Goal: Browse casually

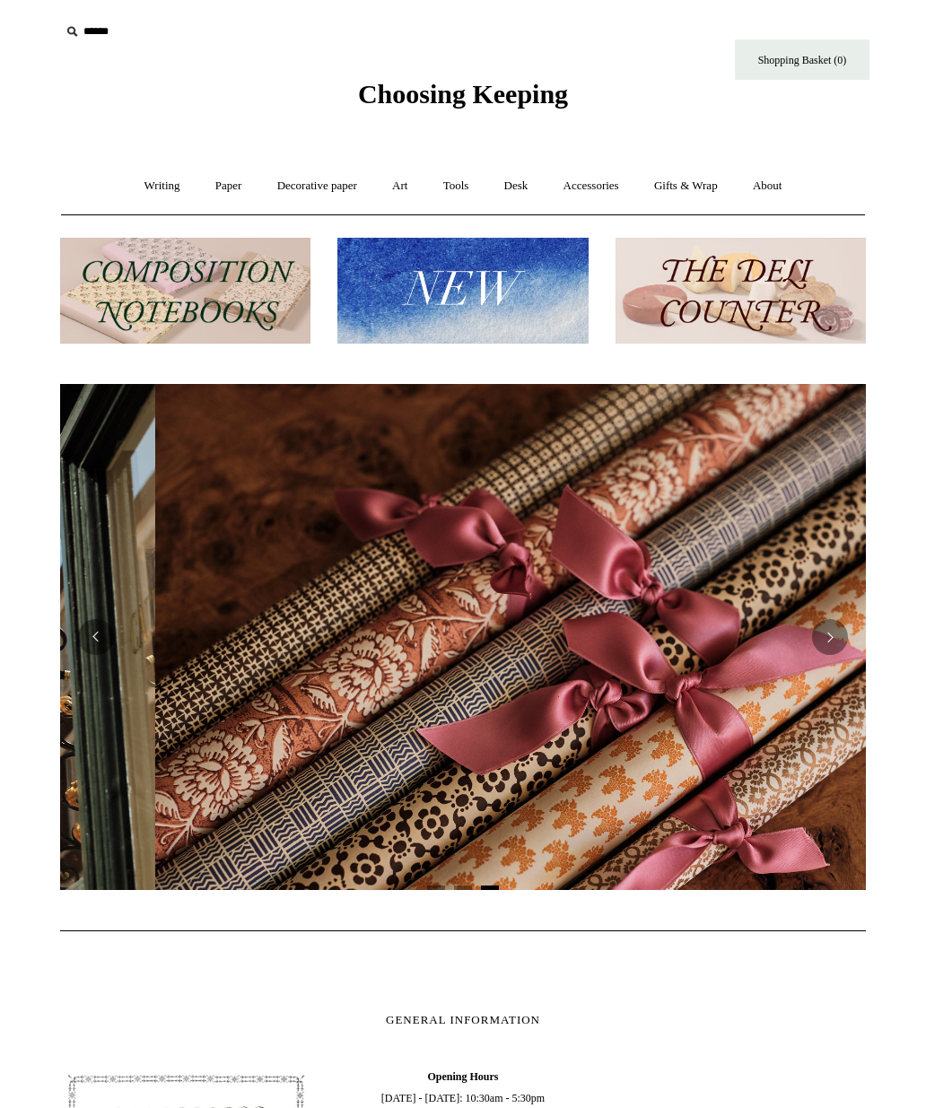
scroll to position [0, 1611]
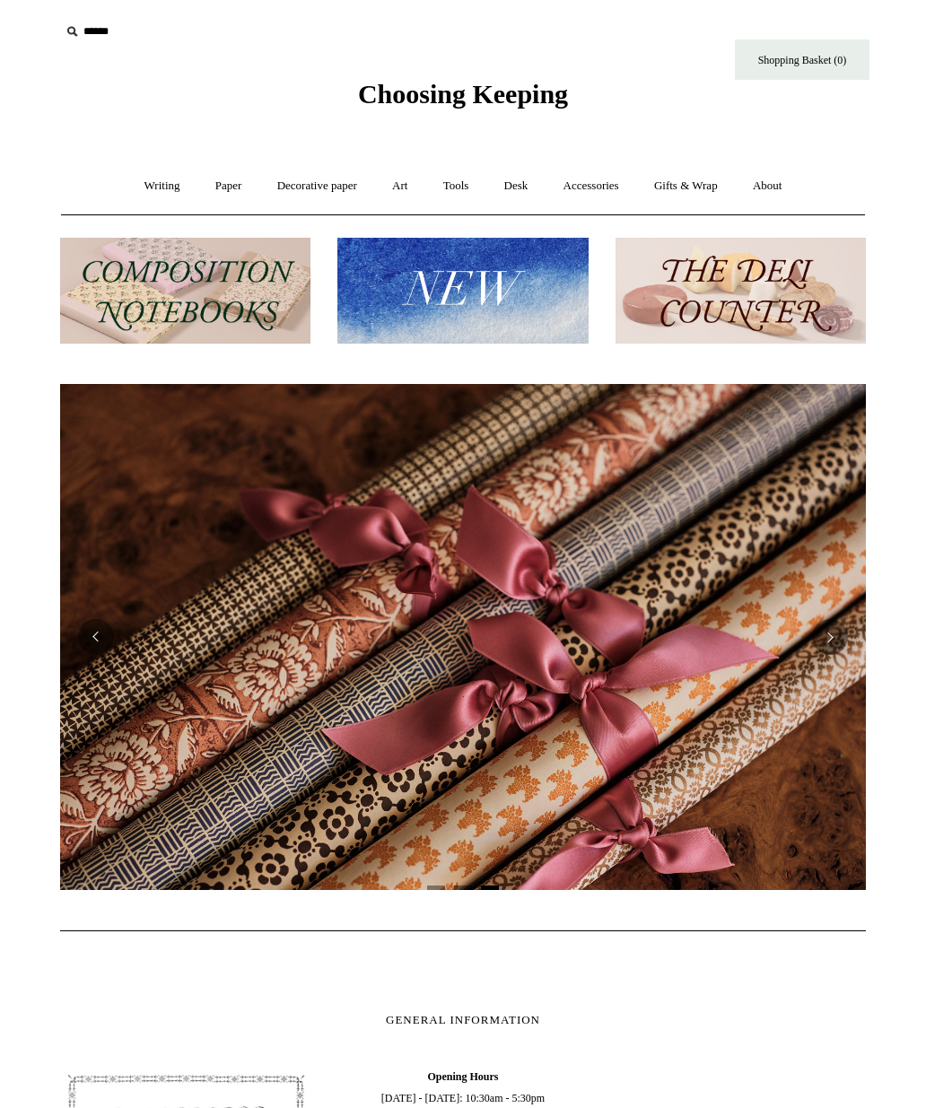
click at [402, 184] on link "Art +" at bounding box center [400, 186] width 48 height 48
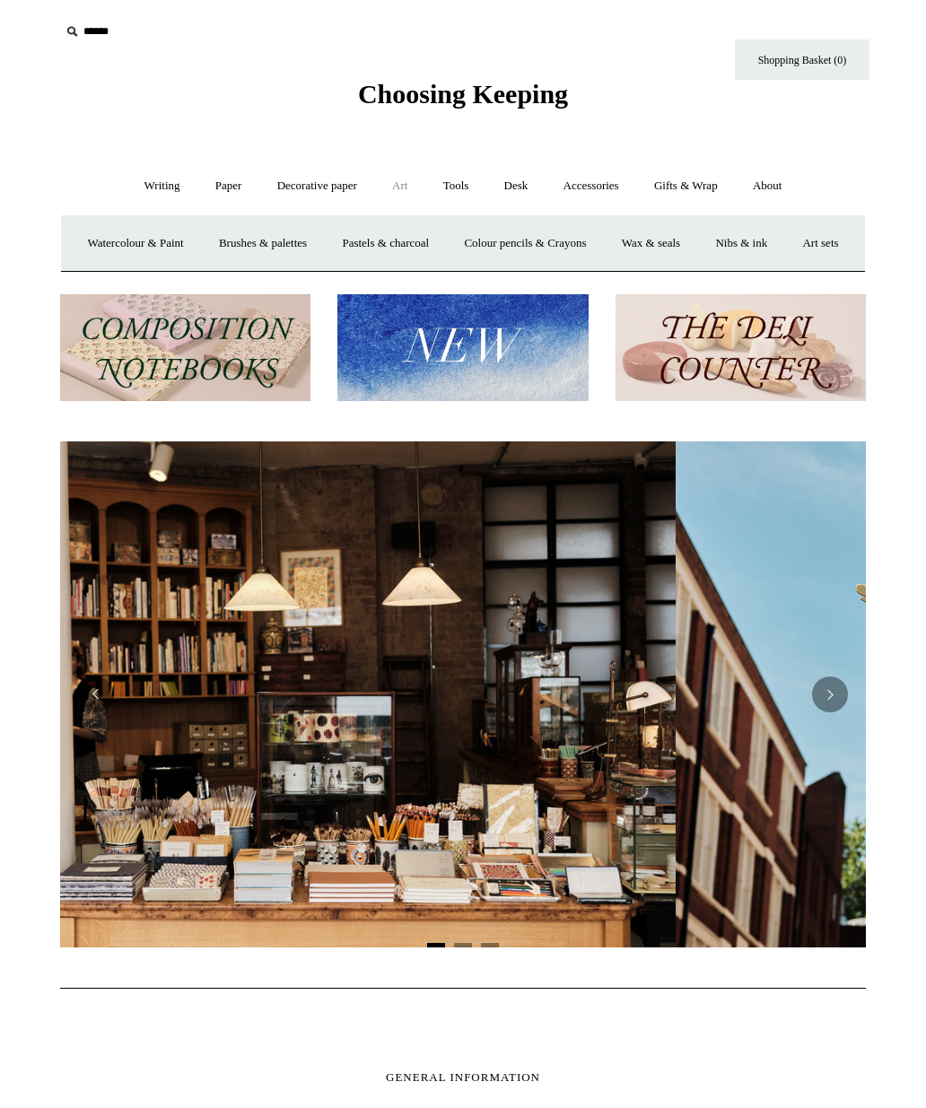
scroll to position [0, 0]
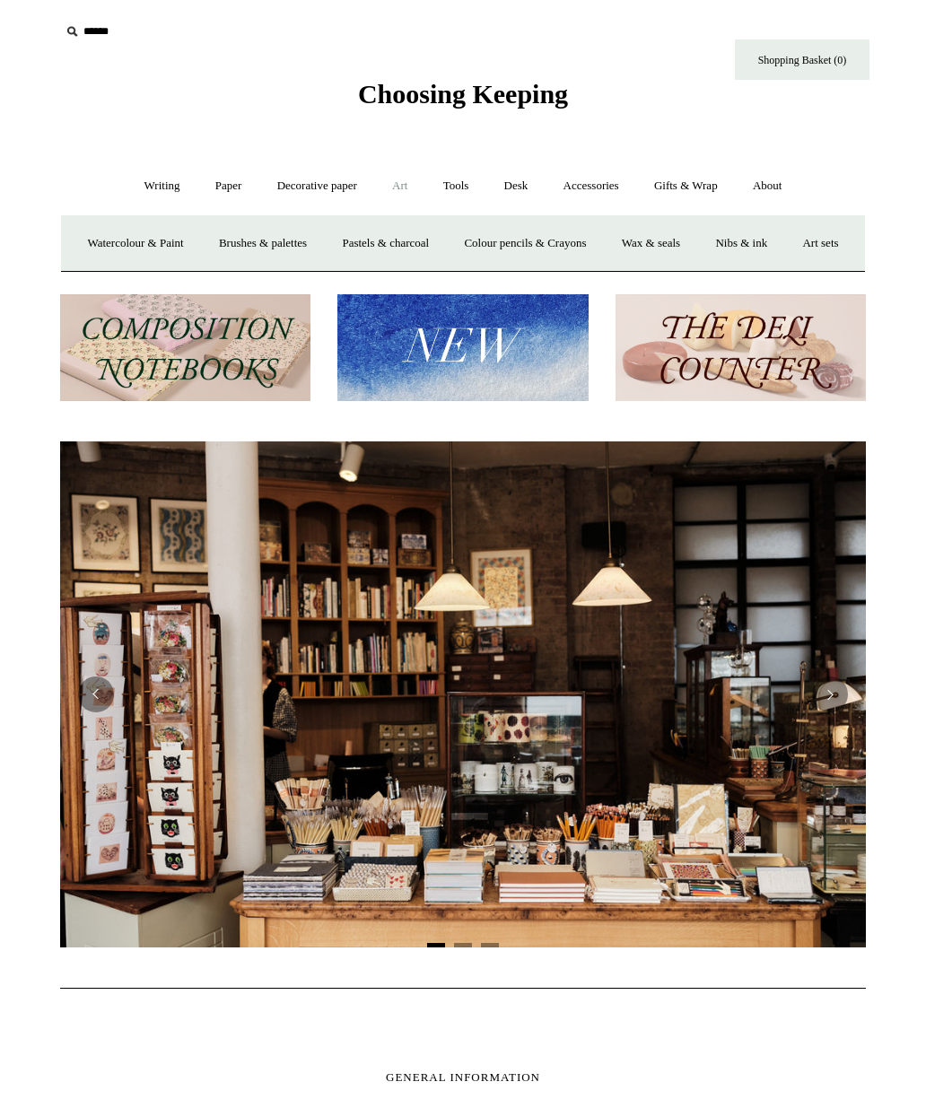
click at [598, 187] on link "Accessories +" at bounding box center [591, 186] width 88 height 48
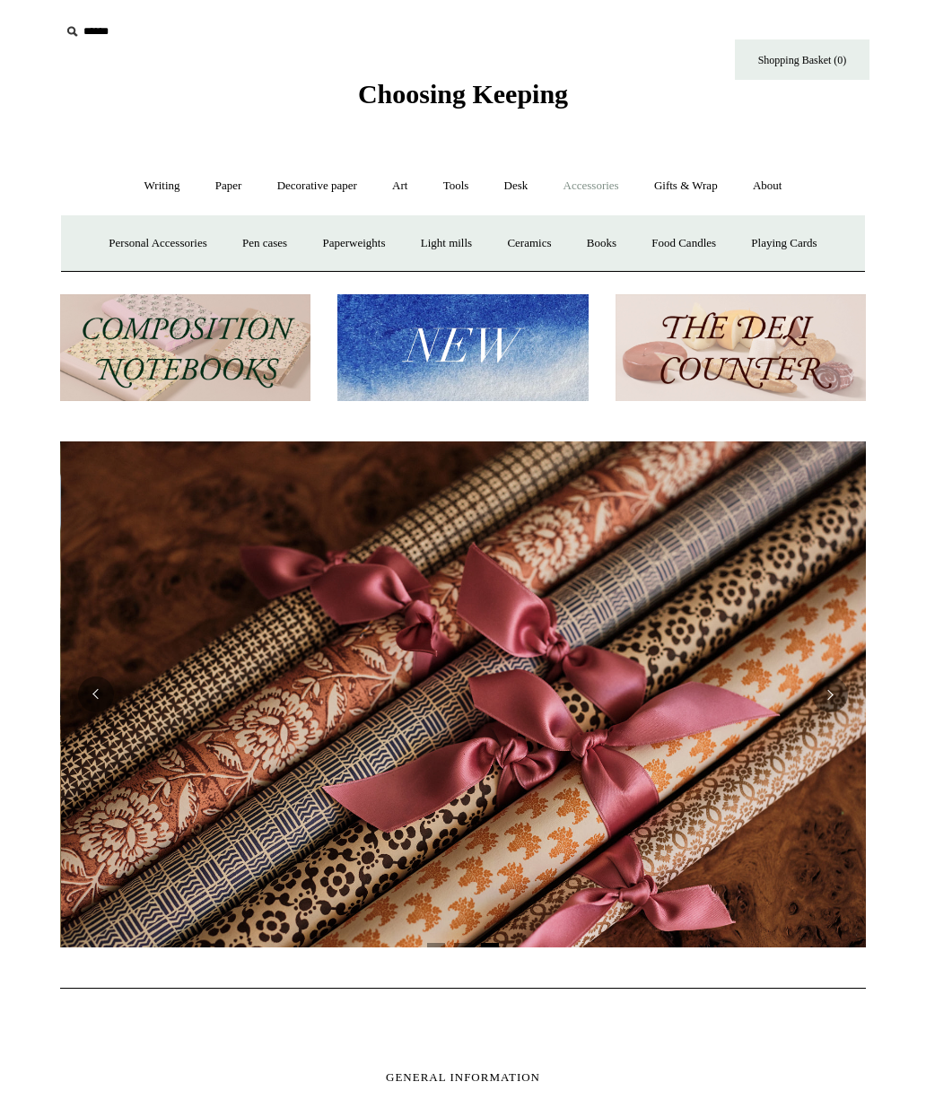
scroll to position [0, 1611]
click at [543, 244] on link "Ceramics +" at bounding box center [529, 244] width 76 height 48
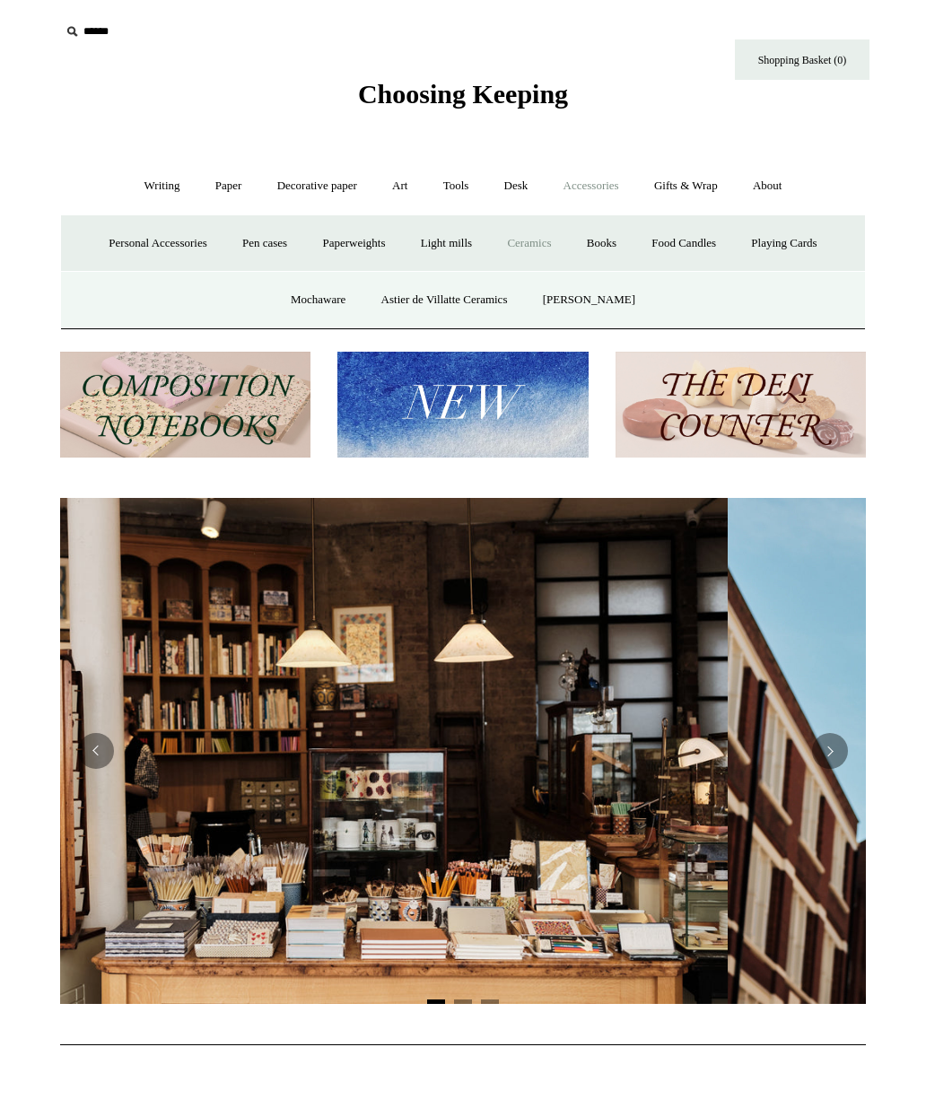
scroll to position [0, 0]
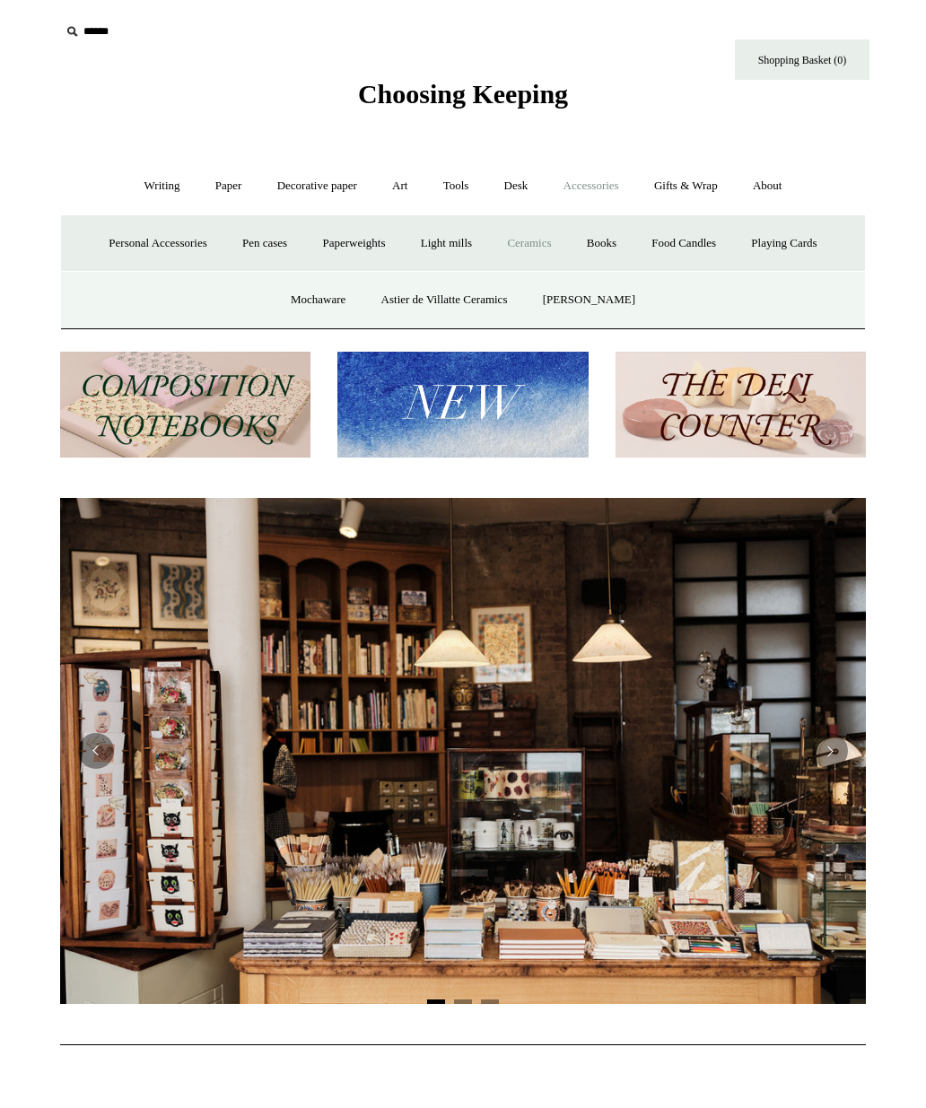
click at [532, 249] on link "Ceramics -" at bounding box center [529, 244] width 76 height 48
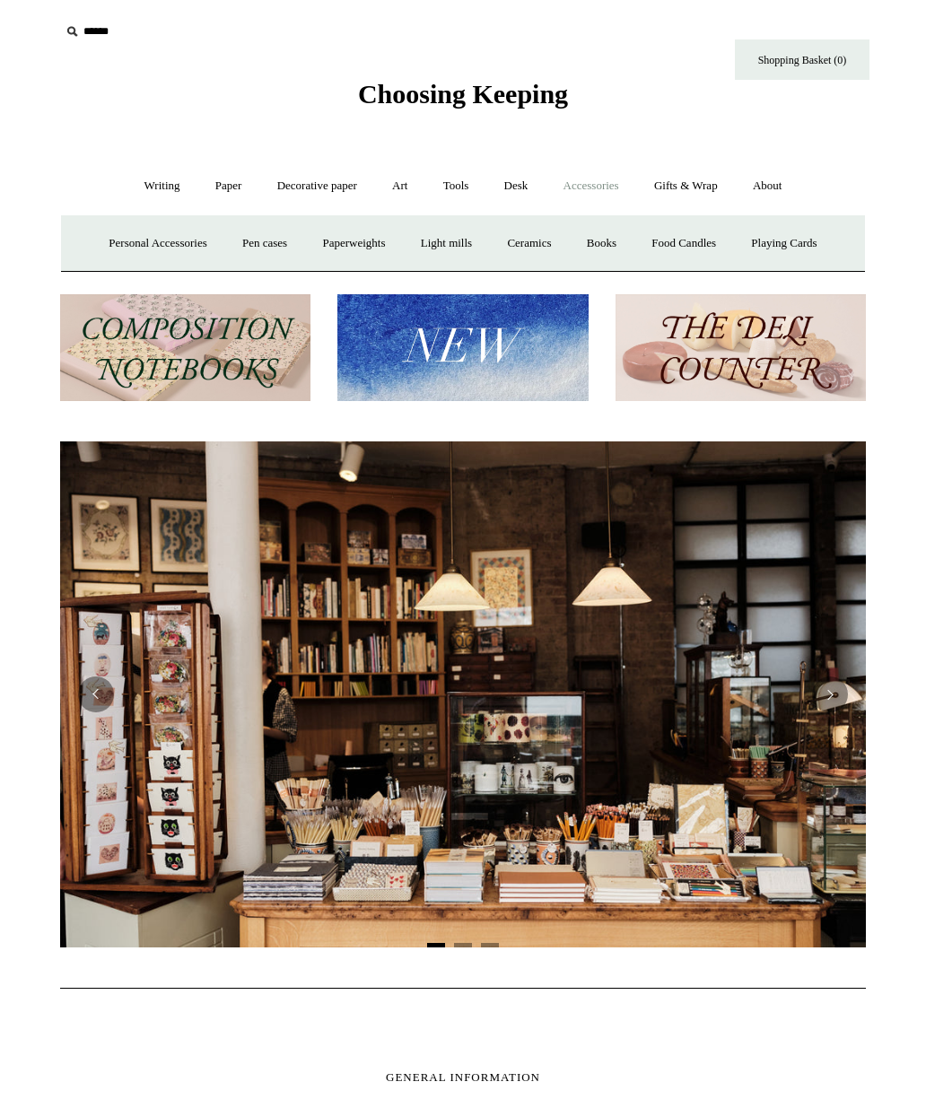
click at [535, 249] on link "Ceramics +" at bounding box center [529, 244] width 76 height 48
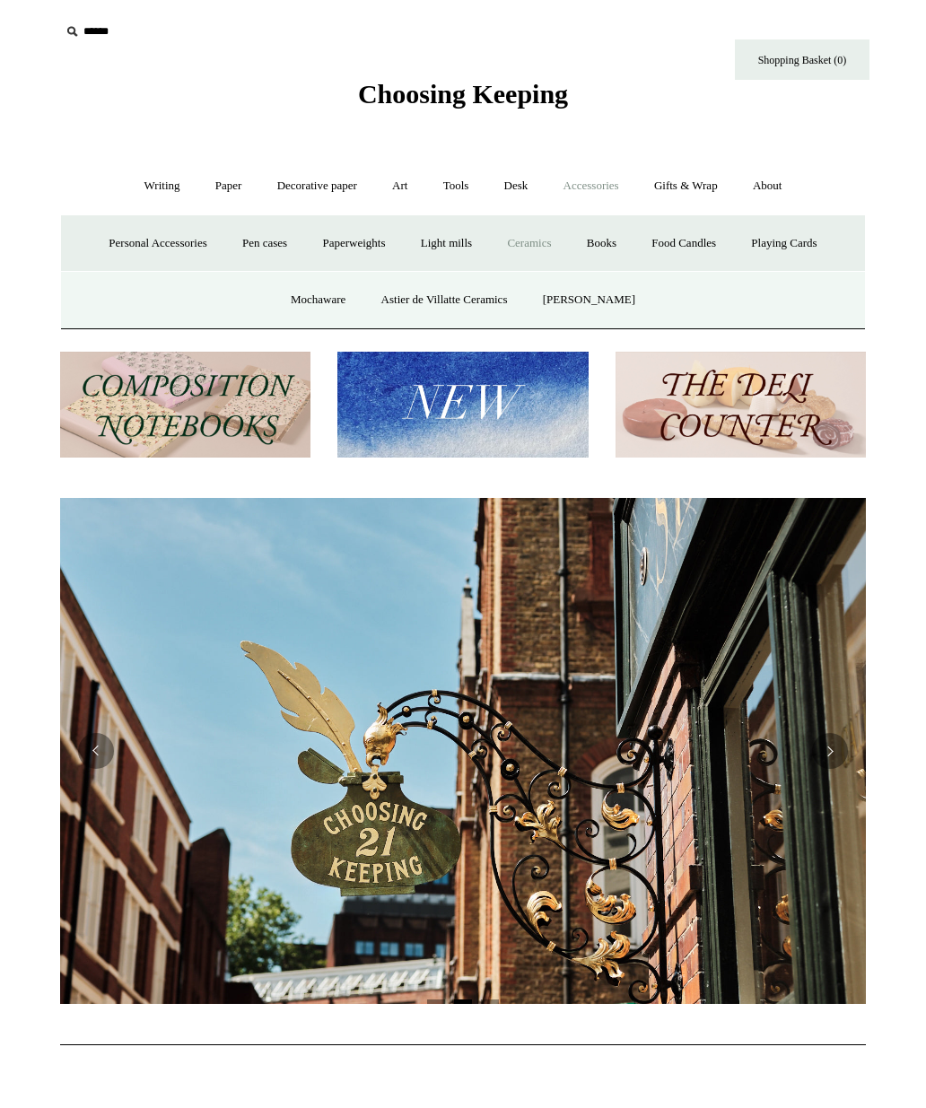
scroll to position [0, 805]
click at [494, 293] on link "Astier de Villatte Ceramics" at bounding box center [444, 300] width 159 height 48
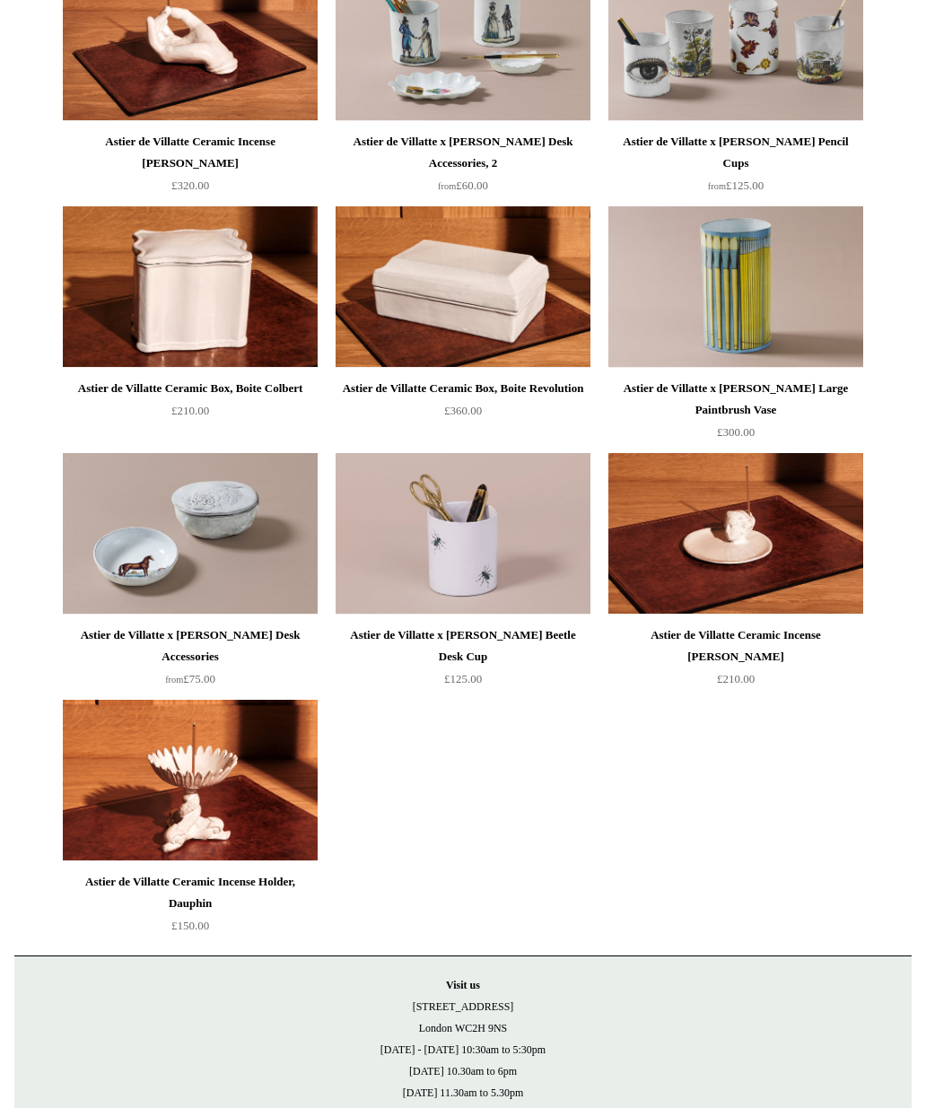
scroll to position [520, 0]
click at [131, 489] on img at bounding box center [190, 533] width 255 height 161
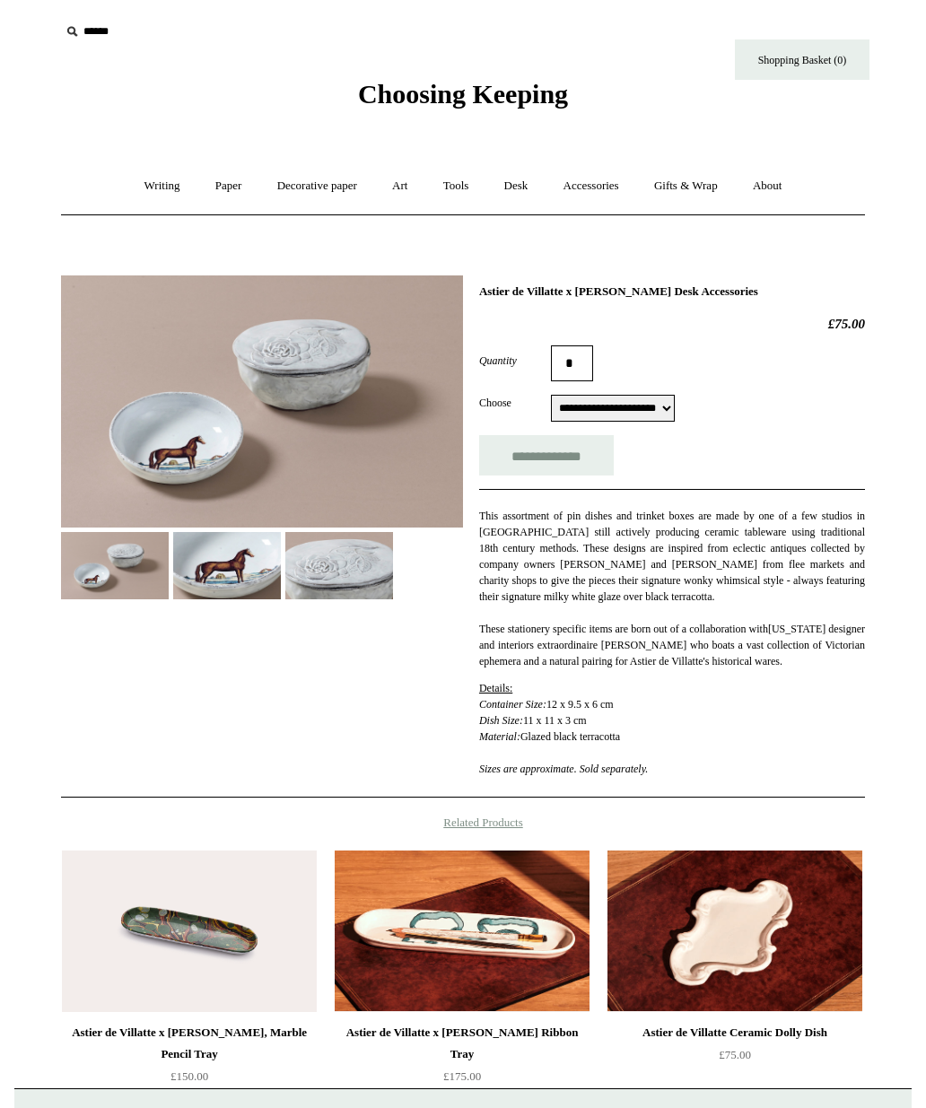
click at [140, 335] on img at bounding box center [262, 401] width 402 height 252
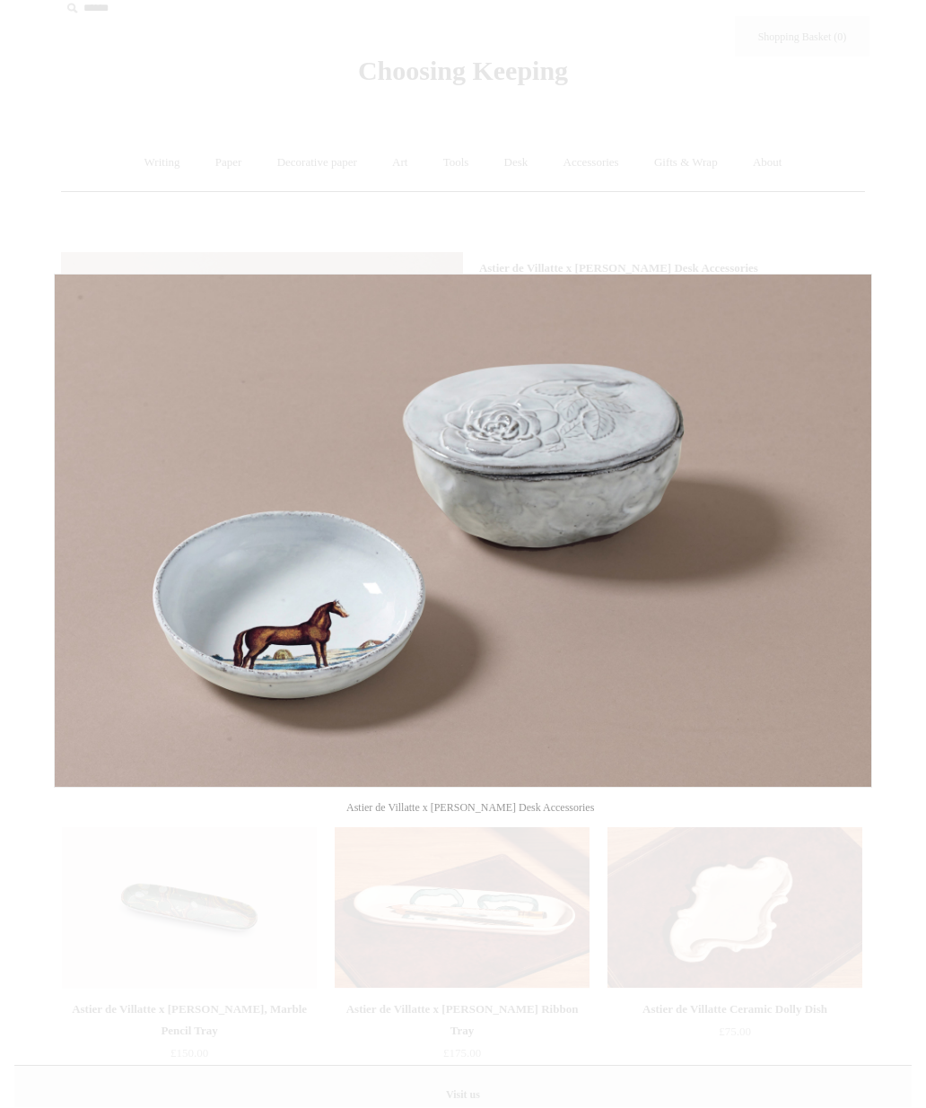
scroll to position [23, 0]
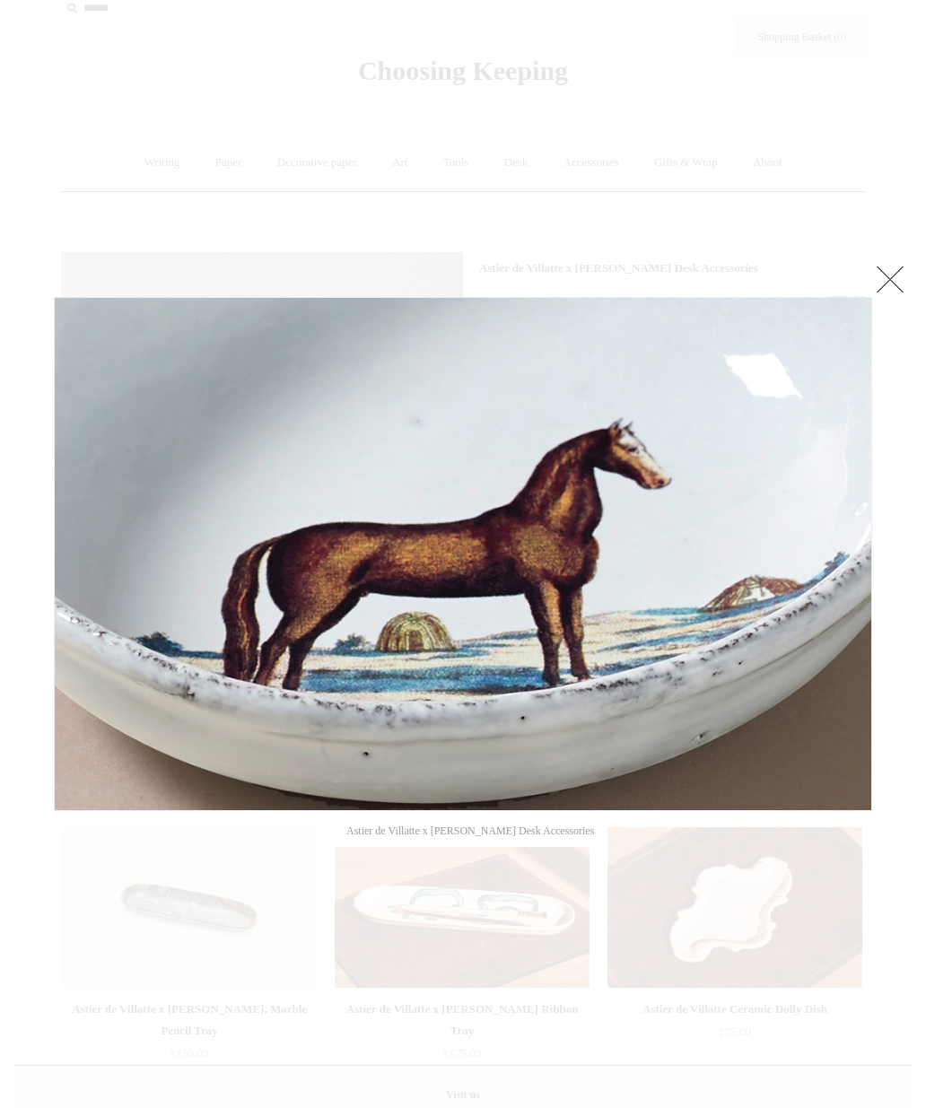
click at [895, 265] on link at bounding box center [890, 279] width 36 height 36
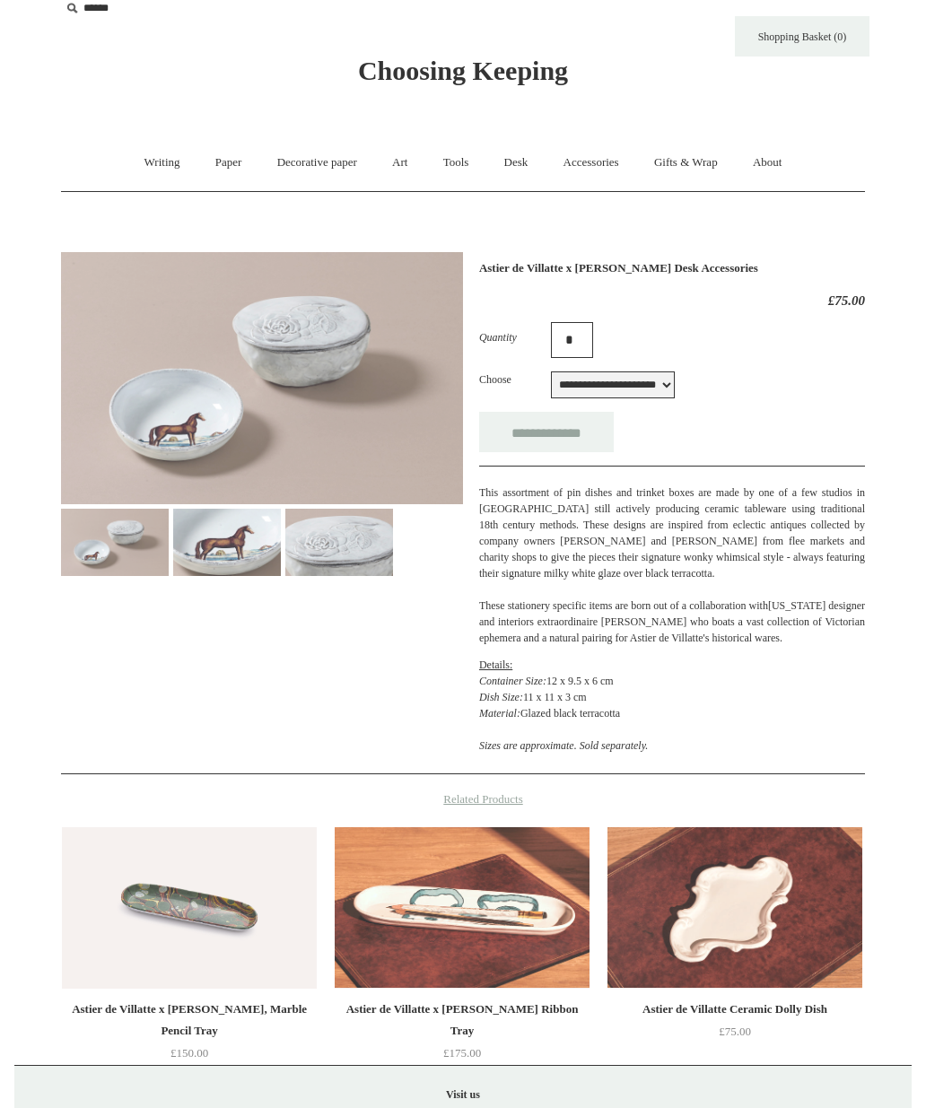
click at [889, 291] on div "Previous / Next Astier de Villatte x John Derian Desk Accessories *" at bounding box center [462, 652] width 897 height 826
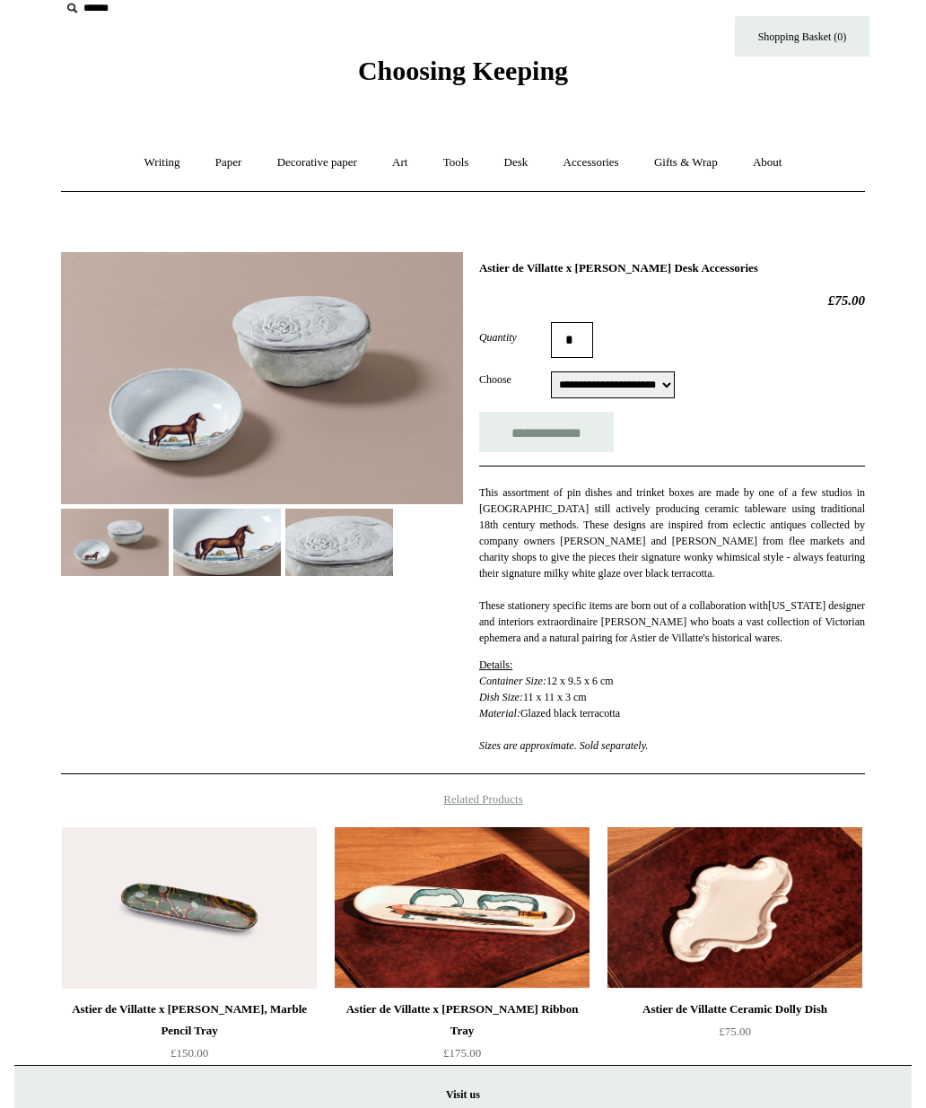
click at [524, 150] on link "Desk +" at bounding box center [516, 163] width 57 height 48
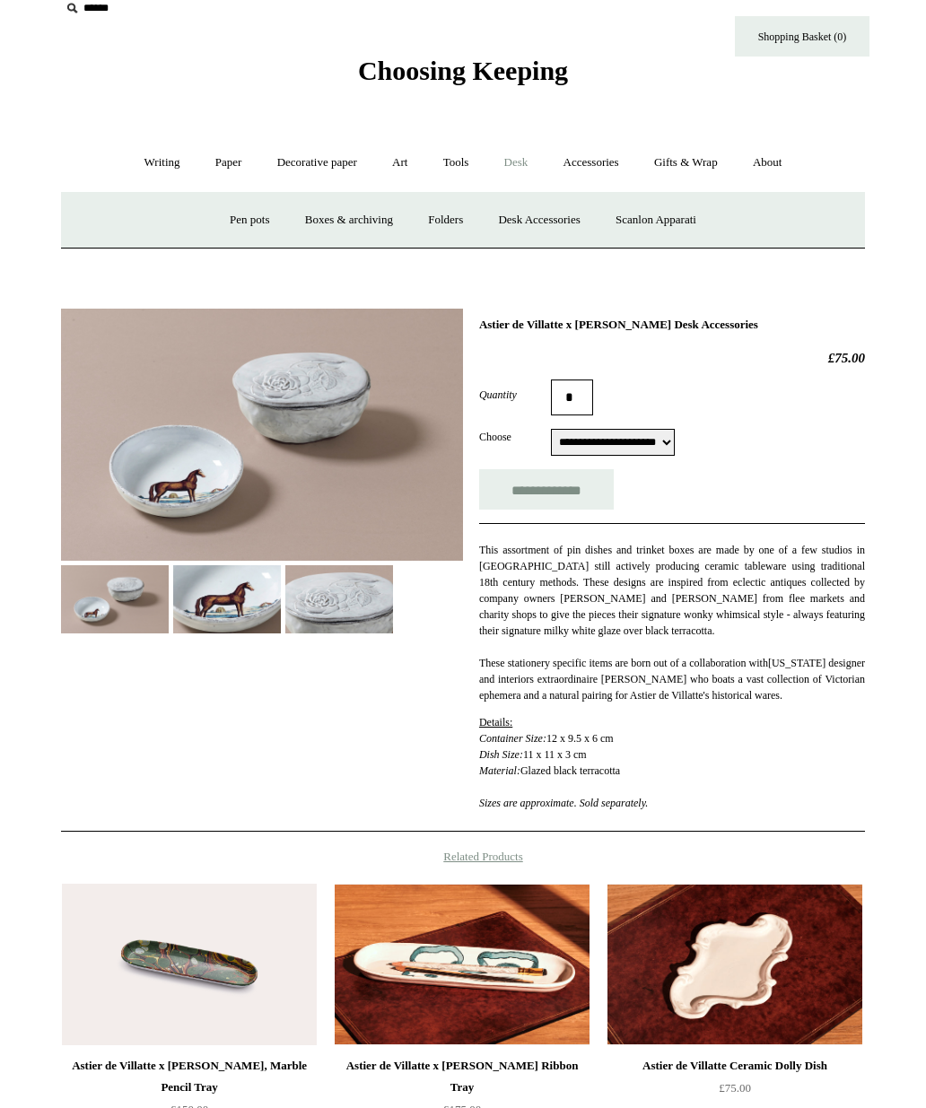
click at [581, 210] on link "Desk Accessories" at bounding box center [539, 220] width 114 height 48
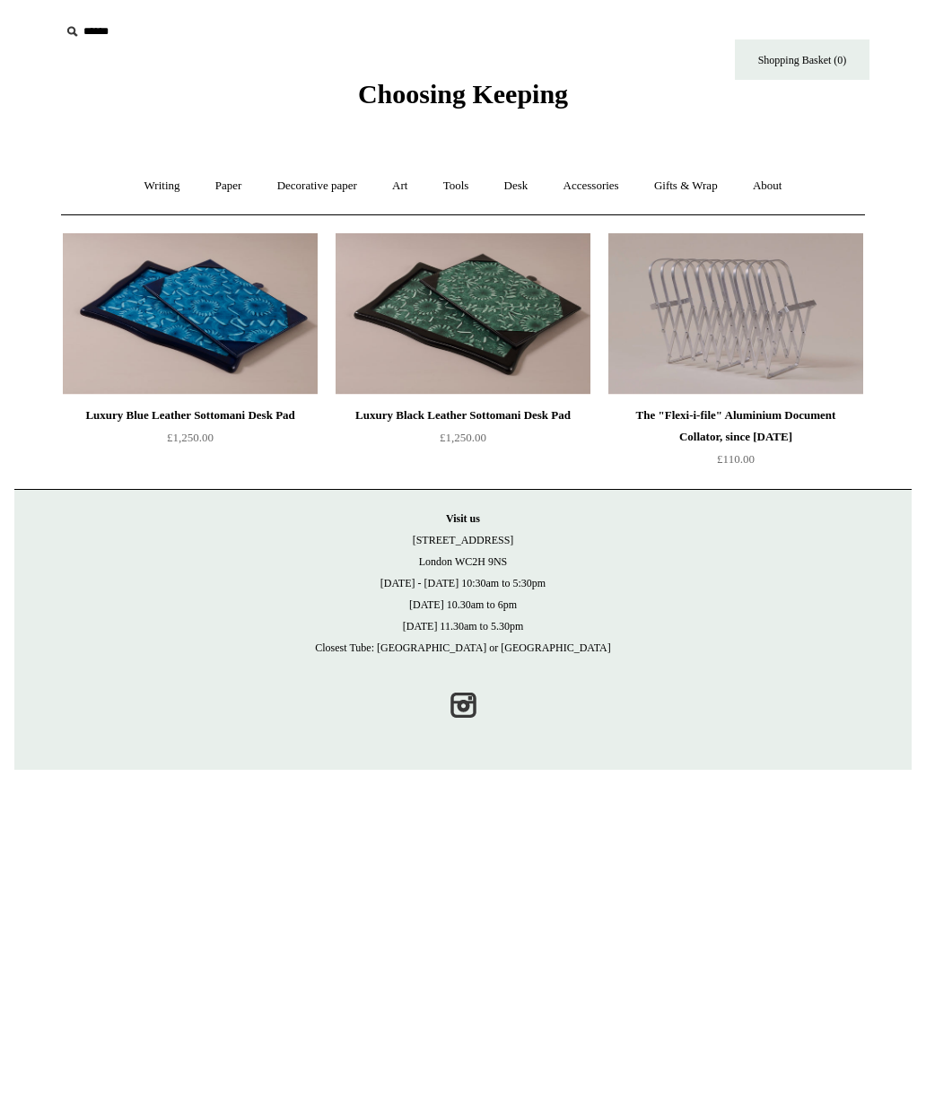
click at [519, 336] on img at bounding box center [462, 313] width 255 height 161
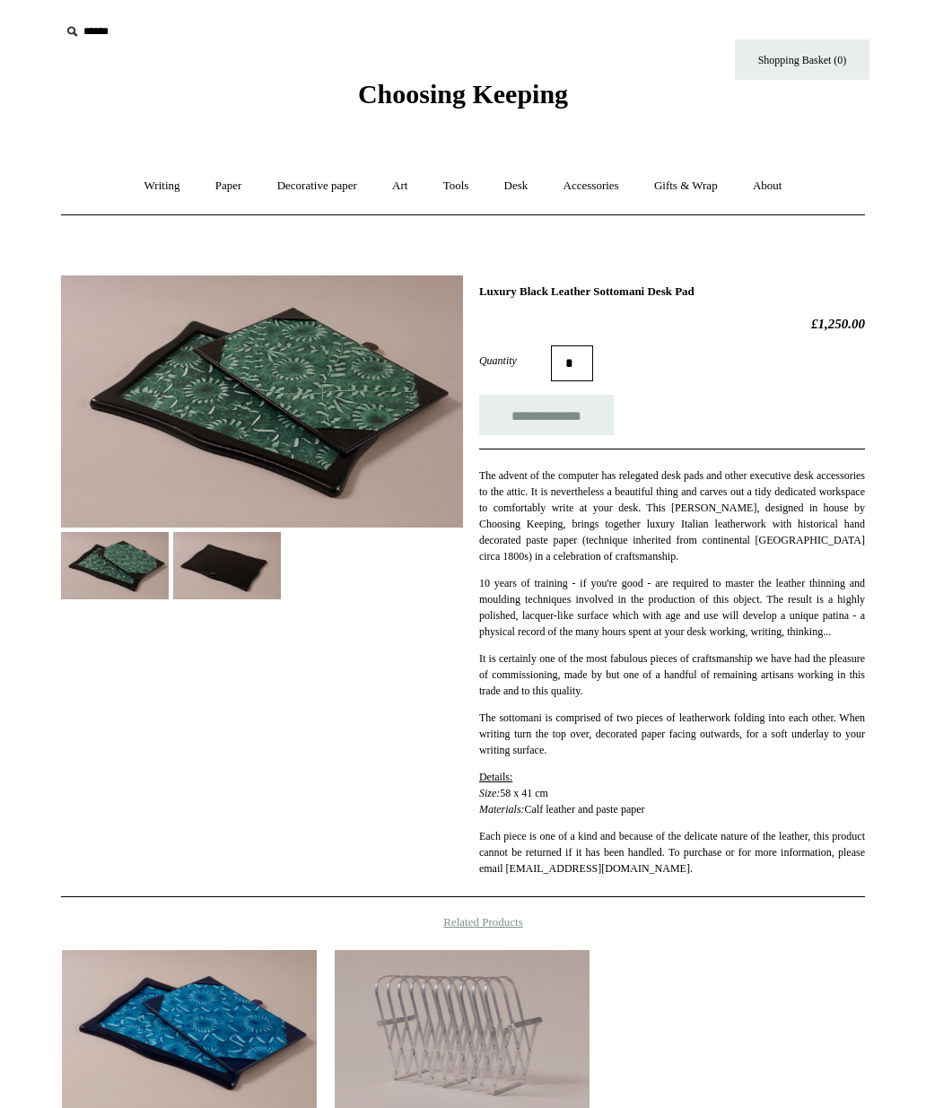
click at [370, 401] on img at bounding box center [262, 401] width 402 height 252
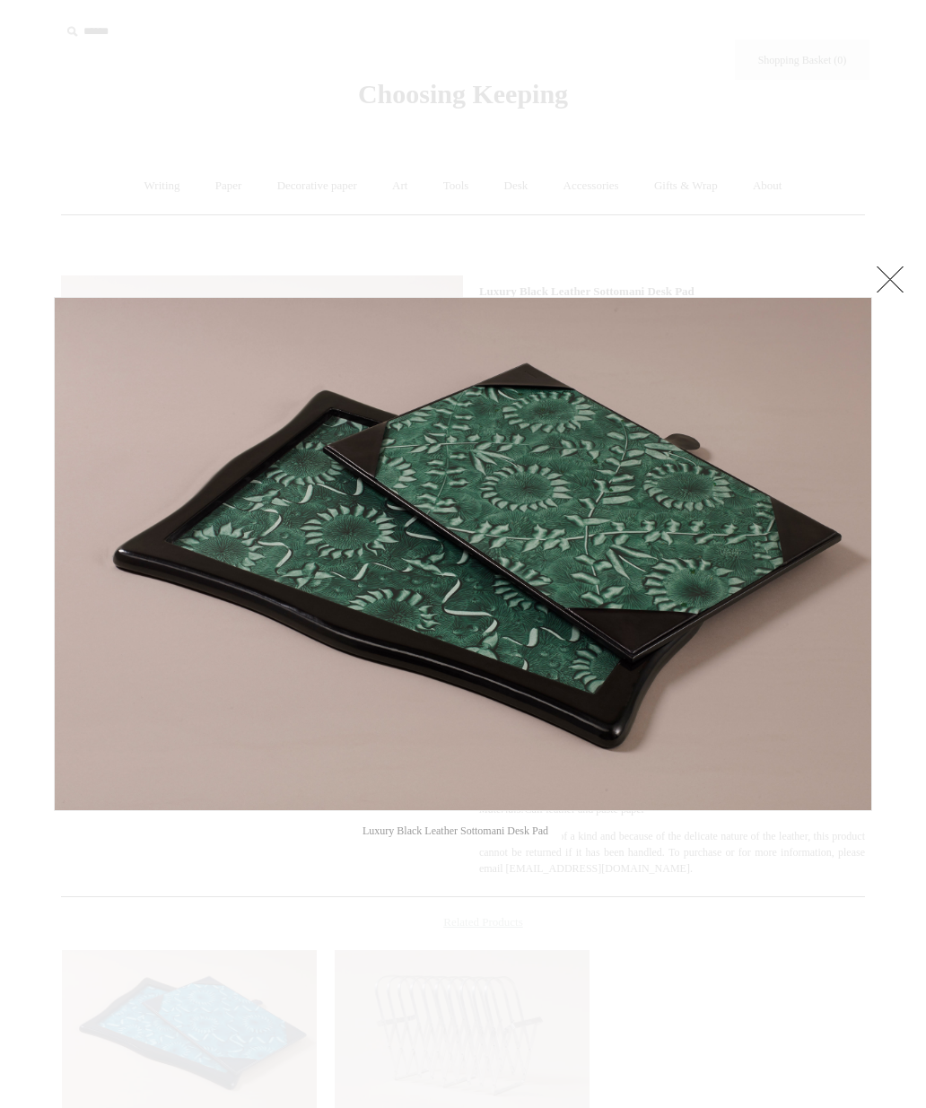
click at [863, 547] on link at bounding box center [729, 554] width 286 height 514
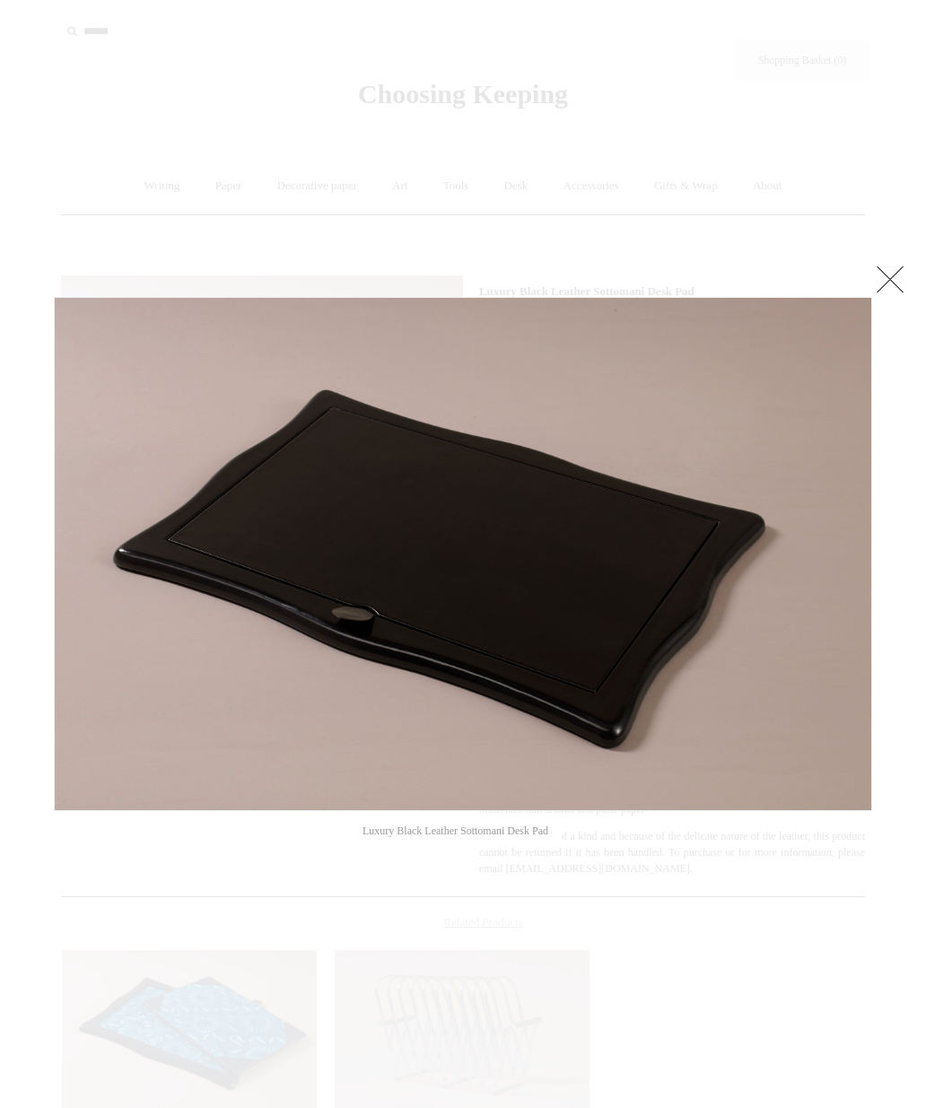
click at [865, 551] on link at bounding box center [729, 554] width 286 height 514
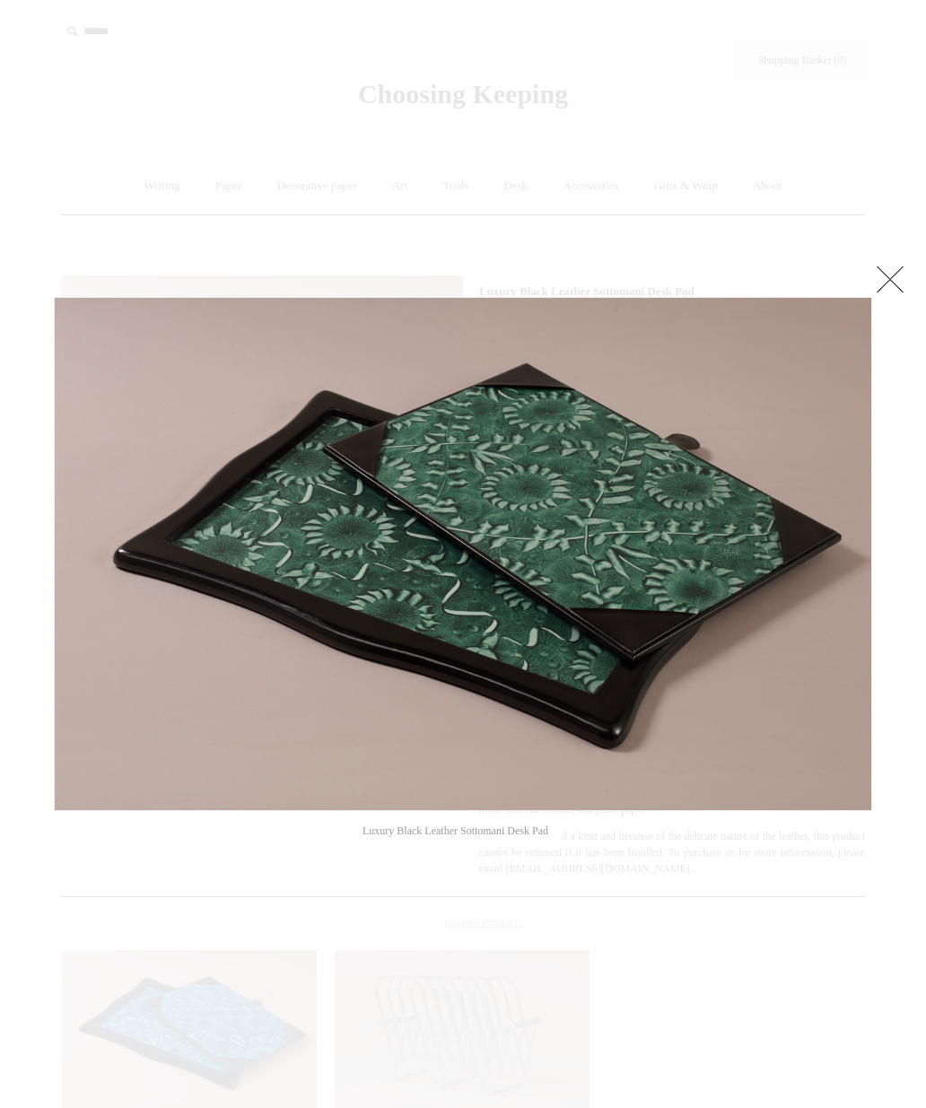
click at [859, 556] on link at bounding box center [729, 554] width 286 height 514
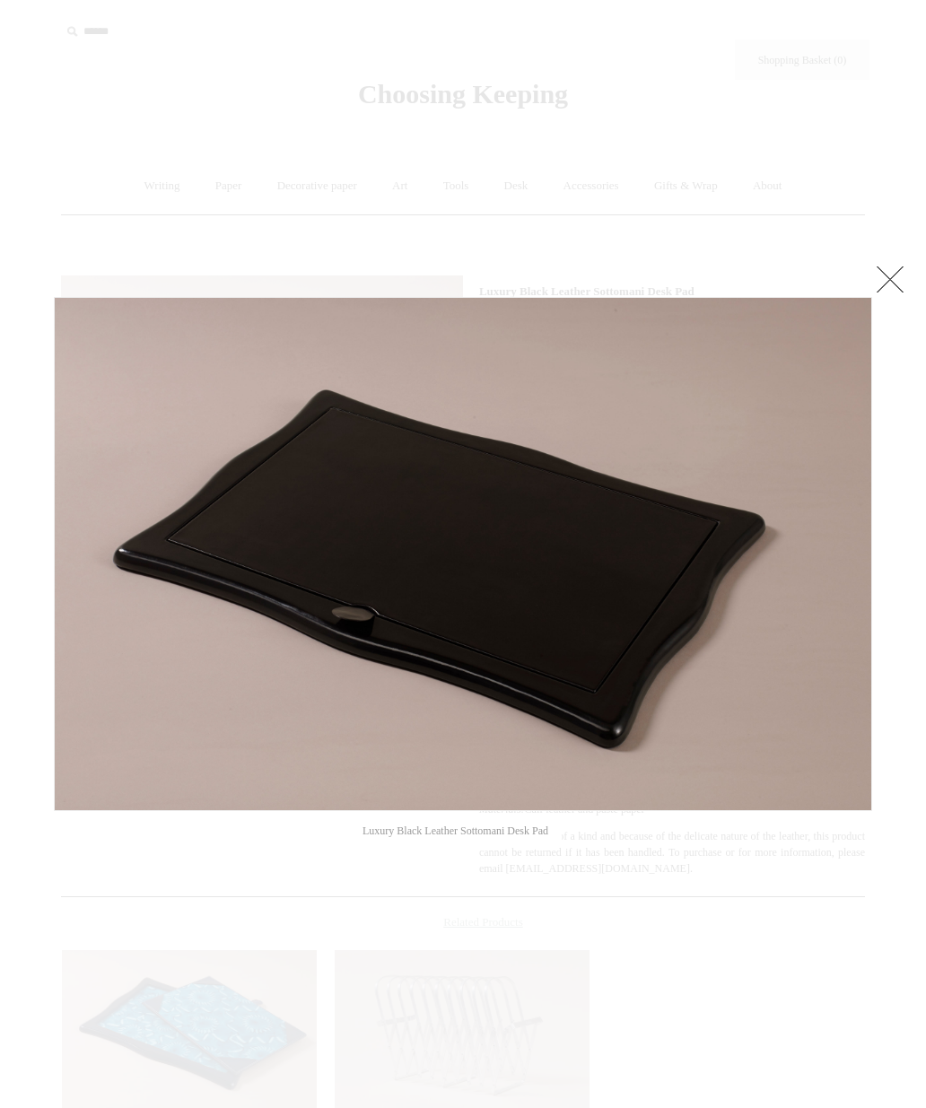
click at [864, 552] on link at bounding box center [729, 554] width 286 height 514
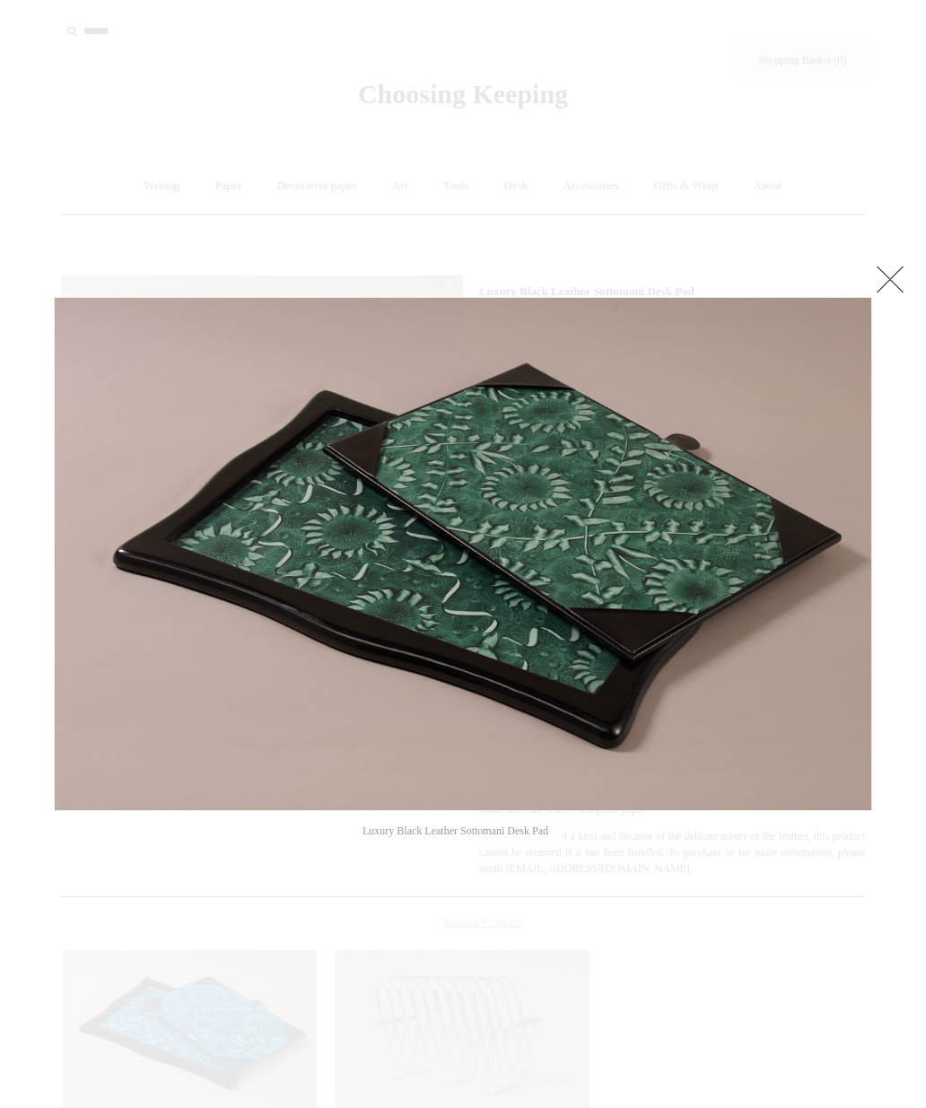
click at [898, 269] on link at bounding box center [890, 279] width 36 height 36
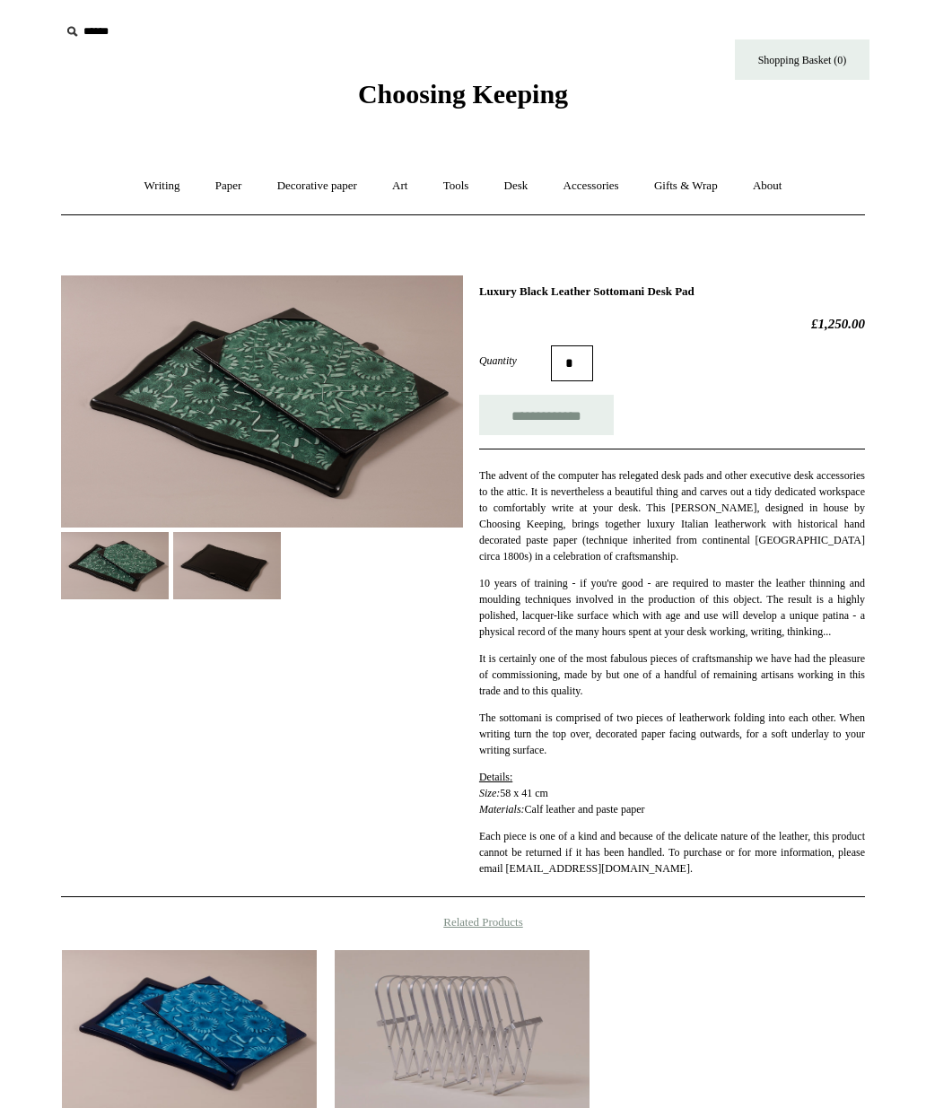
click at [525, 179] on link "Desk +" at bounding box center [516, 186] width 57 height 48
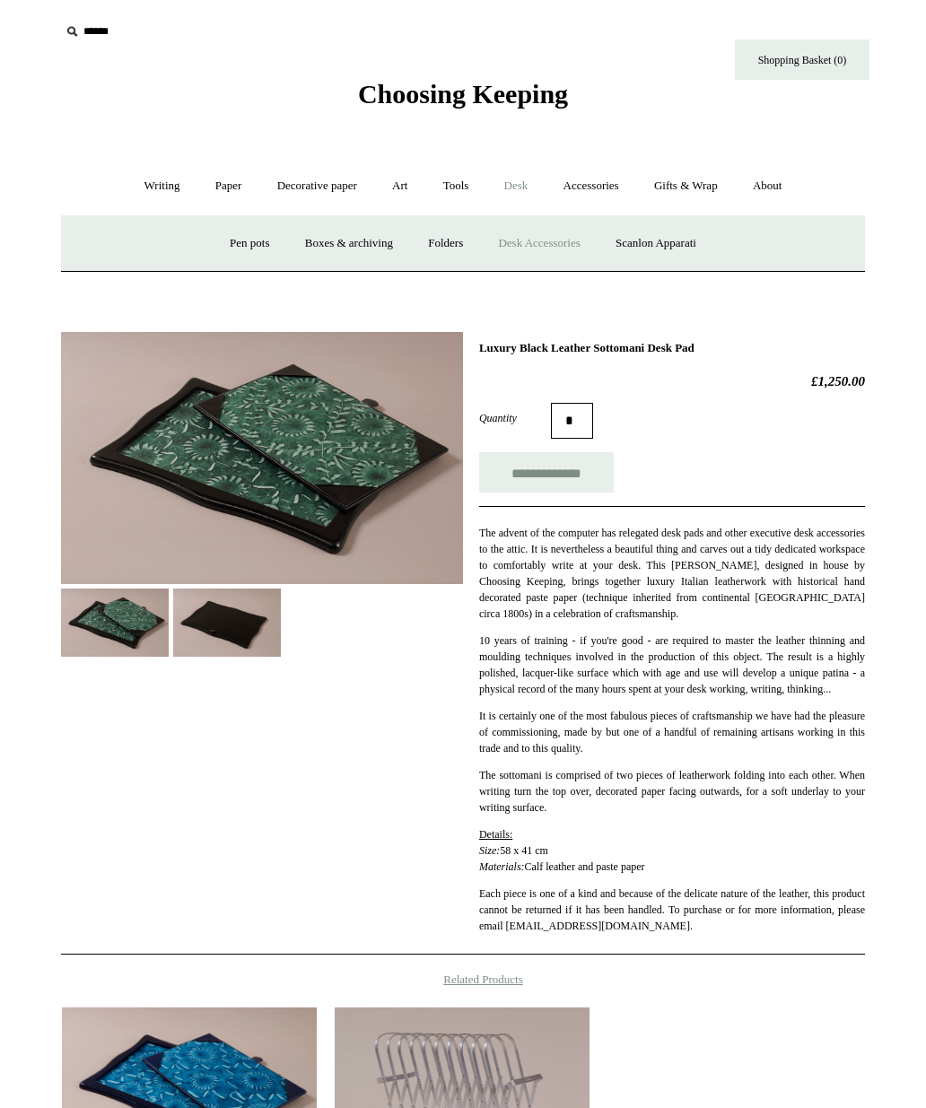
click at [662, 237] on link "Scanlon Apparati" at bounding box center [655, 244] width 113 height 48
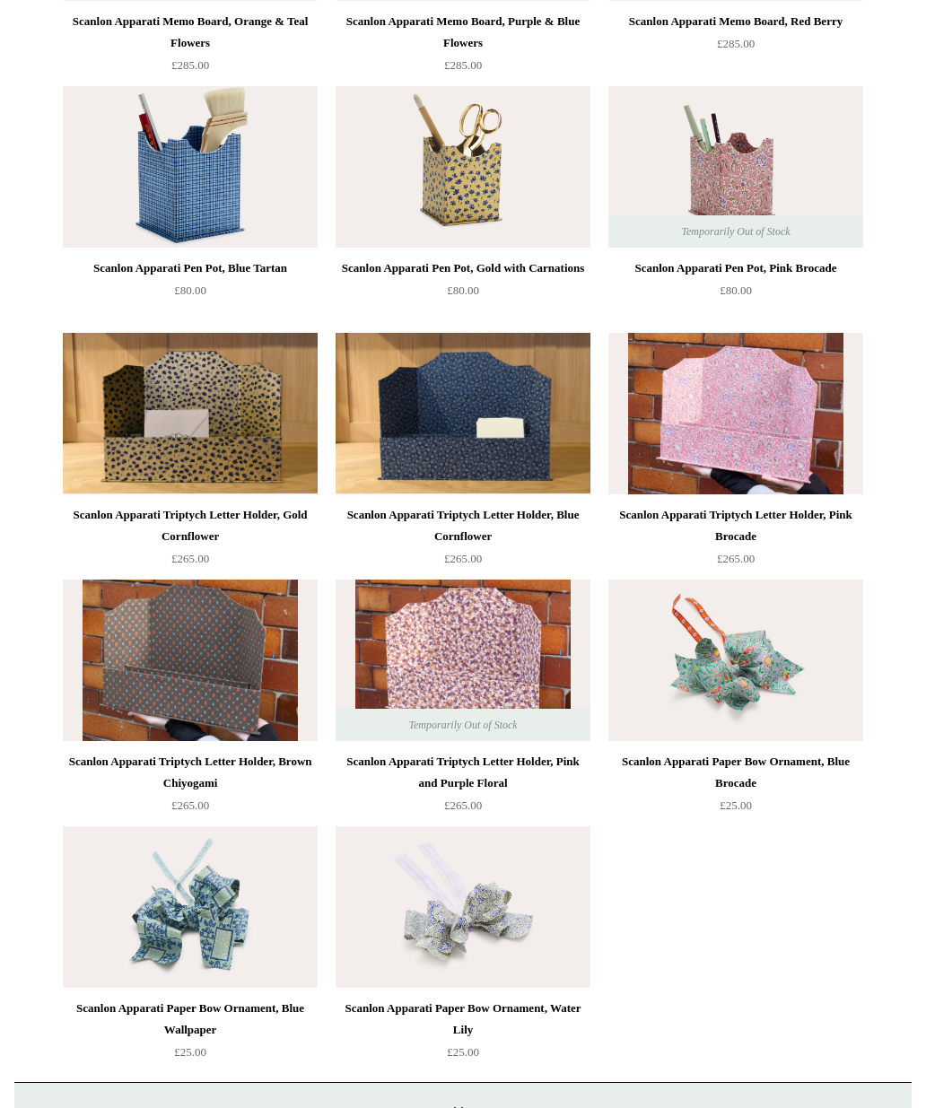
scroll to position [887, 0]
click at [778, 663] on img at bounding box center [735, 659] width 255 height 161
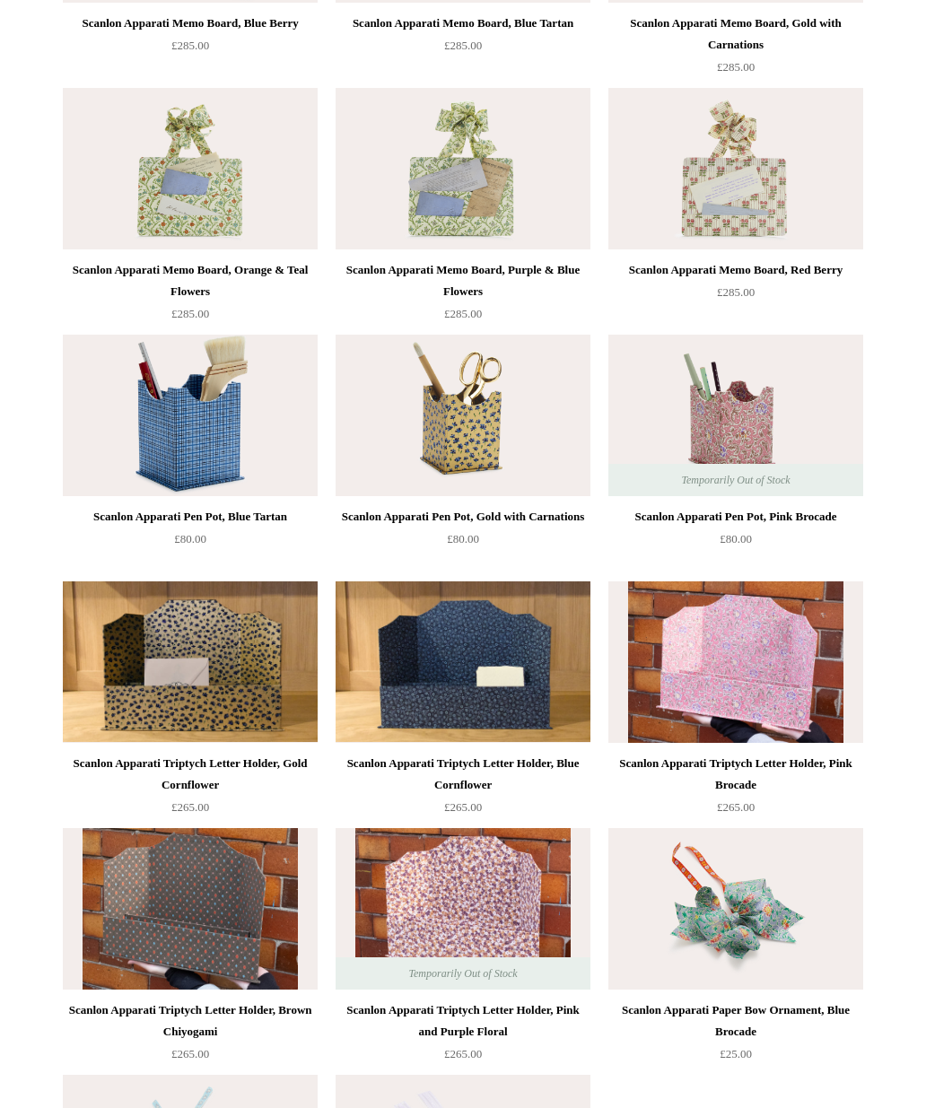
scroll to position [639, 0]
click at [753, 425] on img at bounding box center [735, 415] width 255 height 161
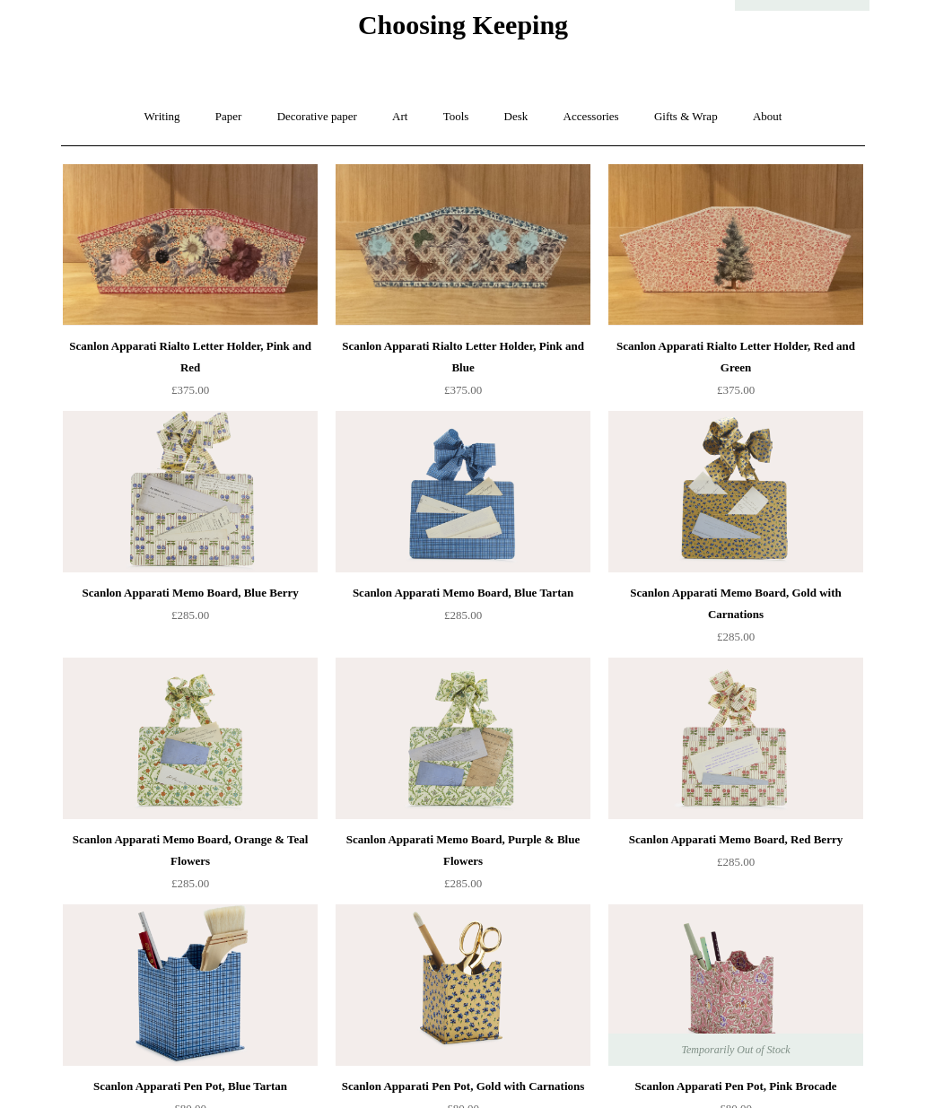
scroll to position [0, 0]
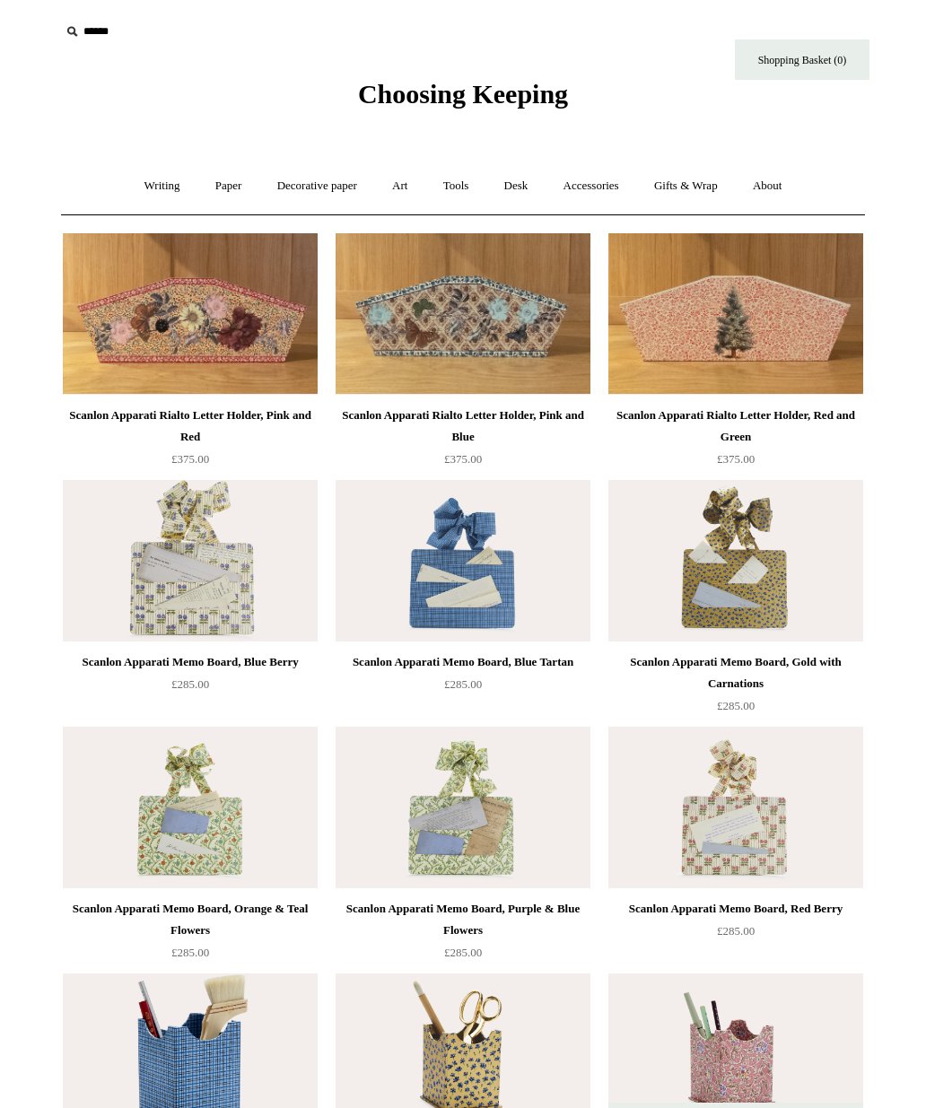
click at [460, 180] on link "Tools +" at bounding box center [456, 186] width 58 height 48
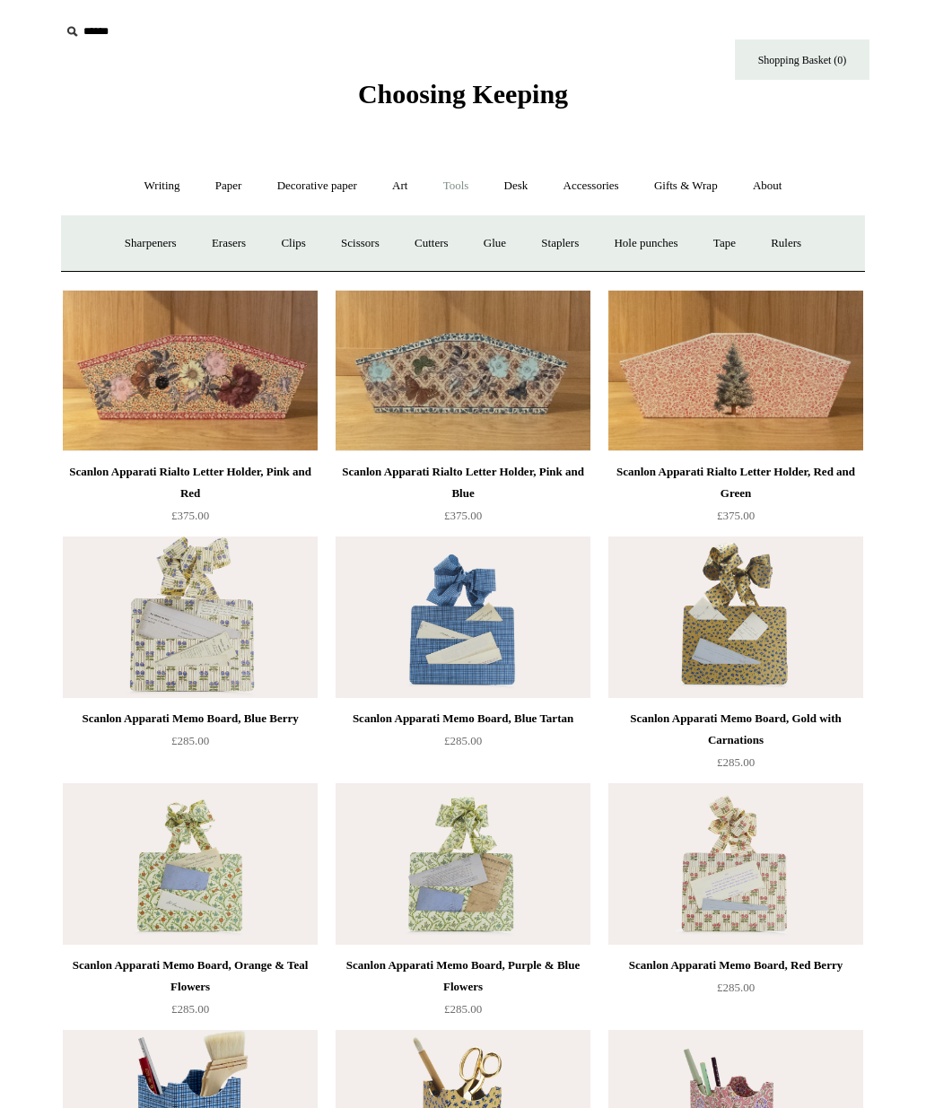
click at [611, 178] on link "Accessories +" at bounding box center [591, 186] width 88 height 48
click at [126, 234] on link "Personal Accessories +" at bounding box center [157, 244] width 130 height 48
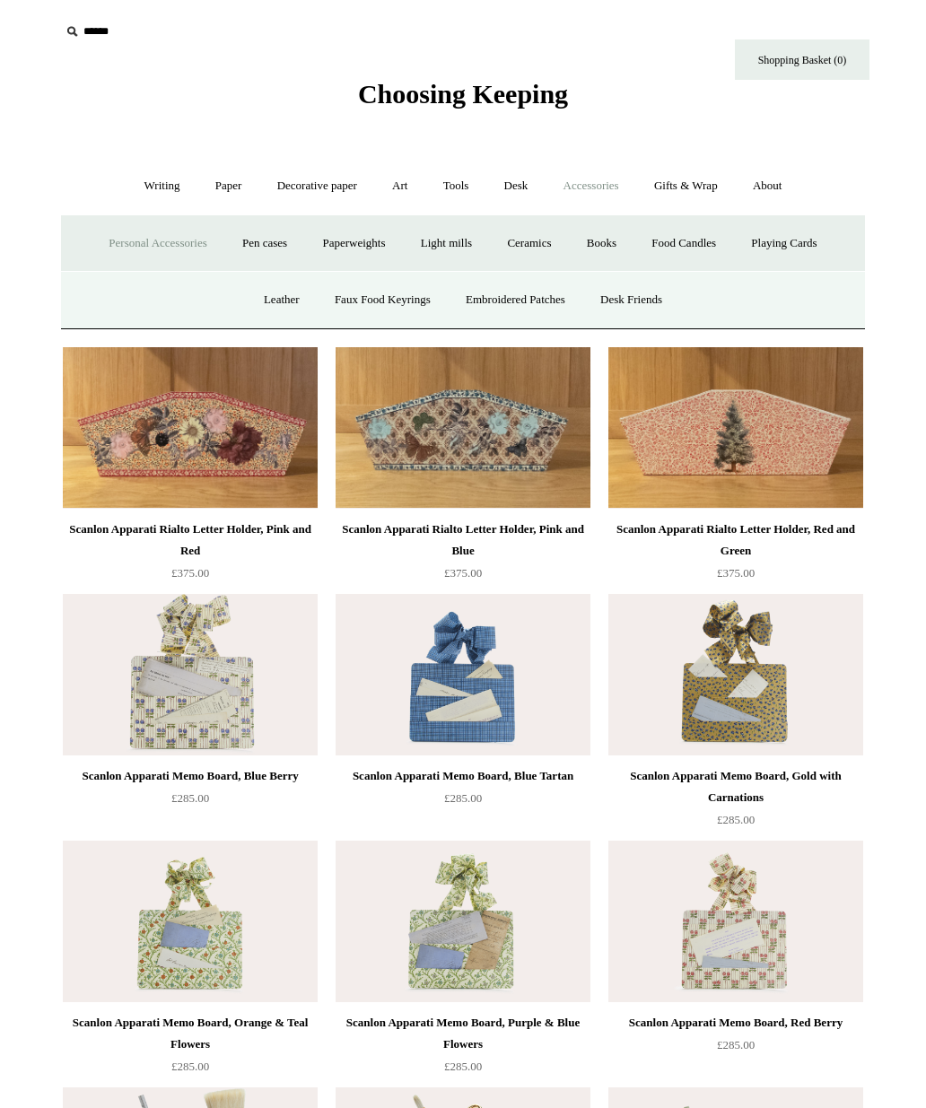
click at [556, 296] on link "Embroidered Patches" at bounding box center [515, 300] width 132 height 48
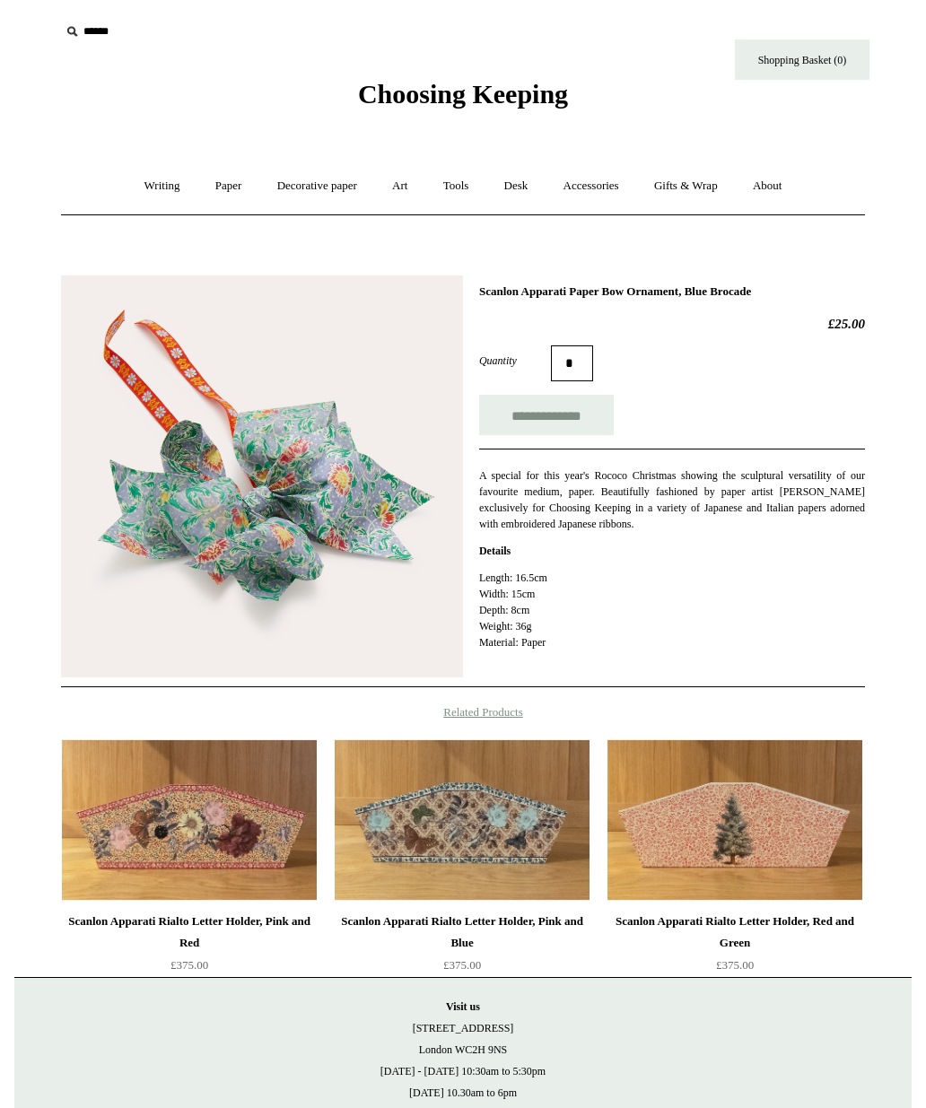
click at [120, 361] on img at bounding box center [262, 476] width 402 height 402
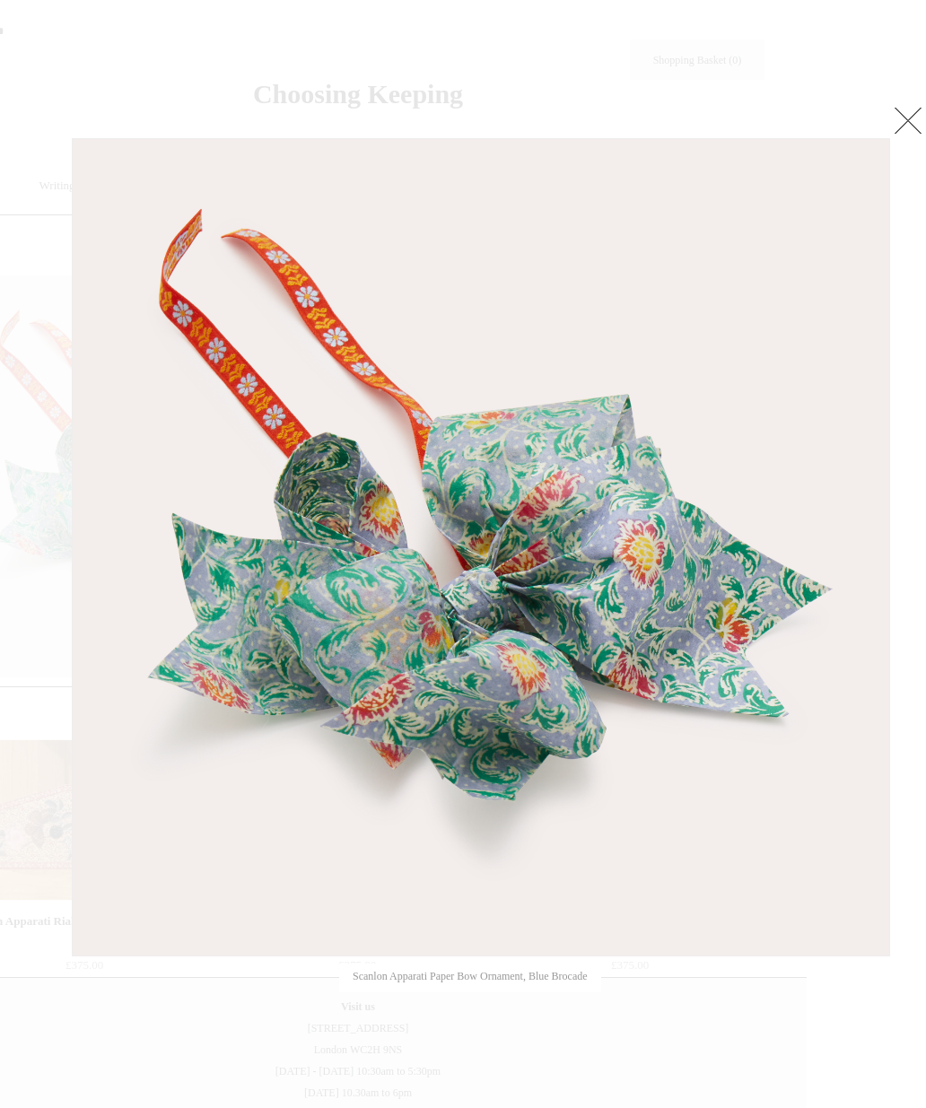
click at [901, 121] on link at bounding box center [908, 120] width 36 height 36
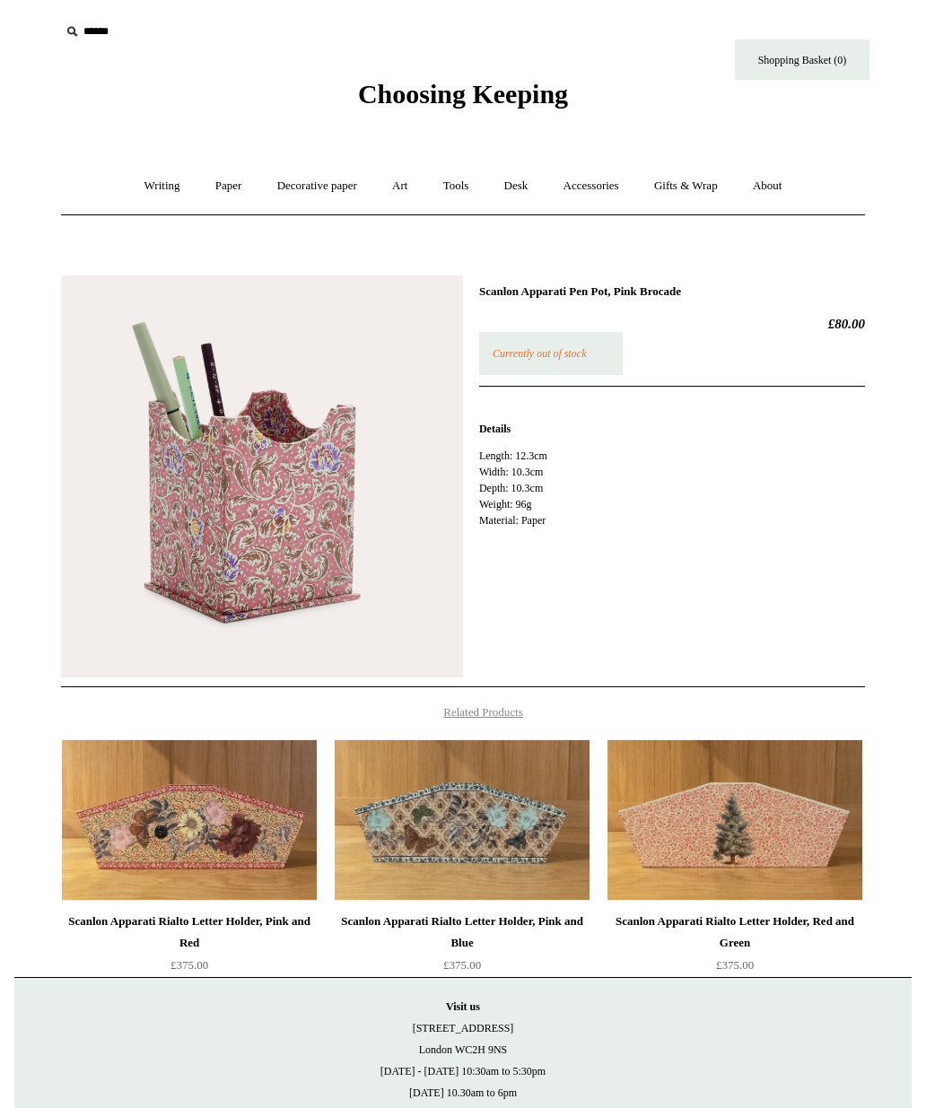
click at [187, 330] on img at bounding box center [262, 476] width 402 height 402
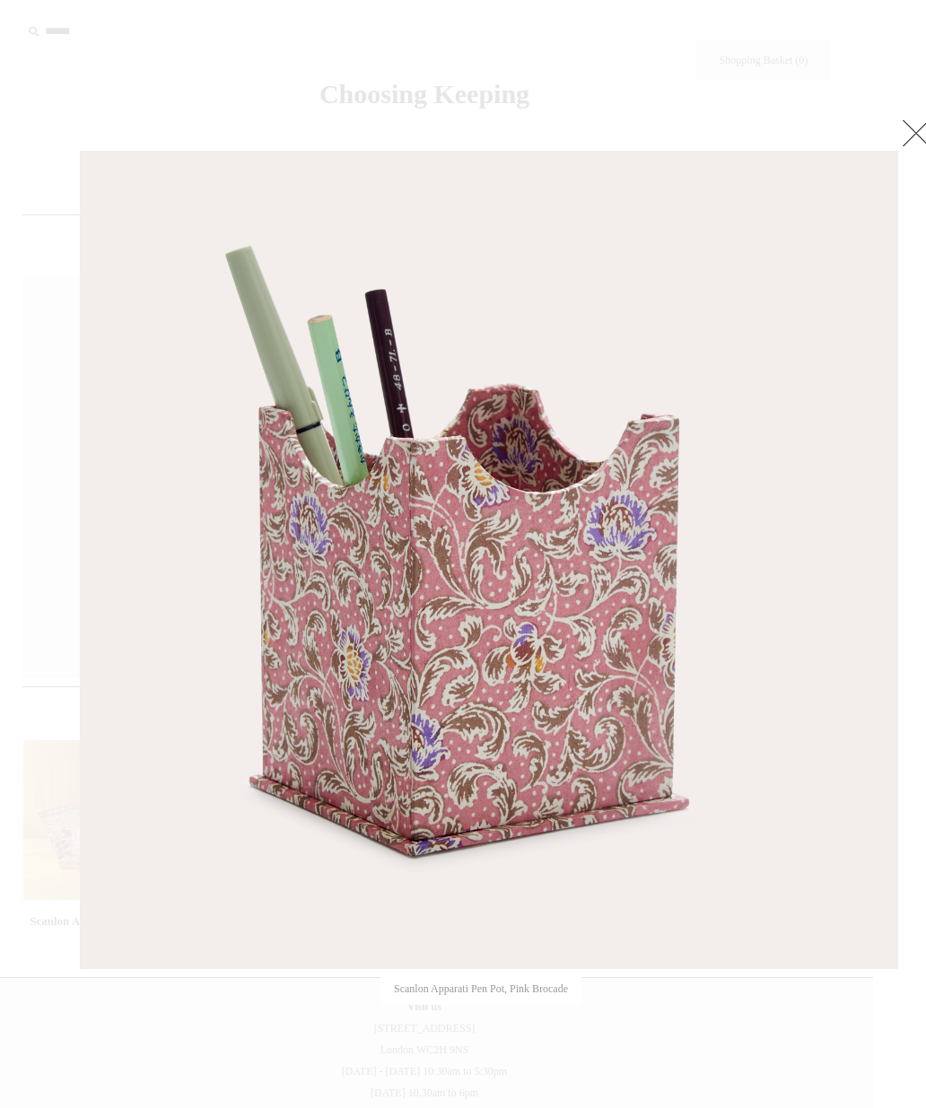
click at [915, 141] on link at bounding box center [916, 133] width 36 height 36
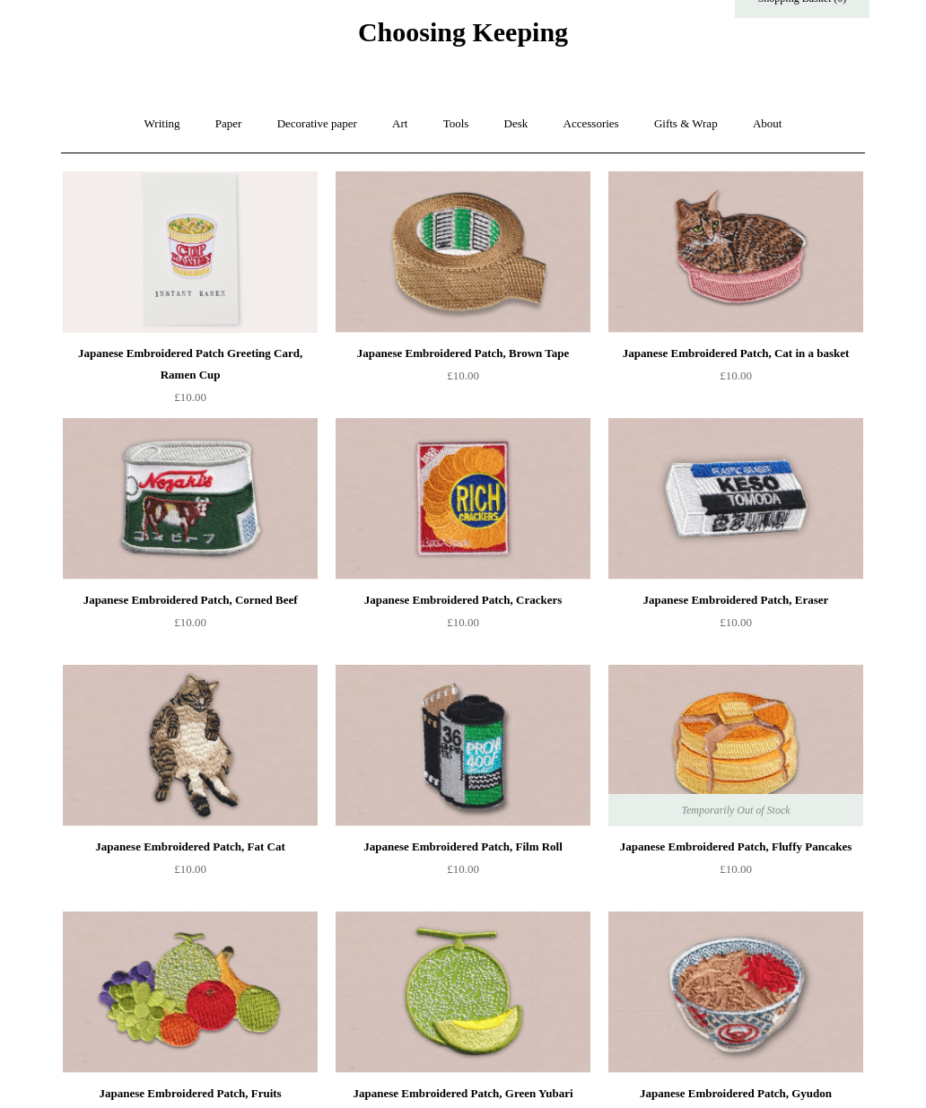
scroll to position [68, 0]
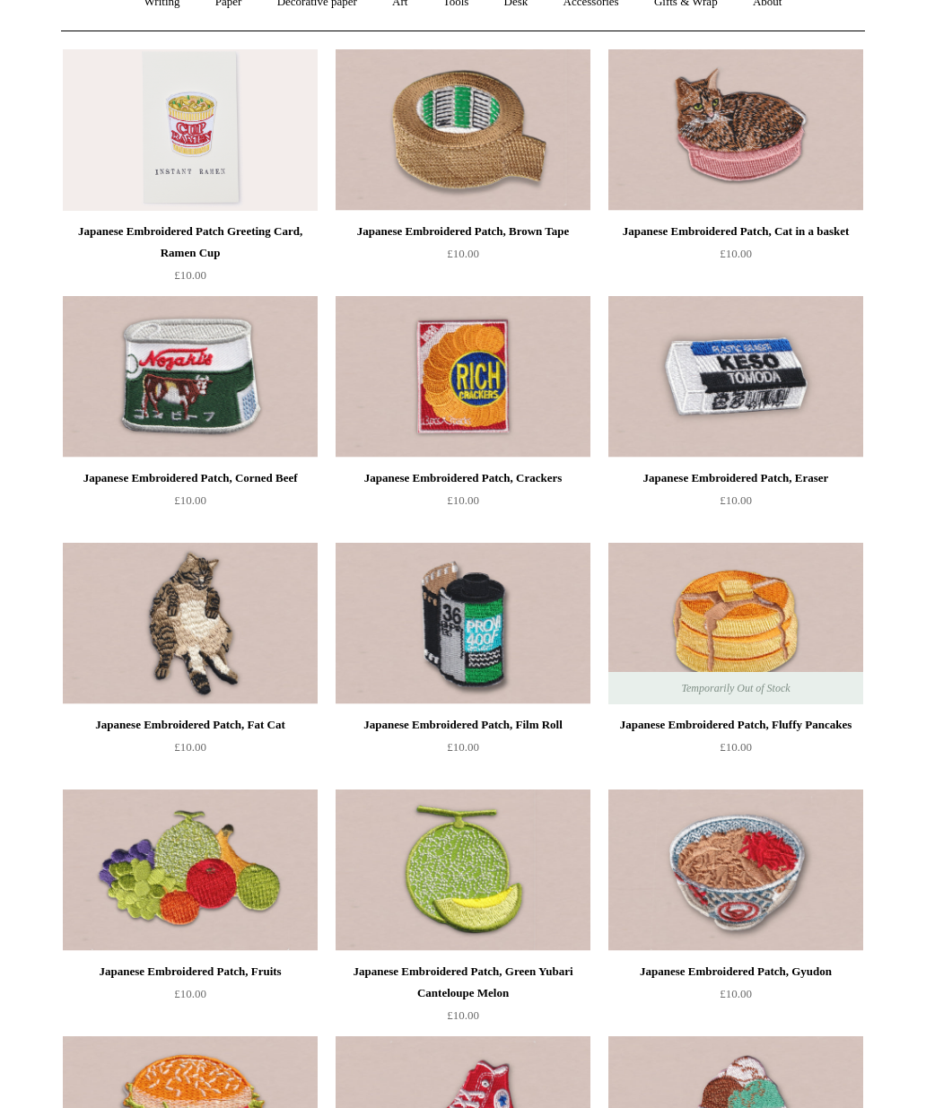
scroll to position [0, 0]
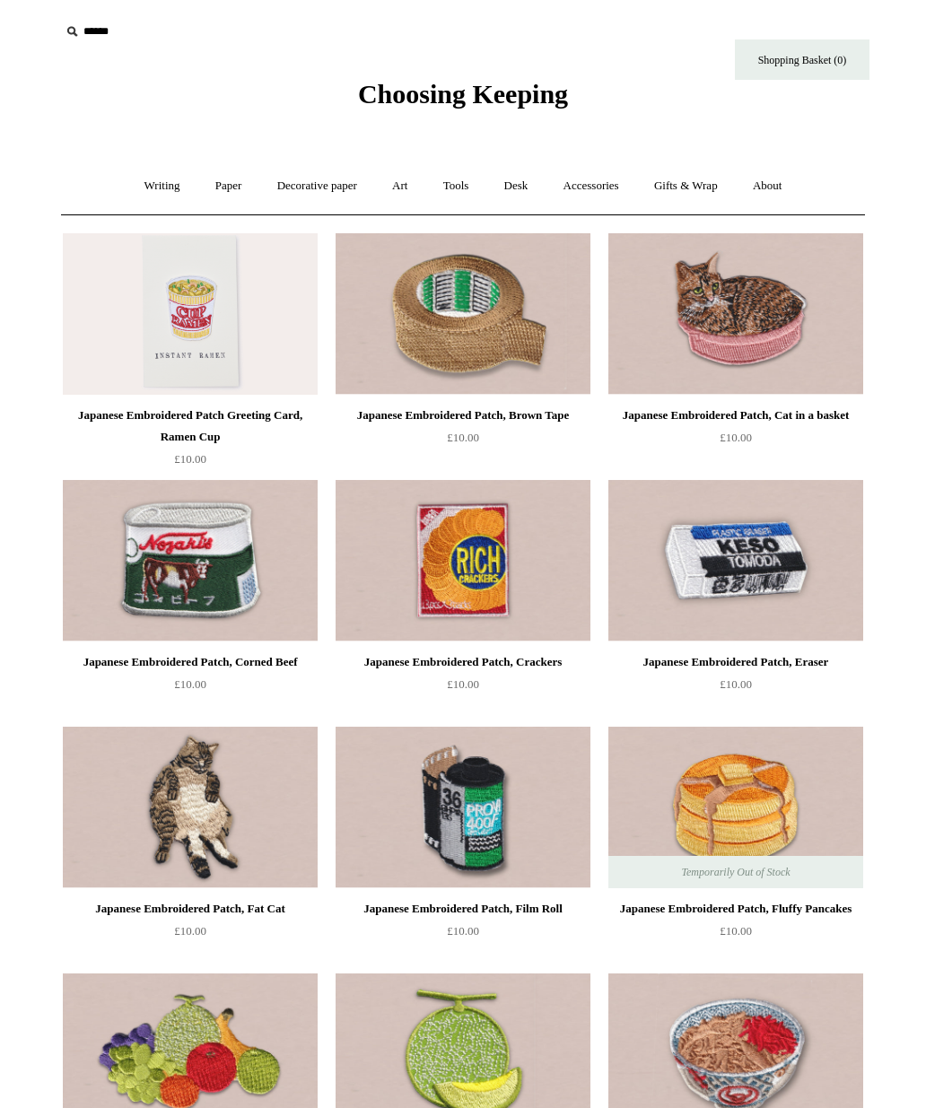
click at [609, 183] on link "Accessories +" at bounding box center [591, 186] width 88 height 48
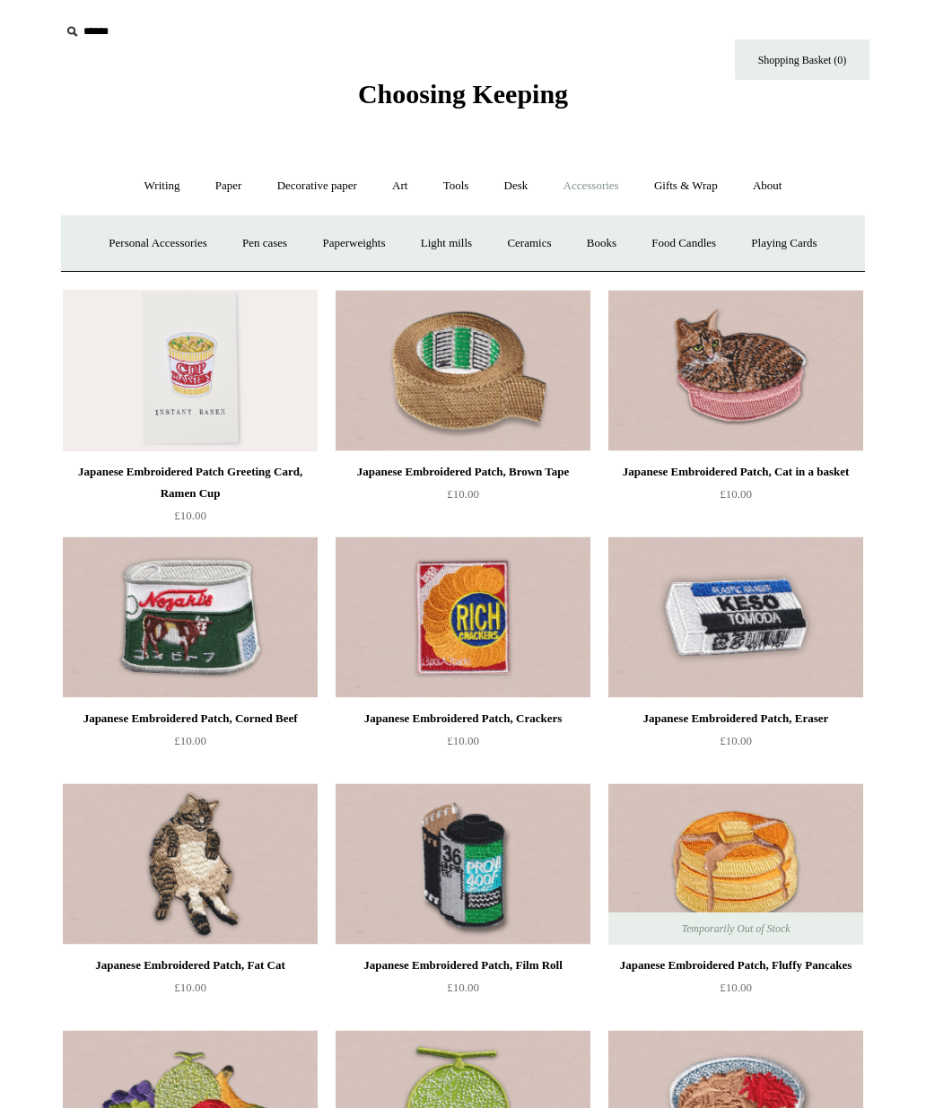
click at [257, 228] on link "Pen cases" at bounding box center [264, 244] width 77 height 48
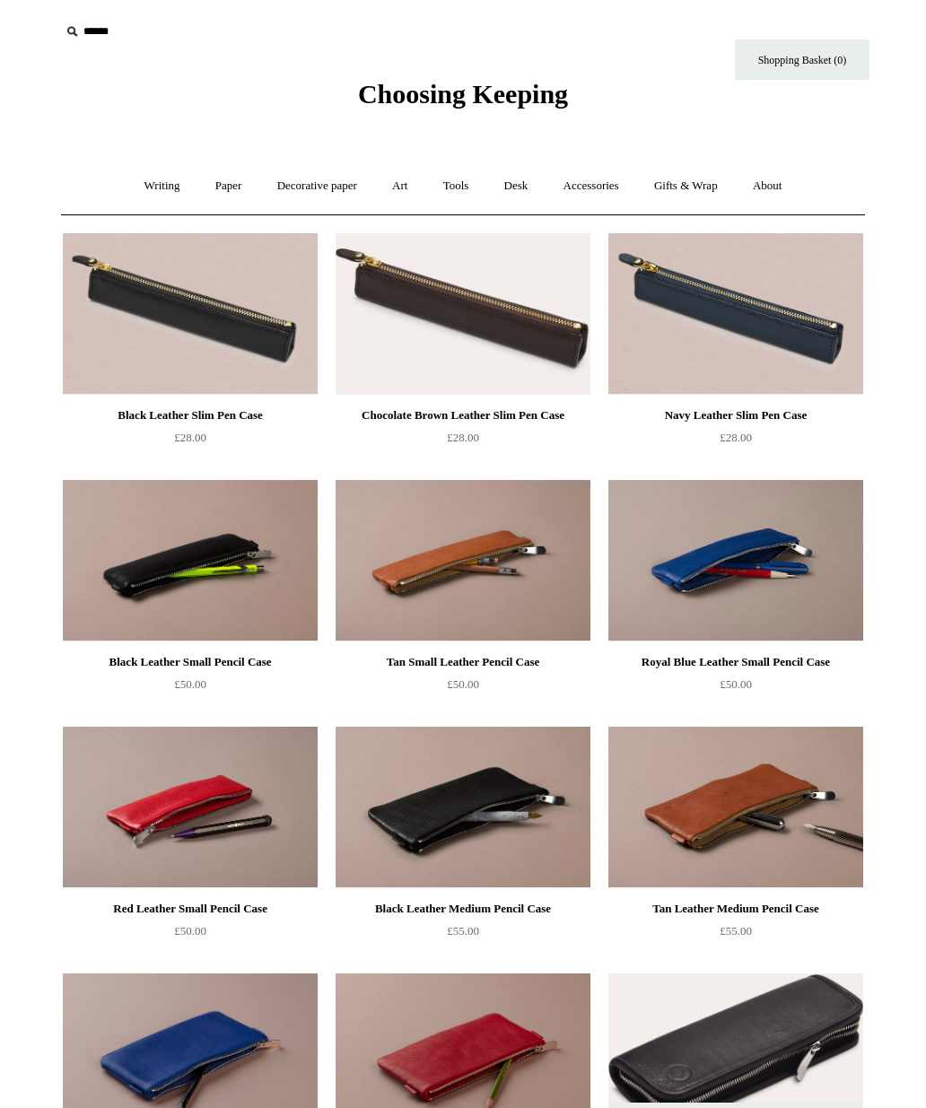
click at [589, 180] on link "Accessories +" at bounding box center [591, 186] width 88 height 48
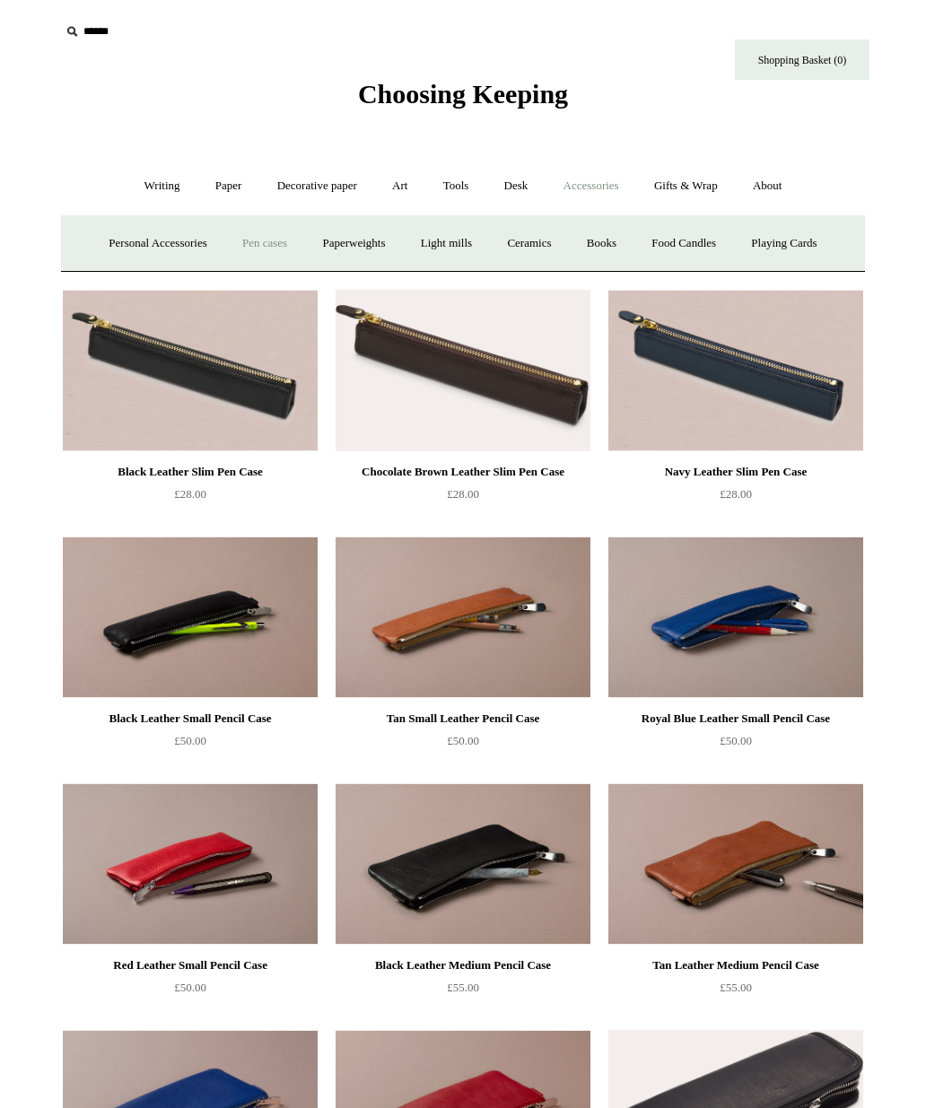
click at [352, 246] on link "Paperweights +" at bounding box center [353, 244] width 95 height 48
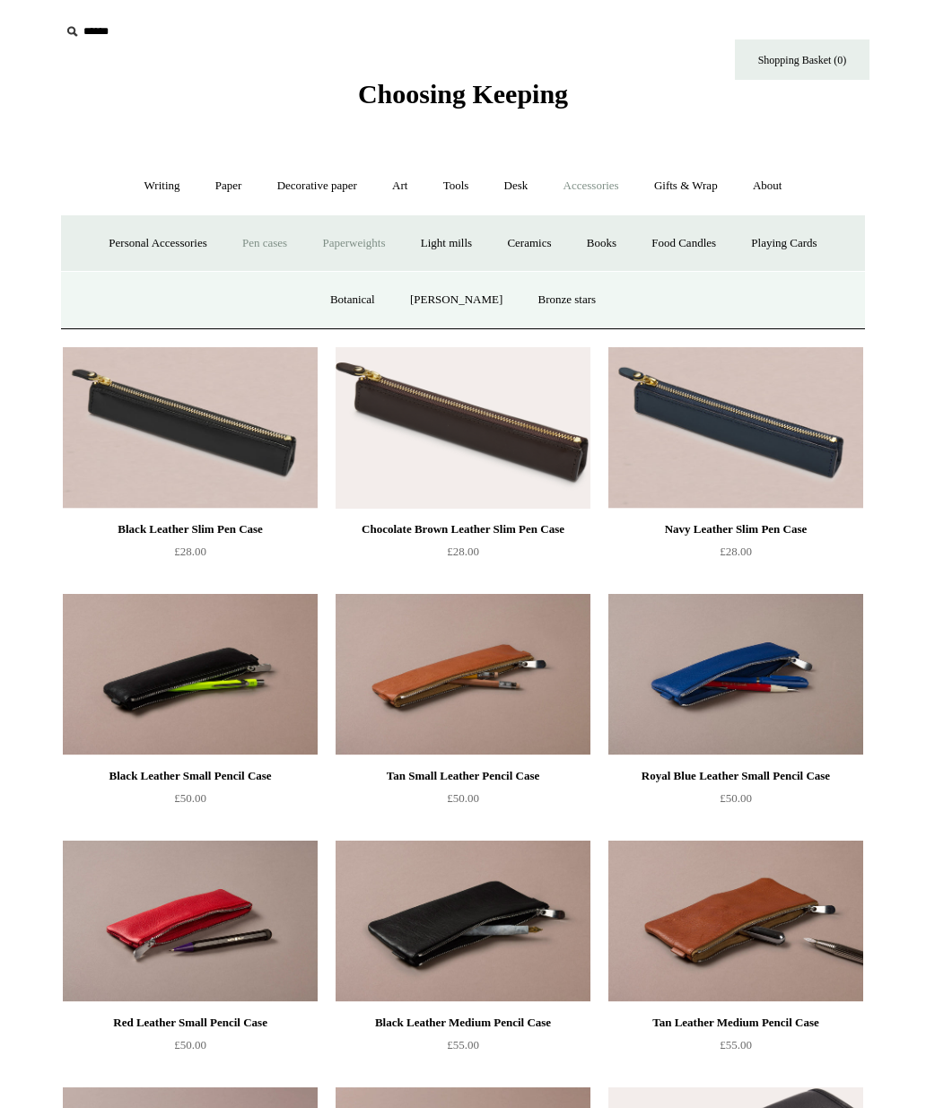
click at [459, 296] on link "[PERSON_NAME]" at bounding box center [456, 300] width 125 height 48
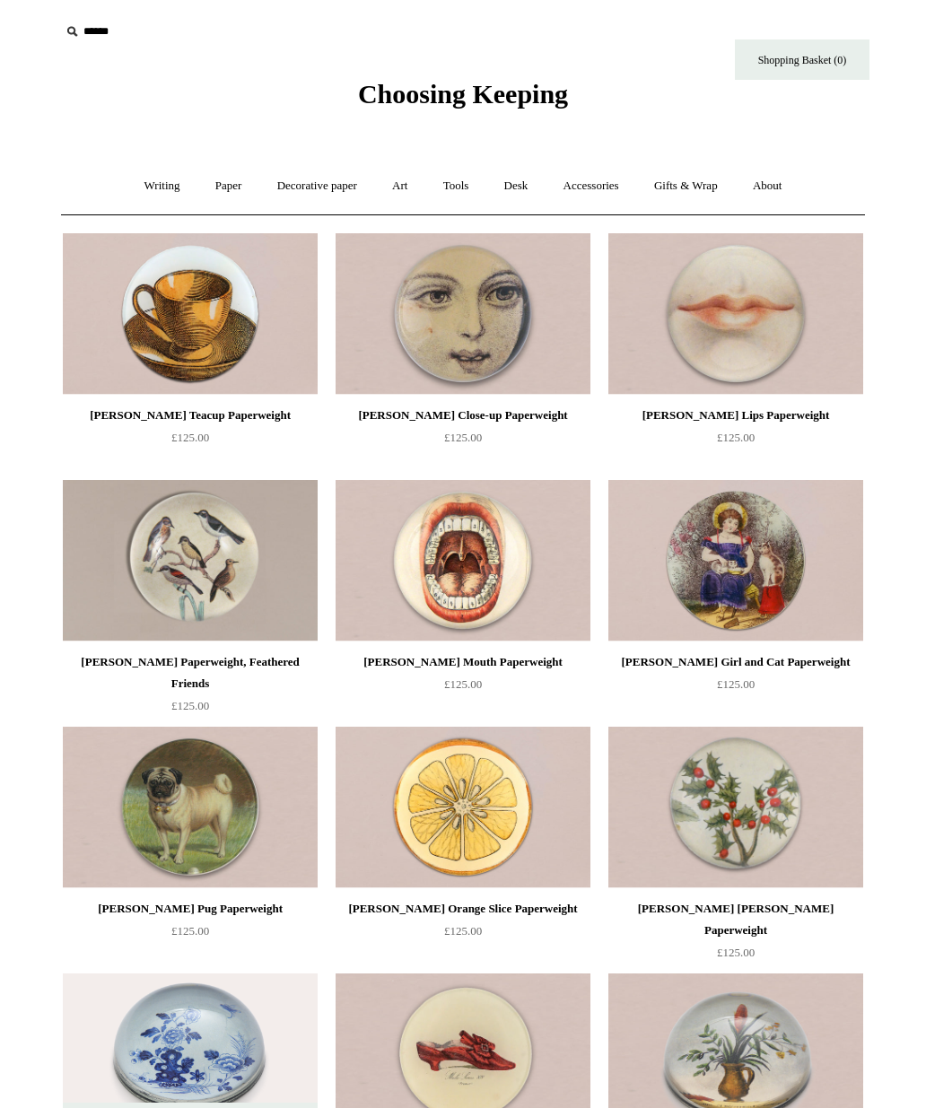
click at [719, 183] on link "Gifts & Wrap +" at bounding box center [686, 186] width 96 height 48
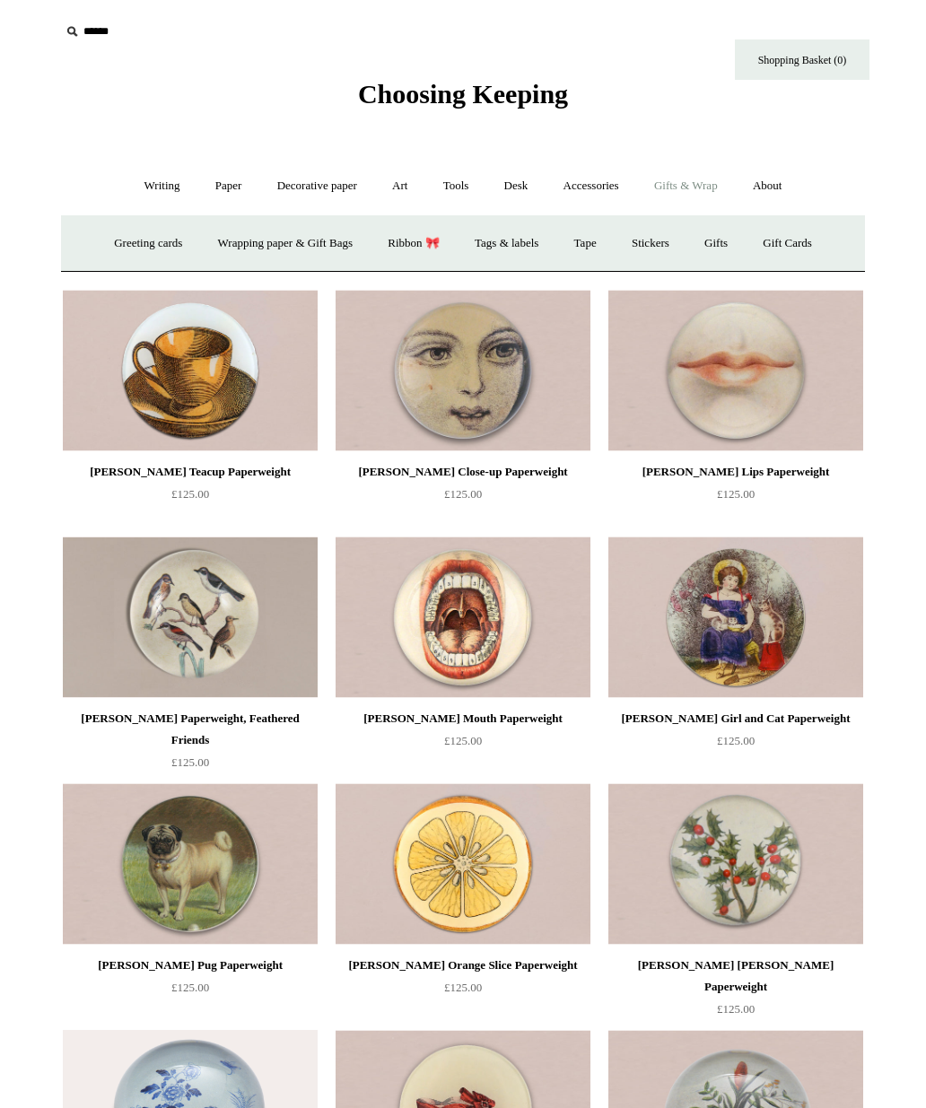
click at [735, 239] on link "Gifts +" at bounding box center [716, 244] width 56 height 48
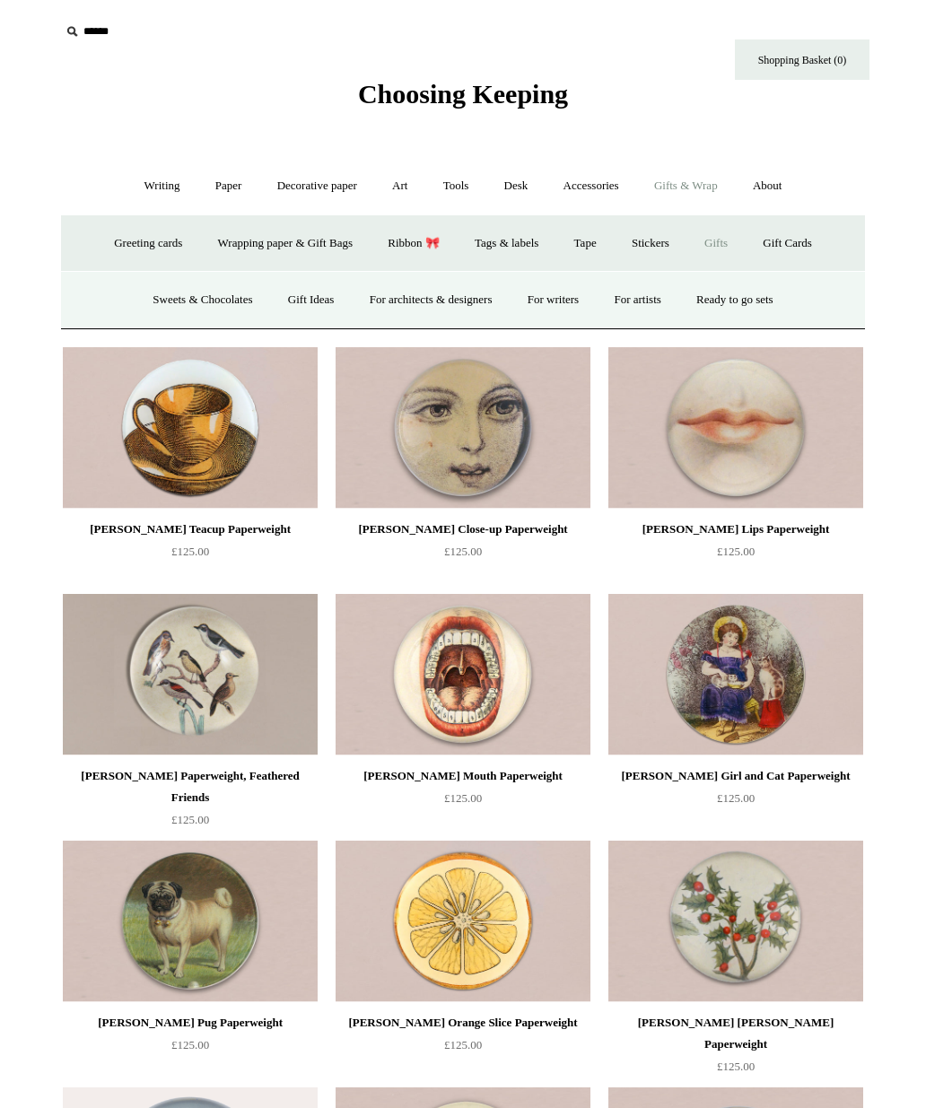
click at [567, 296] on link "For writers" at bounding box center [552, 300] width 83 height 48
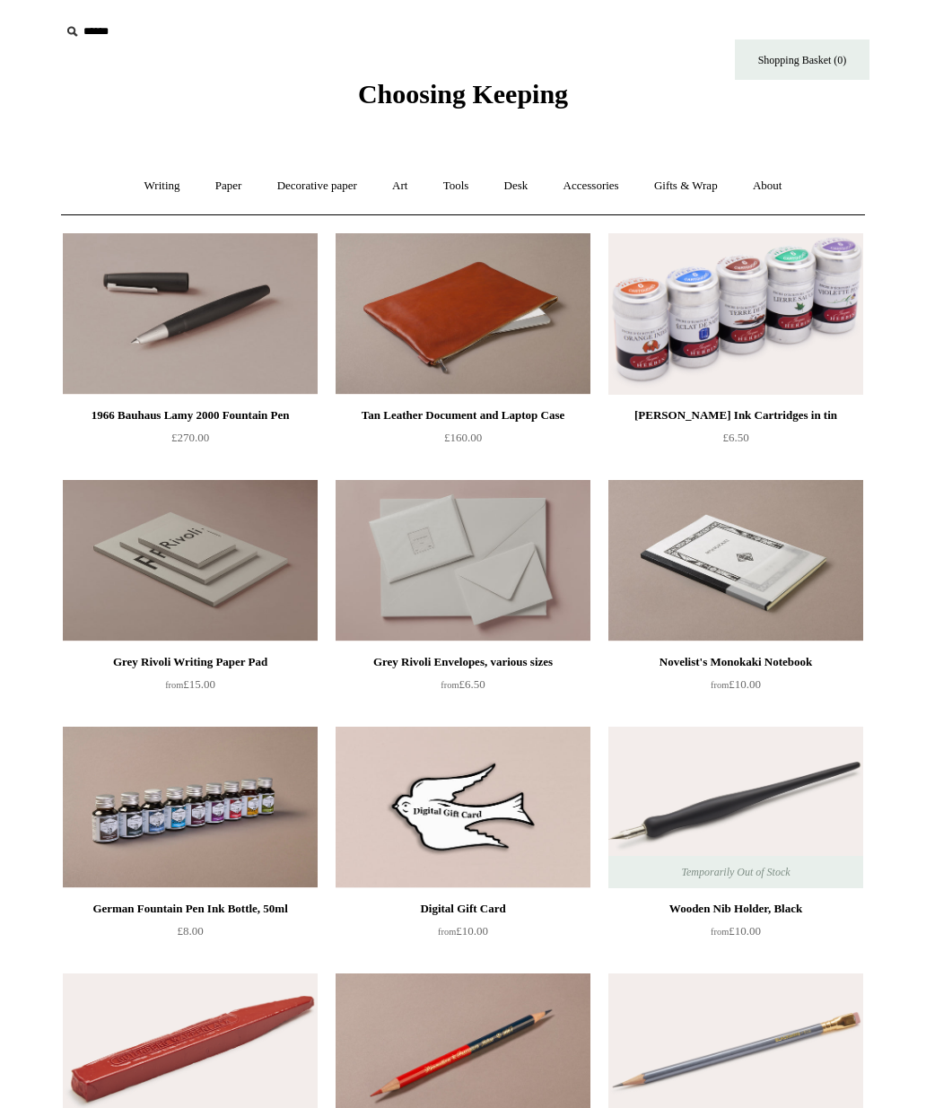
click at [686, 188] on link "Gifts & Wrap +" at bounding box center [686, 186] width 96 height 48
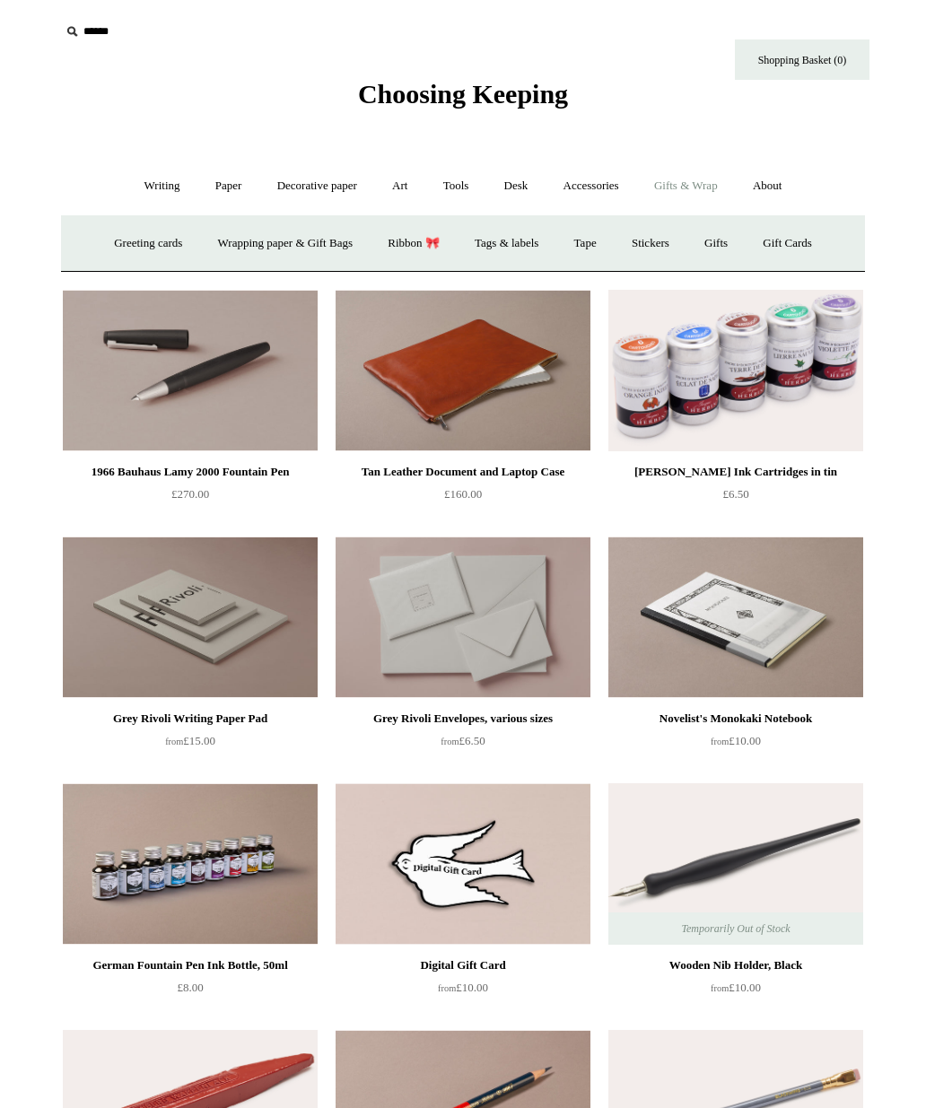
click at [726, 237] on link "Gifts +" at bounding box center [716, 244] width 56 height 48
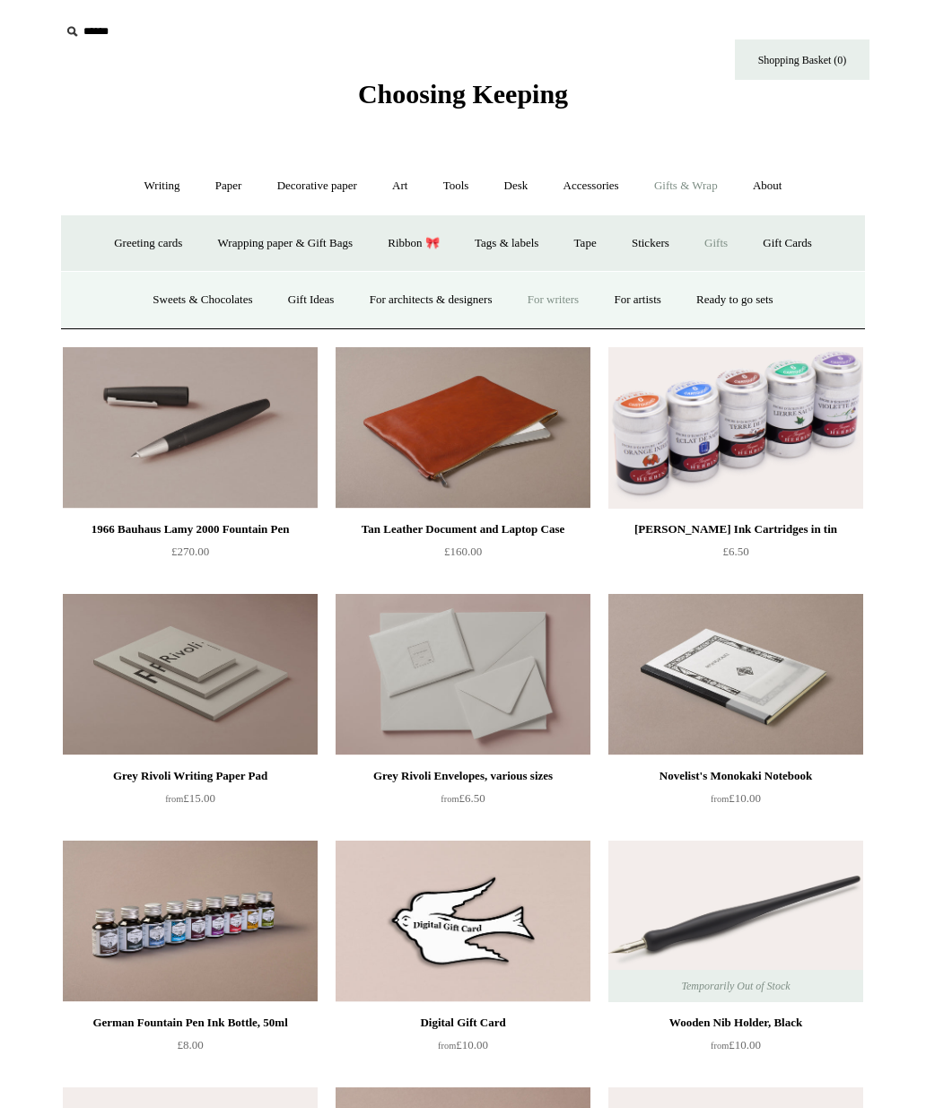
click at [667, 291] on link "For artists" at bounding box center [636, 300] width 79 height 48
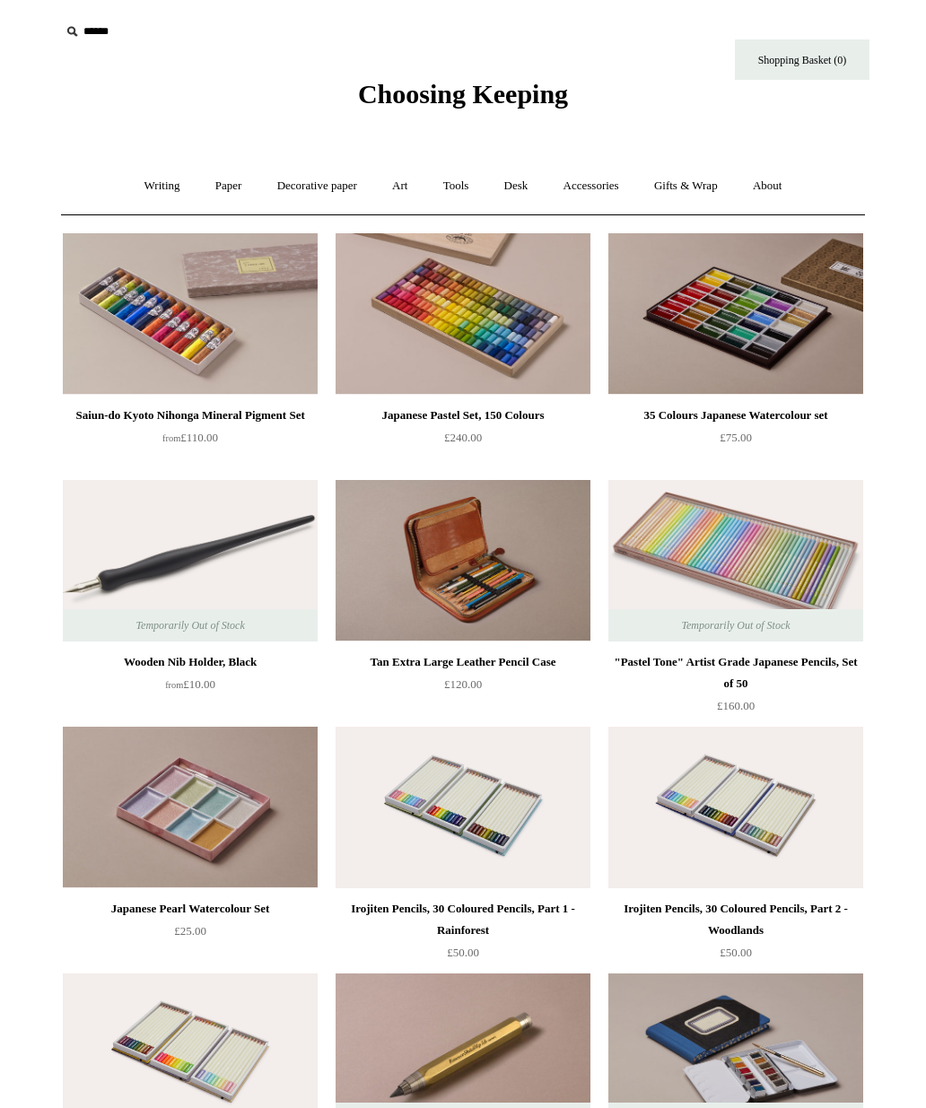
click at [64, 46] on input "text" at bounding box center [170, 31] width 221 height 33
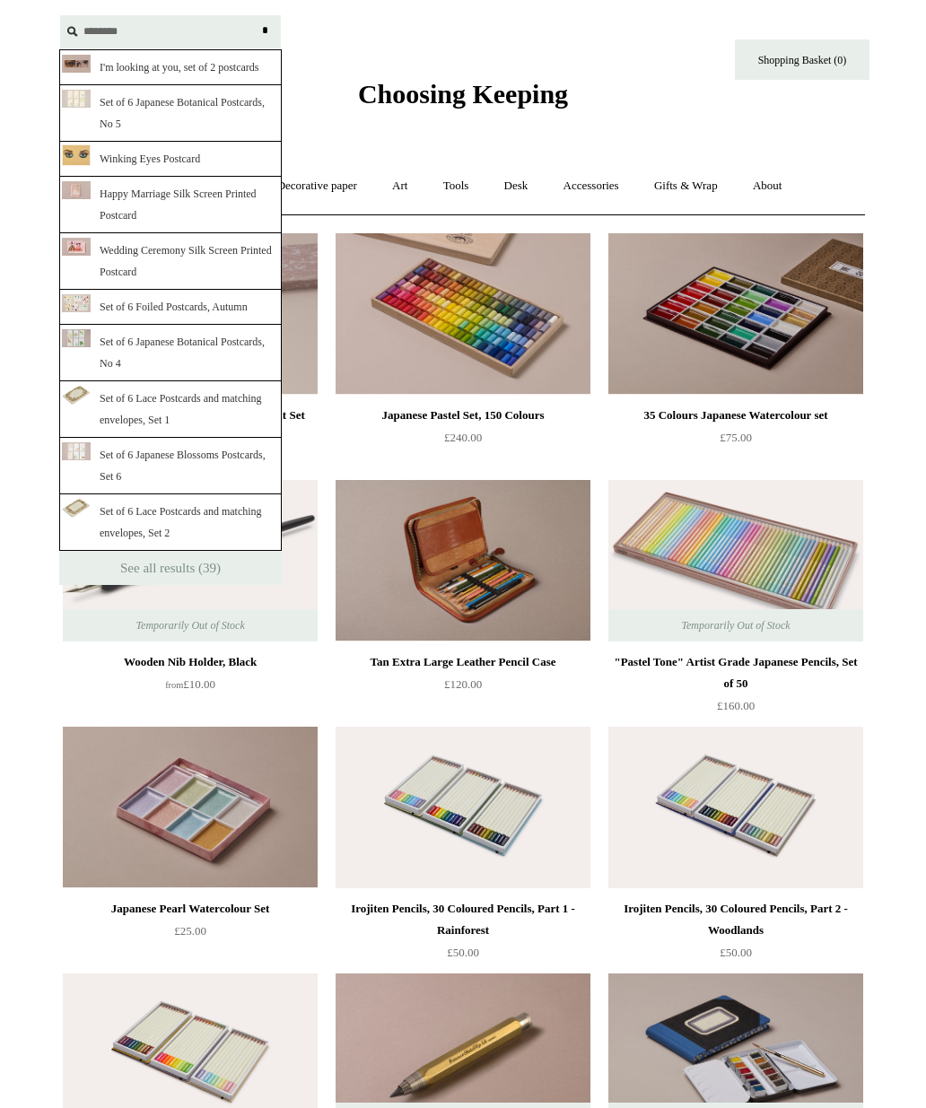
type input "********"
click at [223, 192] on link "Happy Marriage Silk Screen Printed Postcard" at bounding box center [170, 205] width 222 height 57
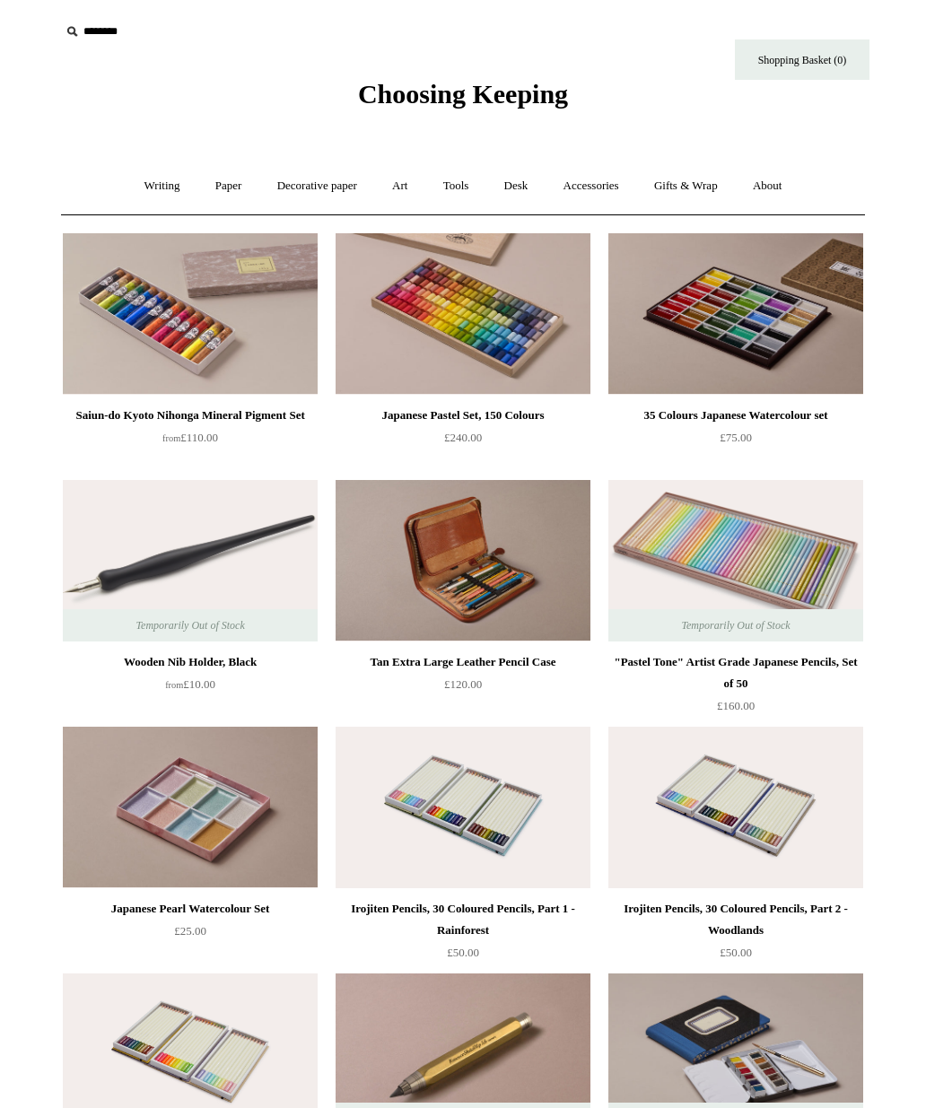
click at [698, 196] on link "Gifts & Wrap +" at bounding box center [686, 186] width 96 height 48
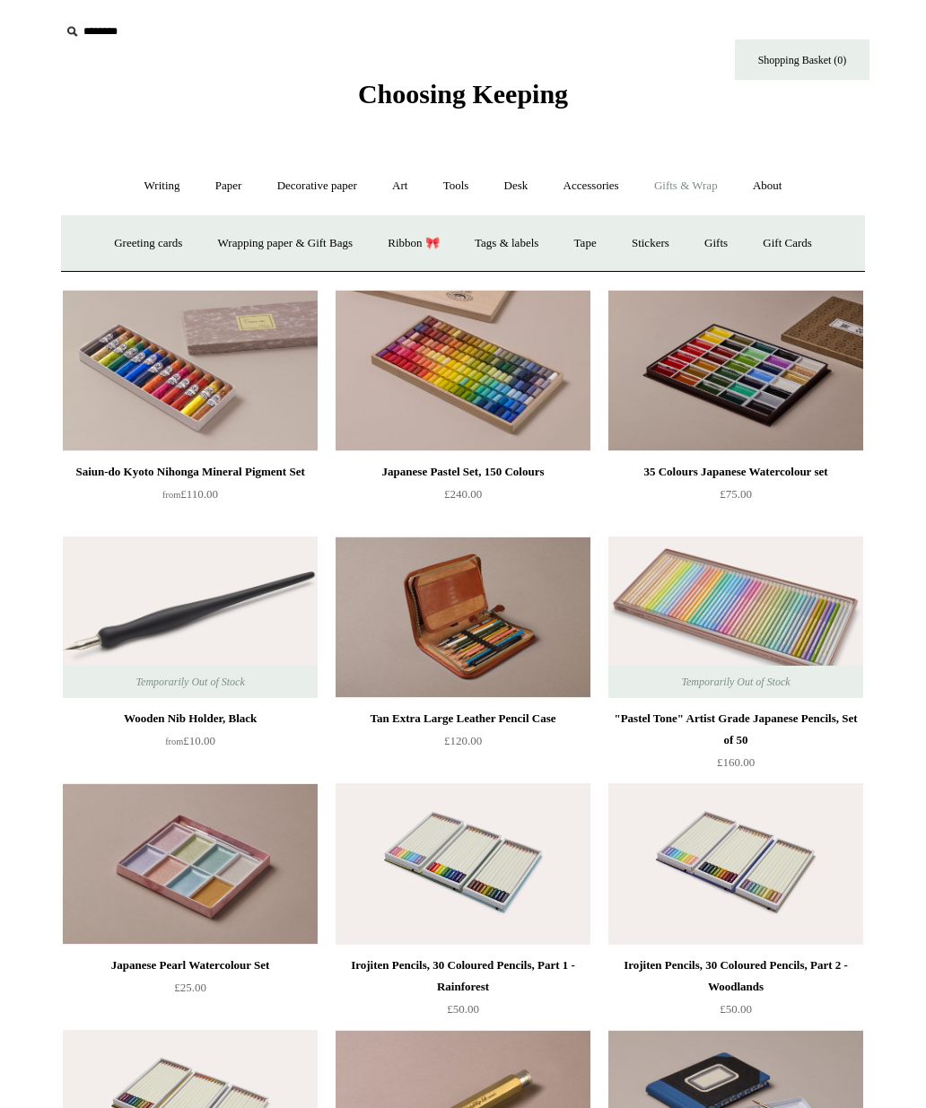
click at [732, 243] on link "Gifts +" at bounding box center [716, 244] width 56 height 48
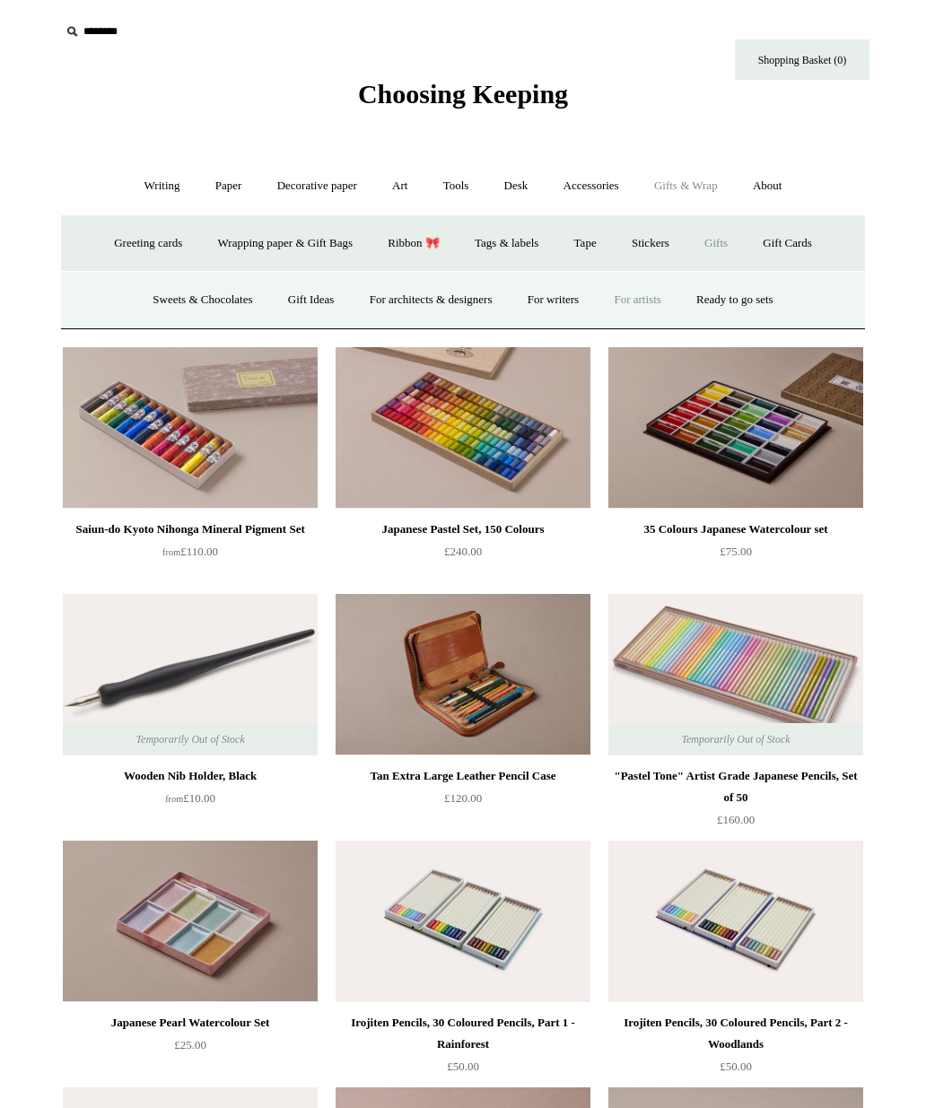
click at [91, 28] on input "********" at bounding box center [170, 31] width 221 height 33
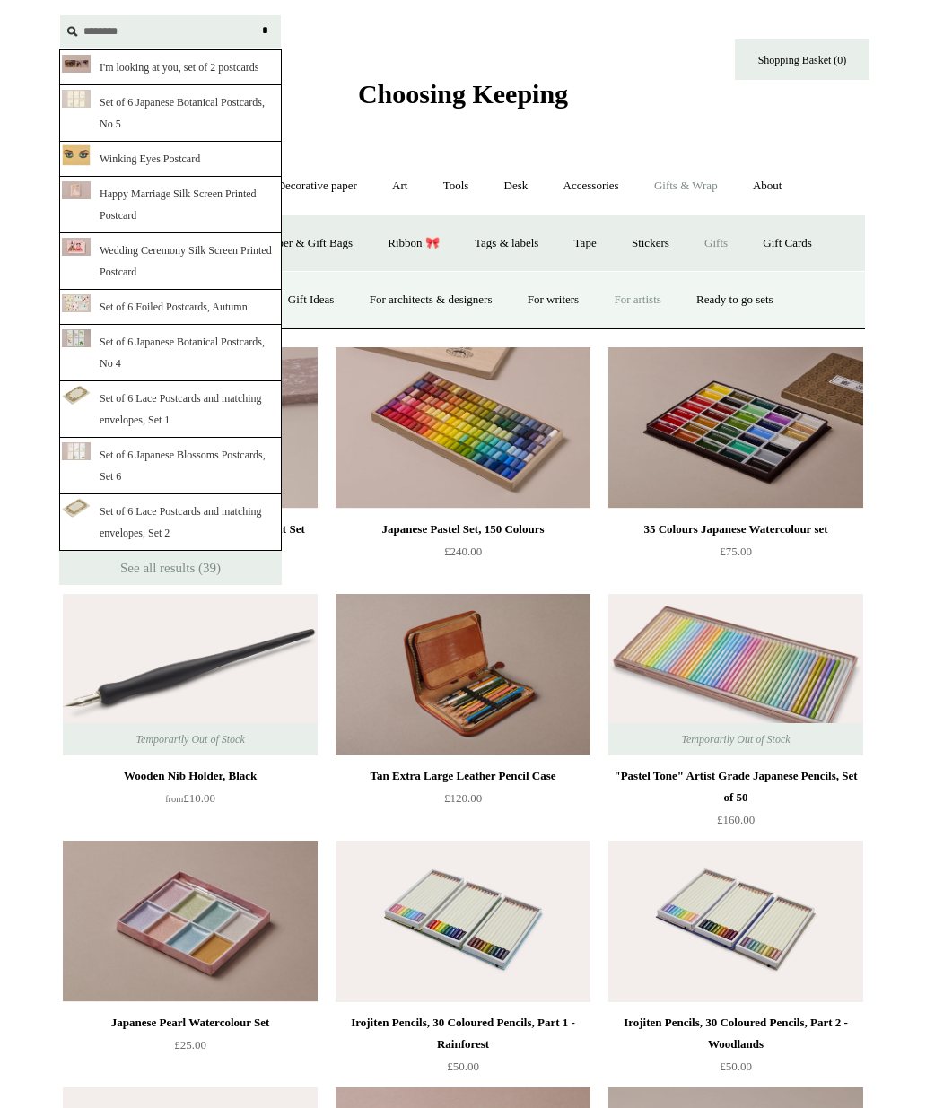
click at [170, 57] on link "I'm looking at you, set of 2 postcards" at bounding box center [170, 67] width 222 height 36
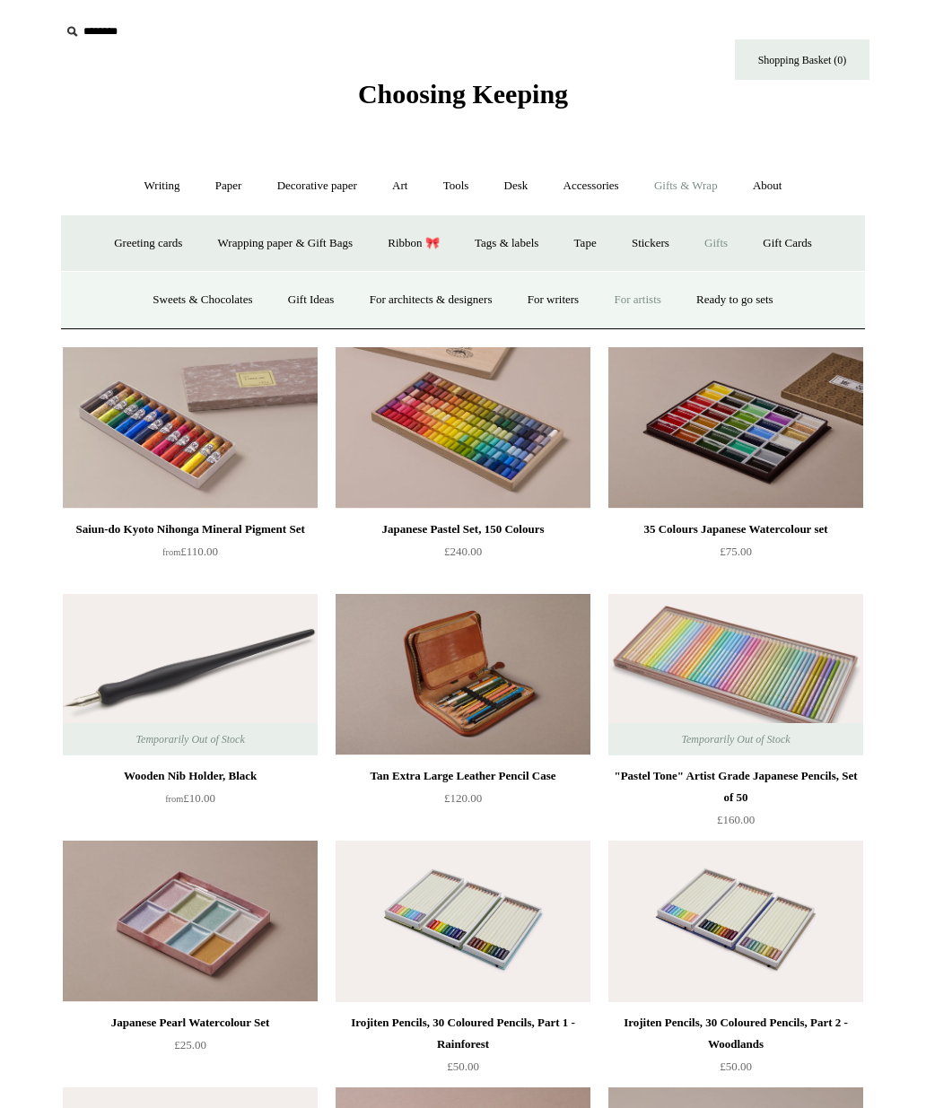
click at [107, 48] on input "********" at bounding box center [170, 31] width 221 height 33
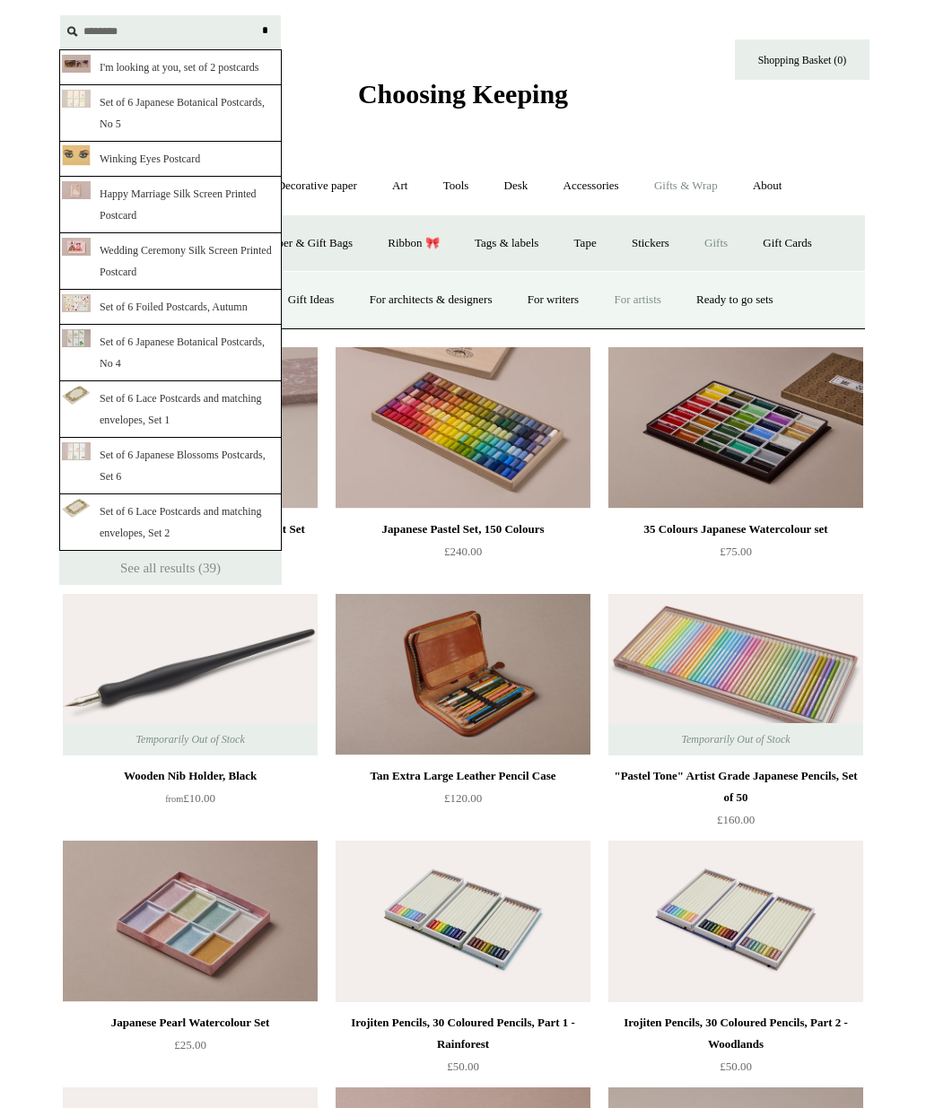
click at [188, 106] on link "Set of 6 Japanese Botanical Postcards, No 5" at bounding box center [170, 113] width 222 height 57
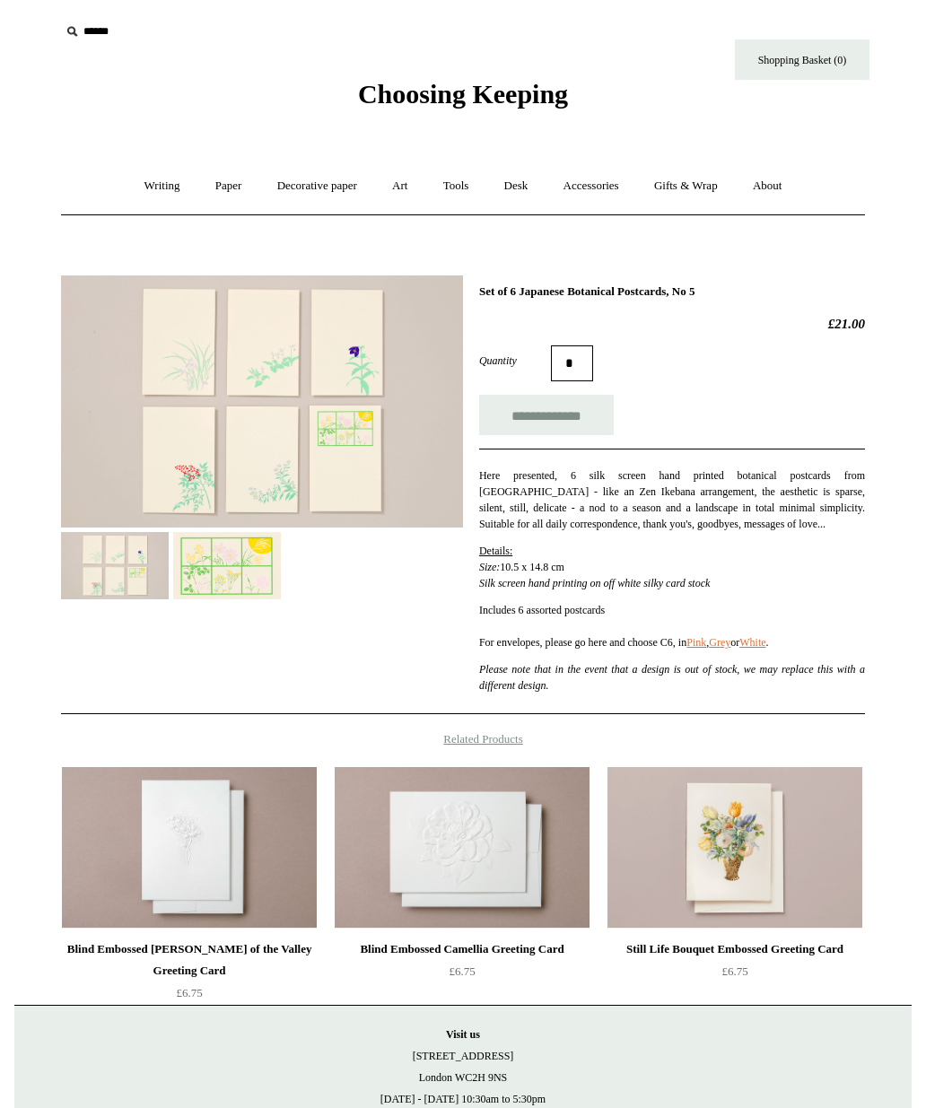
click at [340, 173] on link "Decorative paper +" at bounding box center [317, 186] width 112 height 48
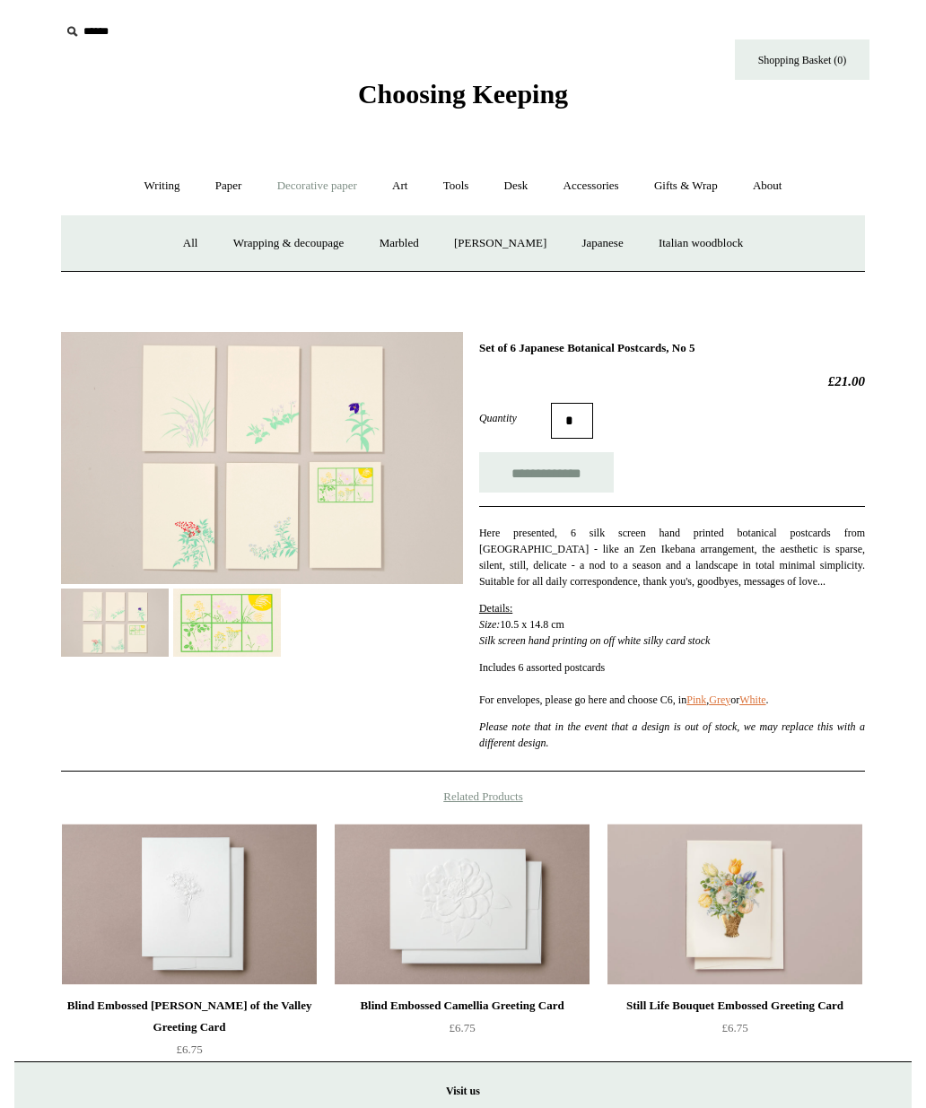
click at [151, 196] on link "Writing +" at bounding box center [162, 186] width 68 height 48
click at [215, 178] on link "Paper +" at bounding box center [228, 186] width 59 height 48
click at [195, 229] on link "Notebooks +" at bounding box center [211, 244] width 83 height 48
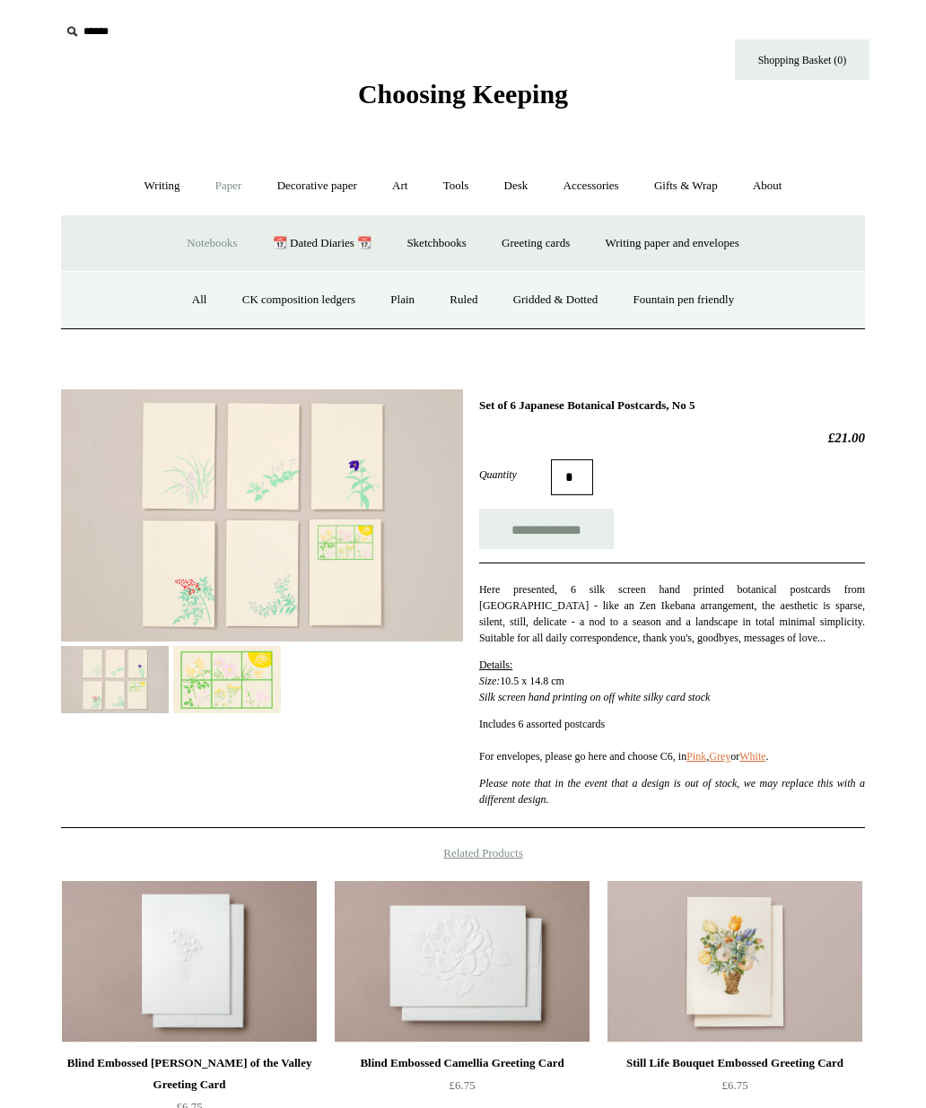
click at [194, 294] on link "All" at bounding box center [200, 300] width 48 height 48
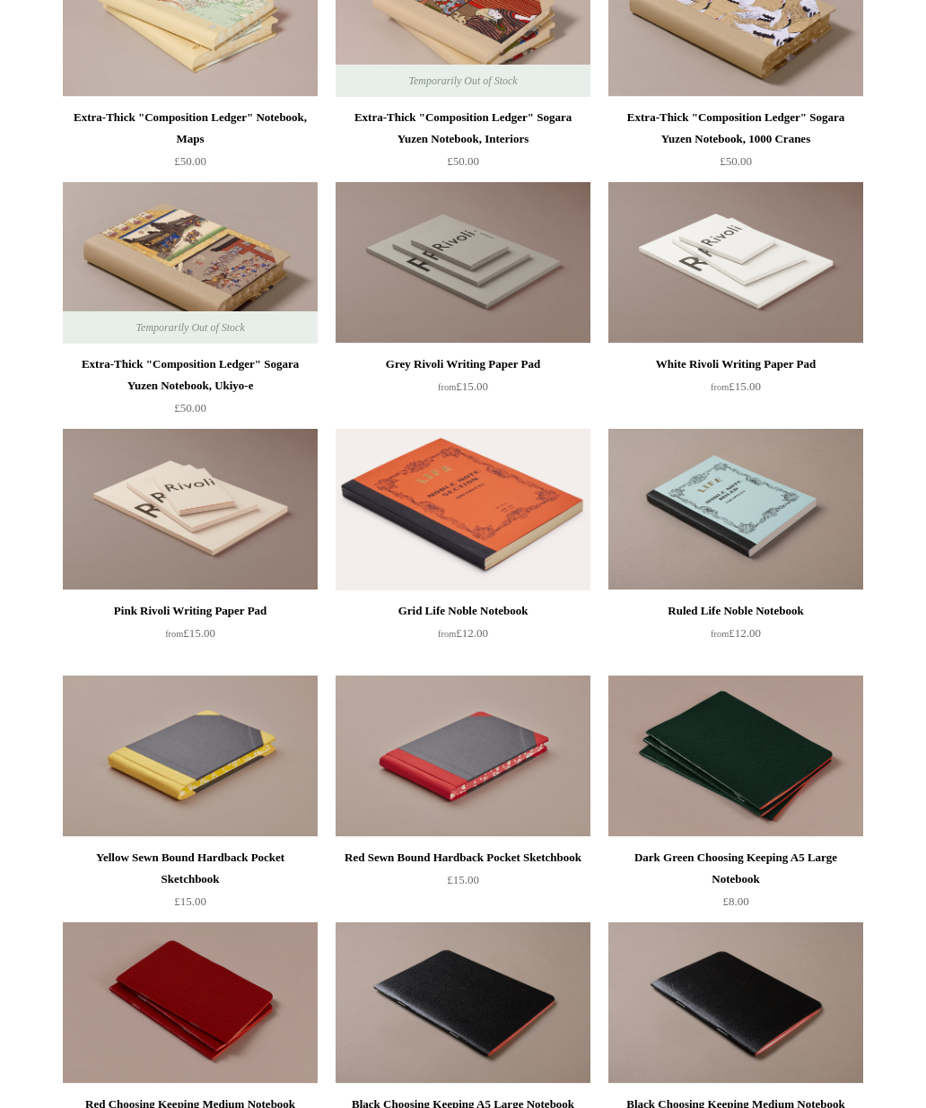
scroll to position [3012, 0]
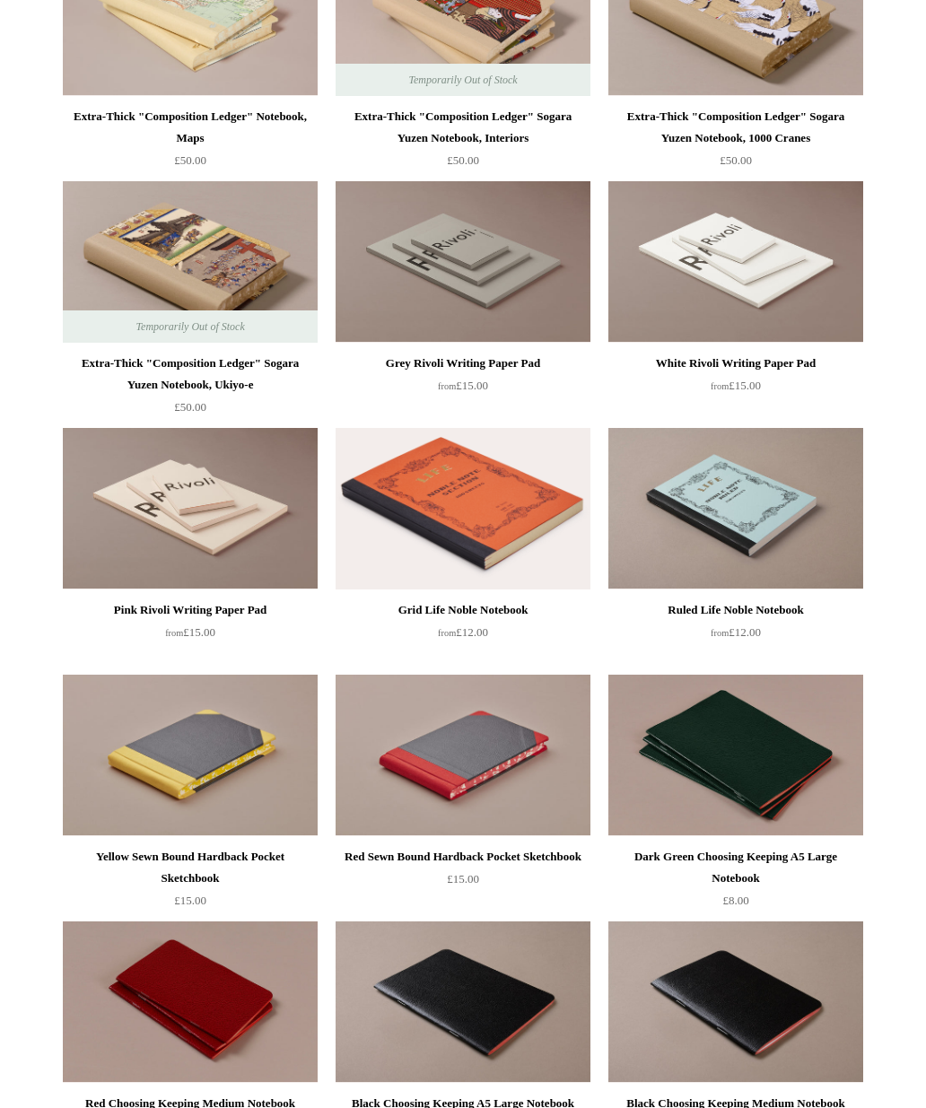
click at [233, 225] on img at bounding box center [190, 261] width 255 height 161
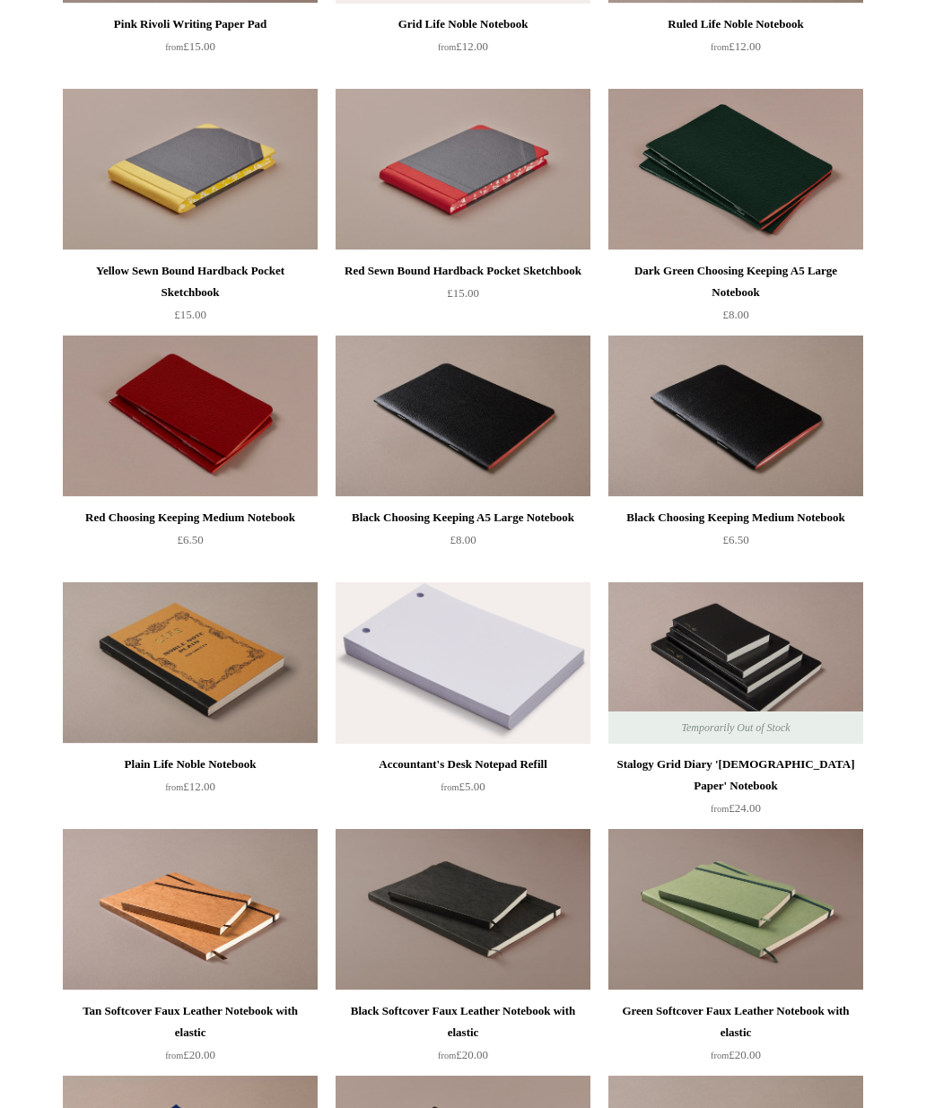
scroll to position [3597, 0]
click at [449, 404] on img at bounding box center [462, 415] width 255 height 161
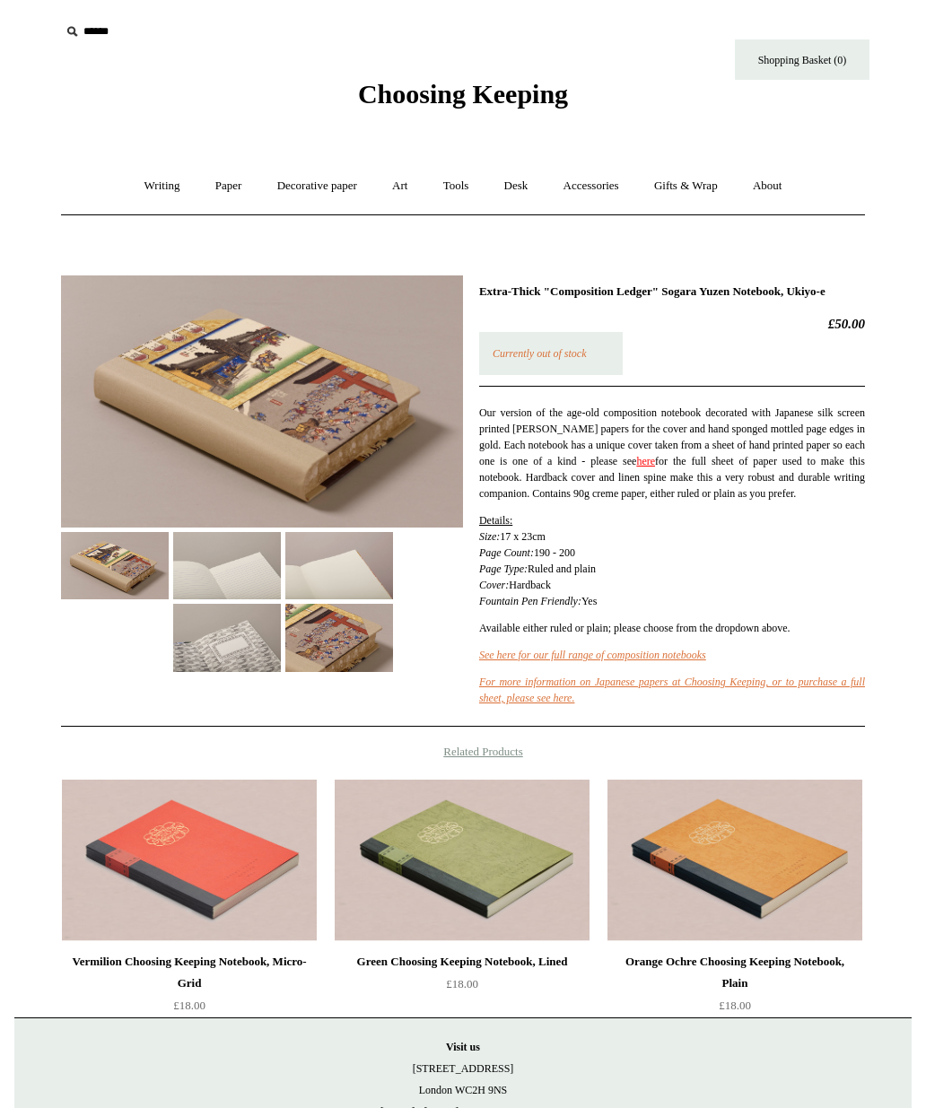
click at [349, 438] on img at bounding box center [262, 401] width 402 height 252
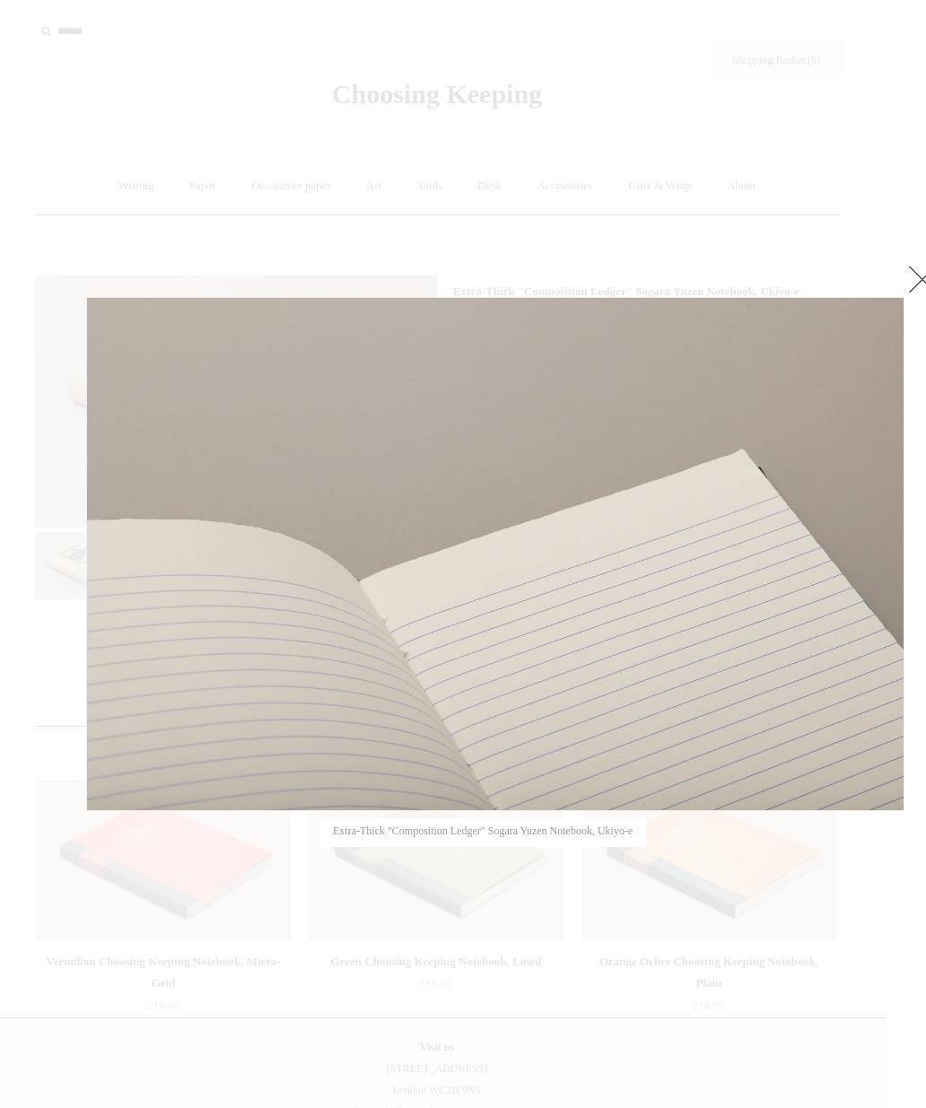
scroll to position [0, 8]
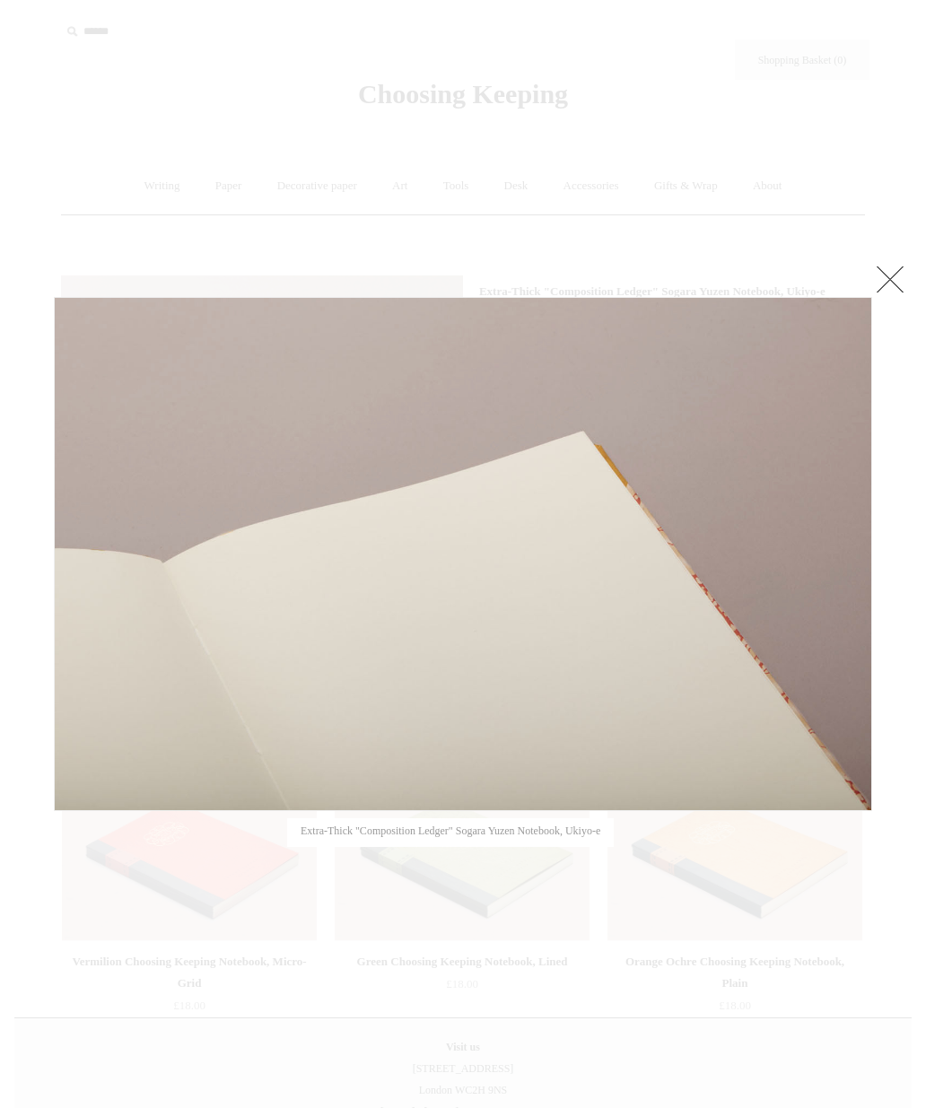
click at [891, 279] on link at bounding box center [890, 279] width 36 height 36
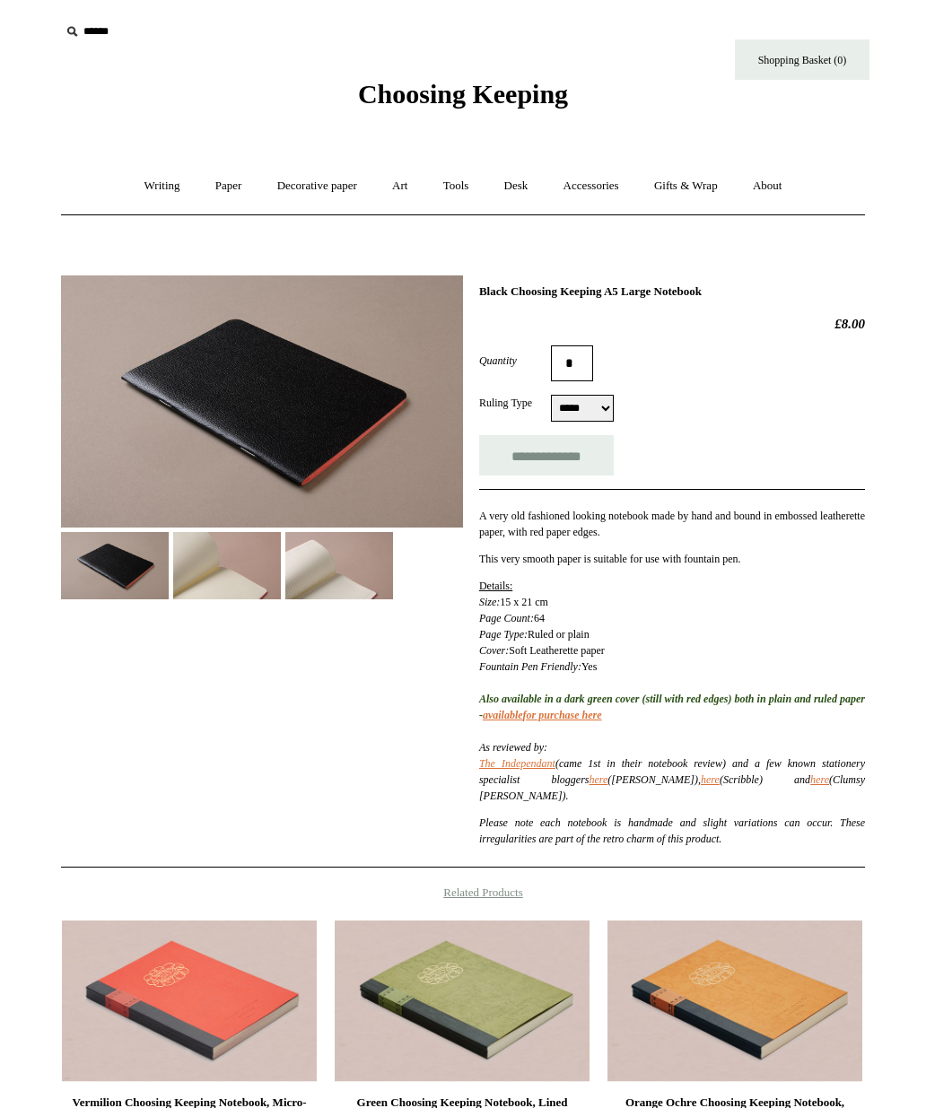
click at [323, 324] on img at bounding box center [262, 401] width 402 height 252
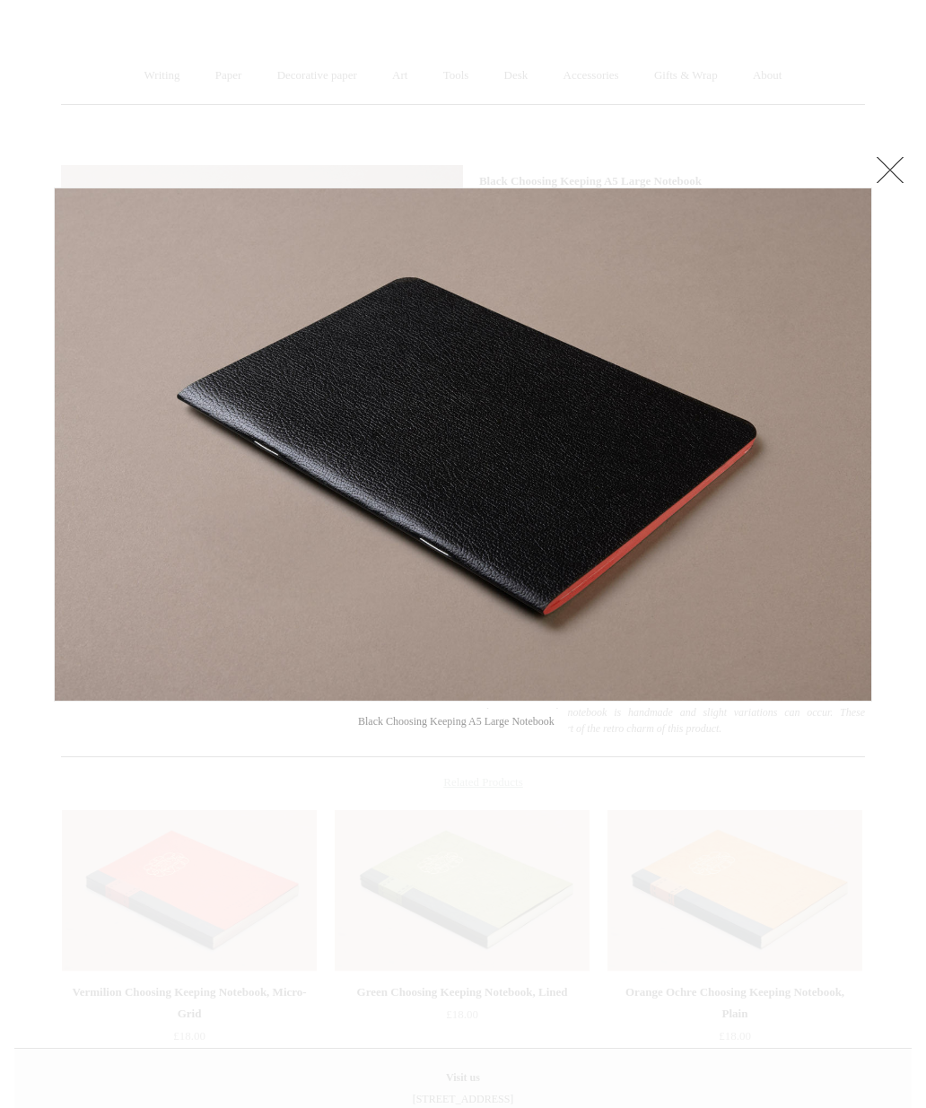
scroll to position [114, 0]
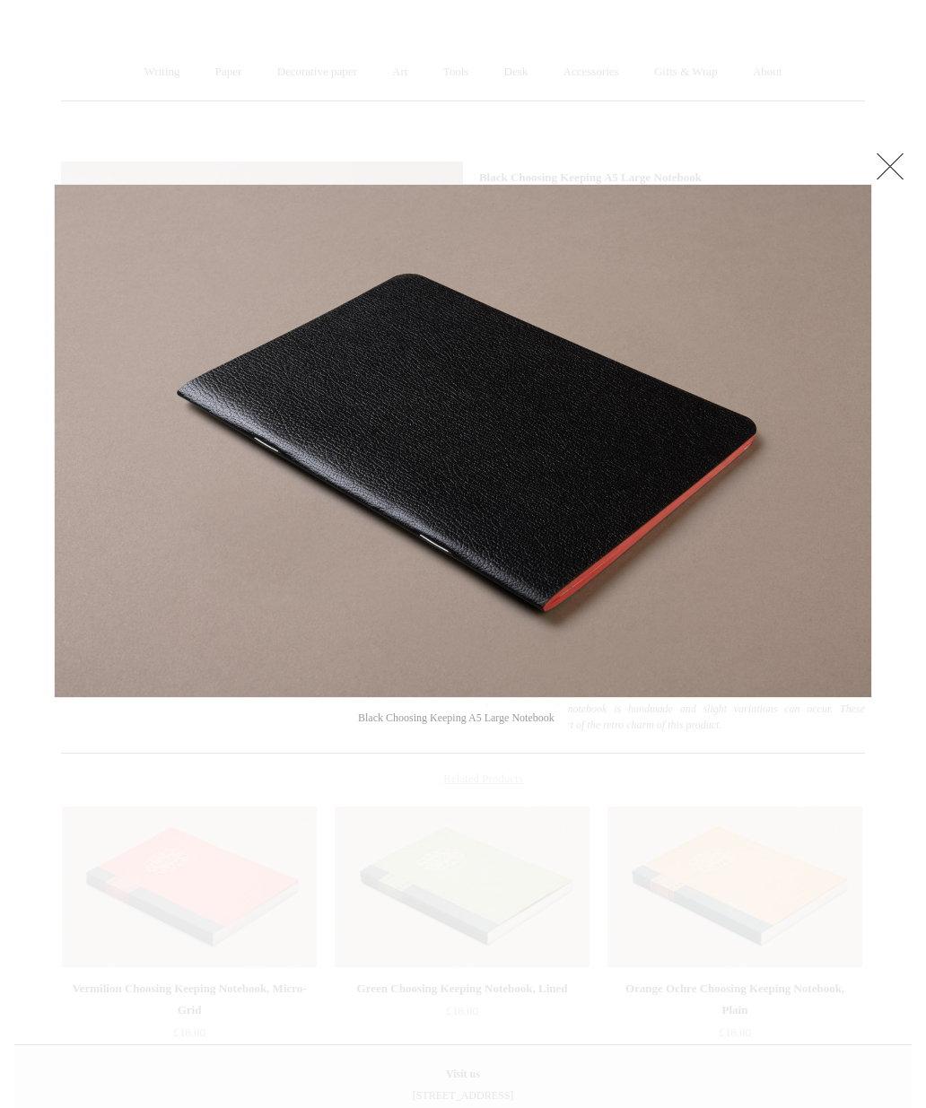
click at [110, 102] on div at bounding box center [463, 605] width 926 height 1439
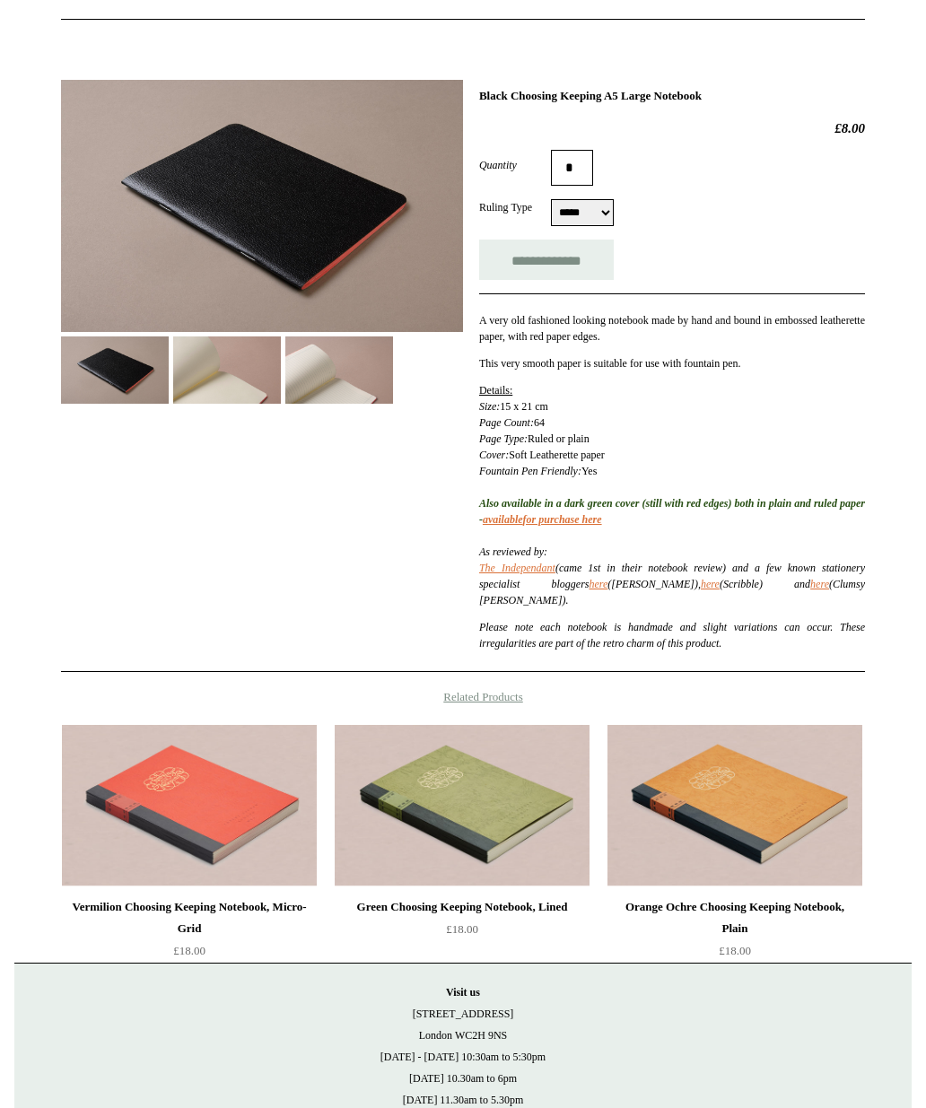
scroll to position [196, 0]
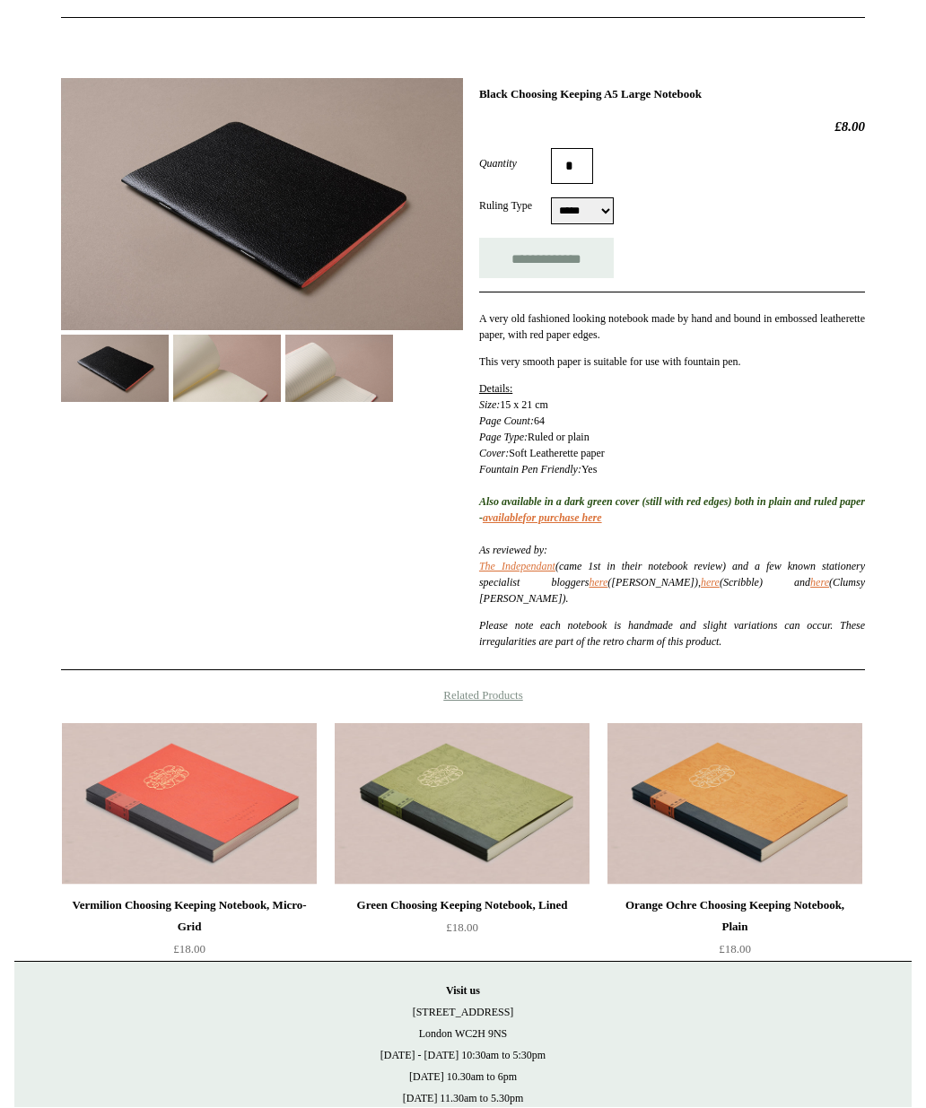
click at [495, 796] on img at bounding box center [462, 804] width 255 height 161
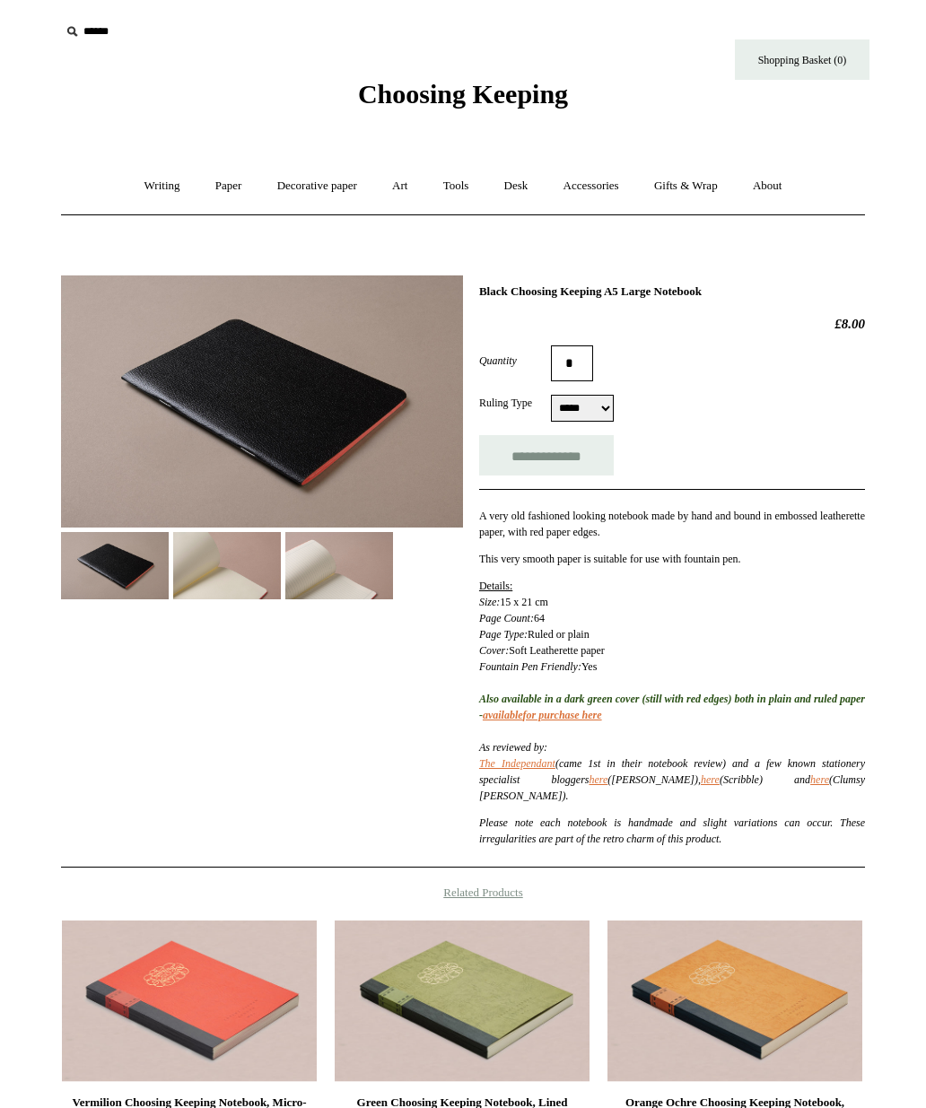
scroll to position [197, 0]
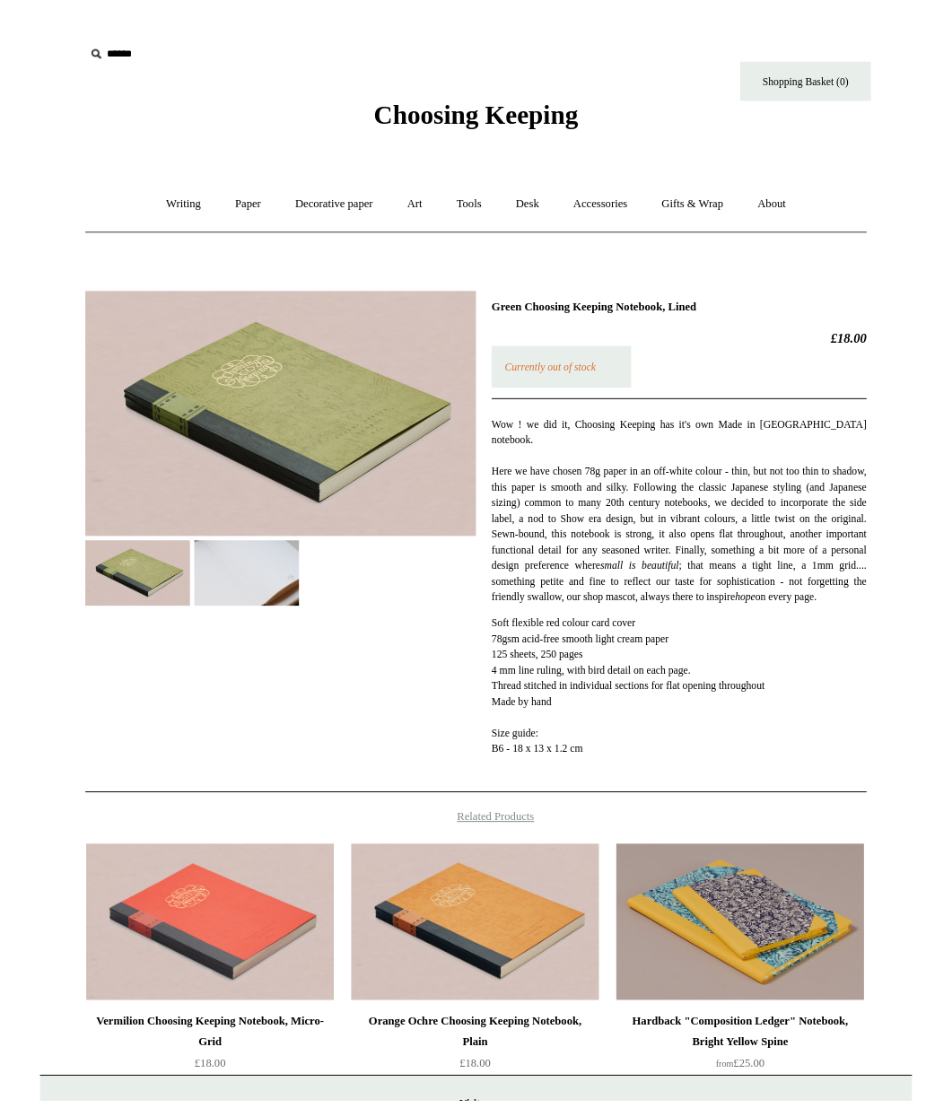
scroll to position [2, 0]
